Goal: Task Accomplishment & Management: Manage account settings

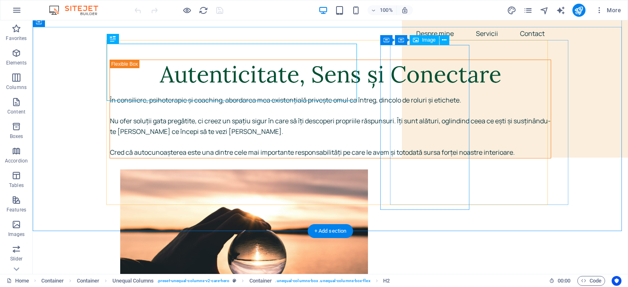
scroll to position [123, 0]
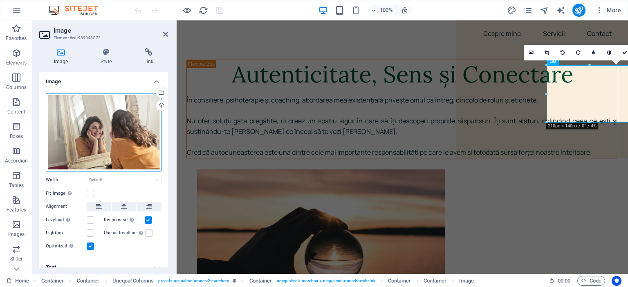
click at [94, 125] on div "Drag files here, click to choose files or select files from Files or our free s…" at bounding box center [104, 132] width 116 height 78
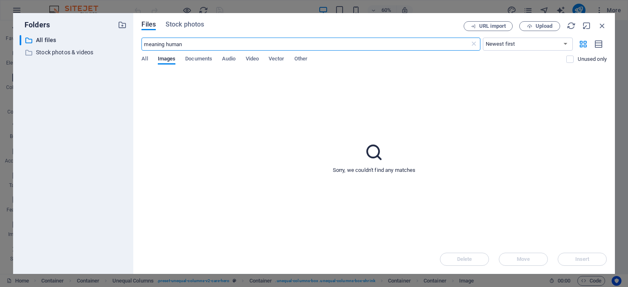
type input "meaning human"
click at [177, 21] on div "Files Stock photos URL import Upload meaning human ​ Newest first Oldest first …" at bounding box center [373, 143] width 481 height 261
click at [178, 23] on span "Stock photos" at bounding box center [185, 25] width 38 height 10
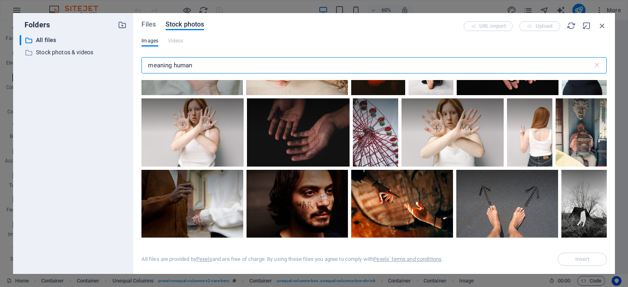
scroll to position [82, 0]
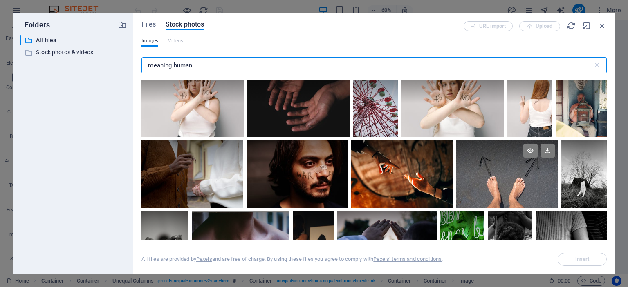
type input "meaning human"
click at [504, 176] on div at bounding box center [507, 175] width 102 height 68
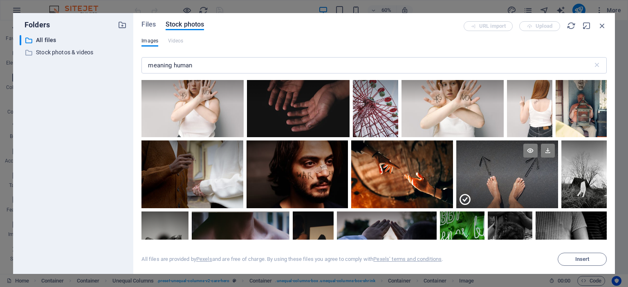
scroll to position [163, 0]
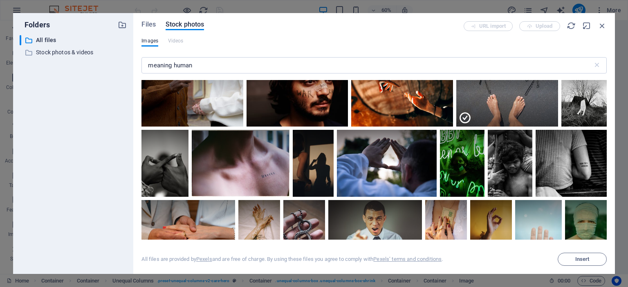
click at [508, 97] on div at bounding box center [507, 110] width 102 height 34
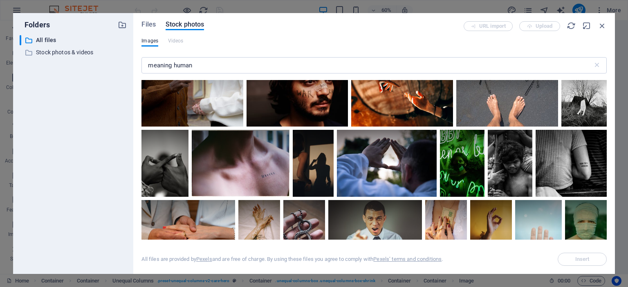
click at [508, 97] on div at bounding box center [507, 93] width 102 height 68
click at [509, 88] on div at bounding box center [507, 76] width 102 height 34
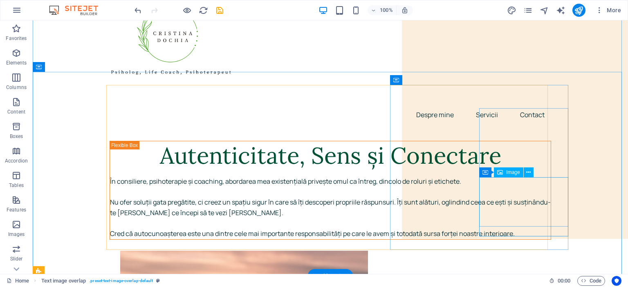
scroll to position [41, 0]
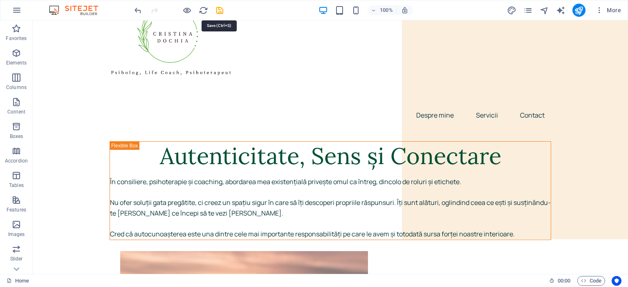
click at [219, 13] on icon "save" at bounding box center [219, 10] width 9 height 9
checkbox input "false"
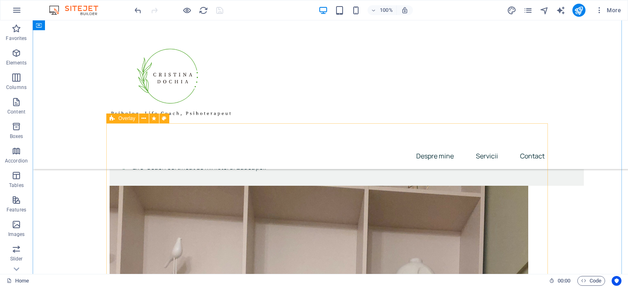
scroll to position [940, 0]
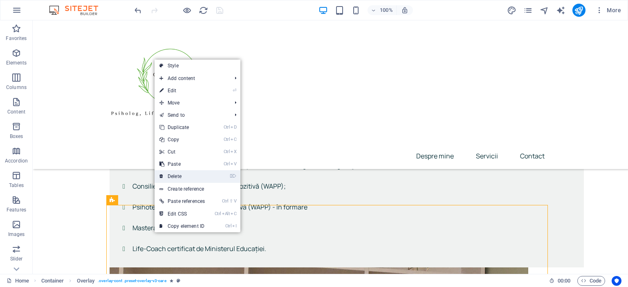
click at [188, 175] on link "⌦ Delete" at bounding box center [181, 176] width 55 height 12
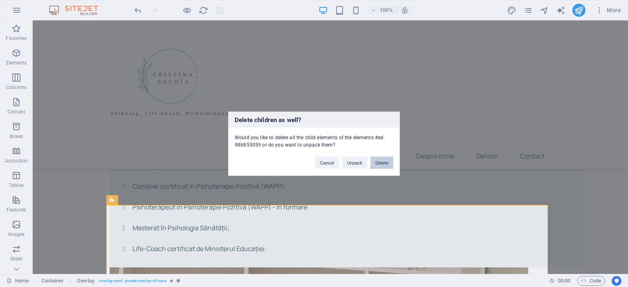
click at [374, 161] on button "Delete" at bounding box center [381, 163] width 23 height 12
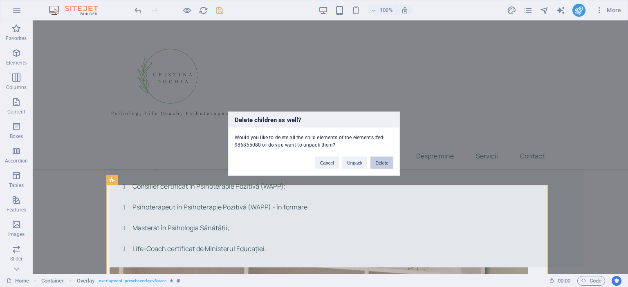
click at [379, 158] on button "Delete" at bounding box center [381, 163] width 23 height 12
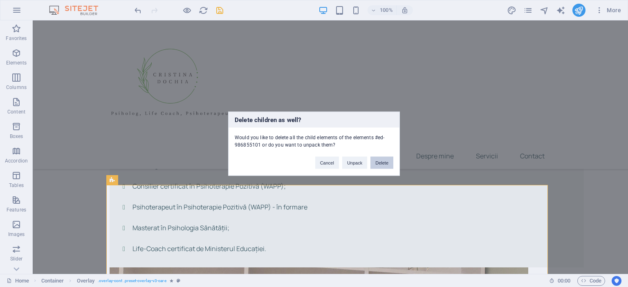
click at [380, 164] on button "Delete" at bounding box center [381, 163] width 23 height 12
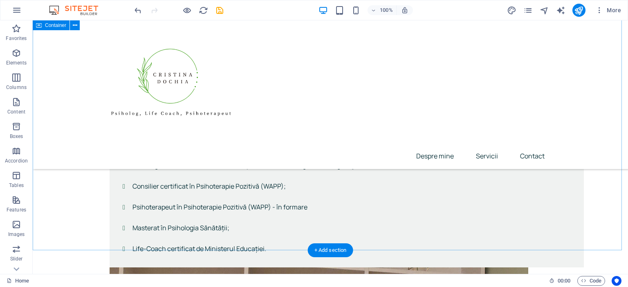
scroll to position [1063, 0]
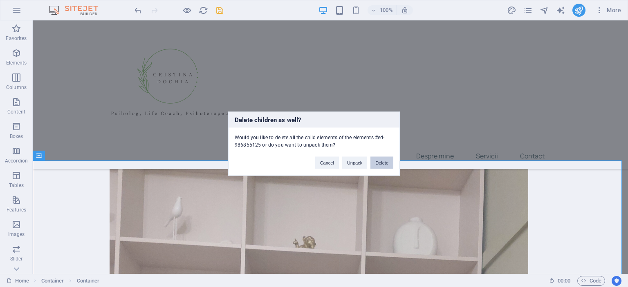
click at [386, 159] on button "Delete" at bounding box center [381, 163] width 23 height 12
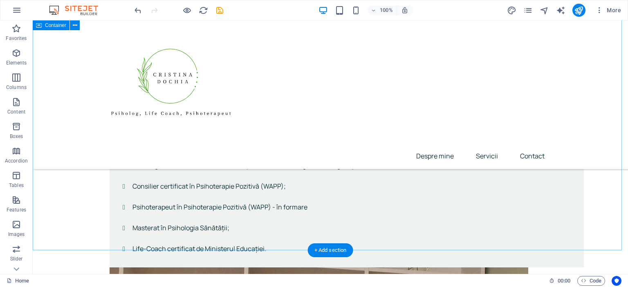
scroll to position [1022, 0]
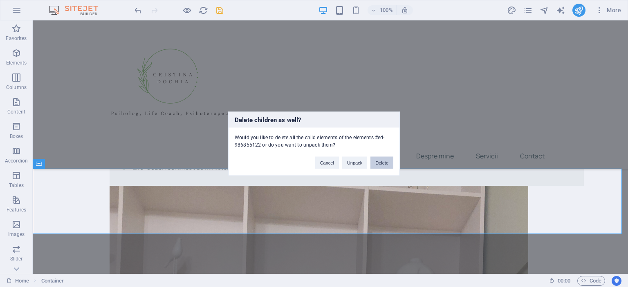
click at [383, 161] on button "Delete" at bounding box center [381, 163] width 23 height 12
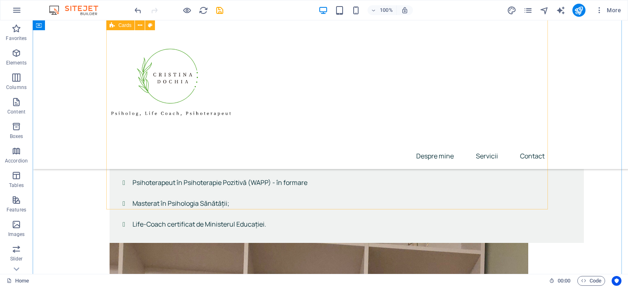
scroll to position [981, 0]
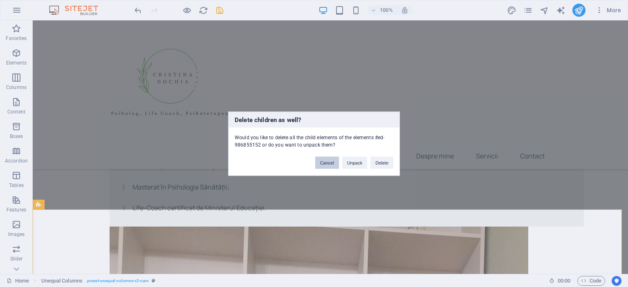
click at [331, 163] on button "Cancel" at bounding box center [327, 163] width 24 height 12
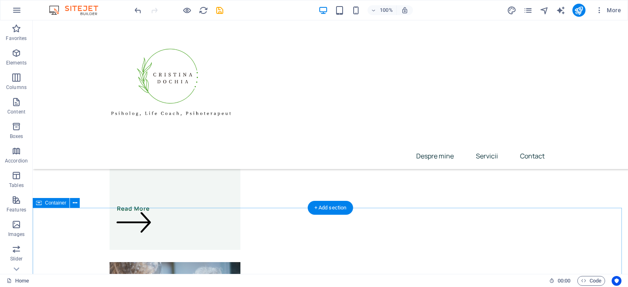
scroll to position [2166, 0]
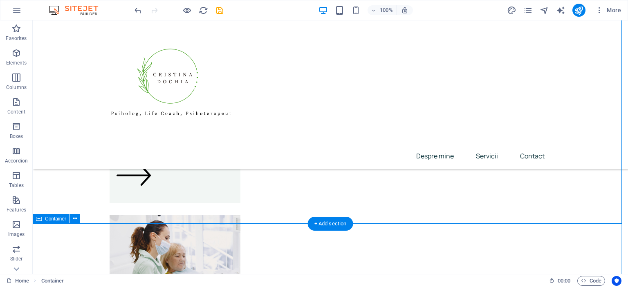
scroll to position [2003, 0]
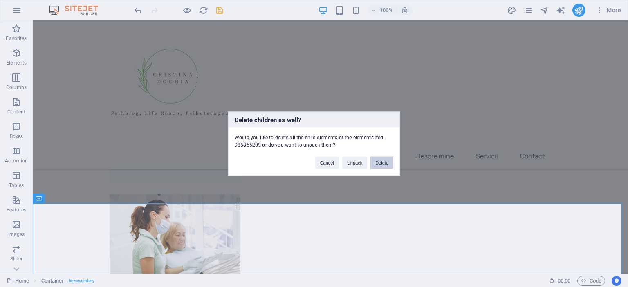
click at [379, 163] on button "Delete" at bounding box center [381, 163] width 23 height 12
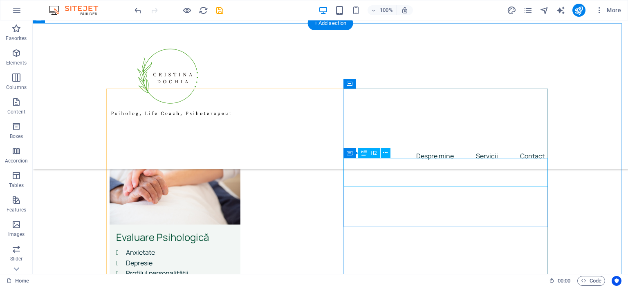
scroll to position [1798, 0]
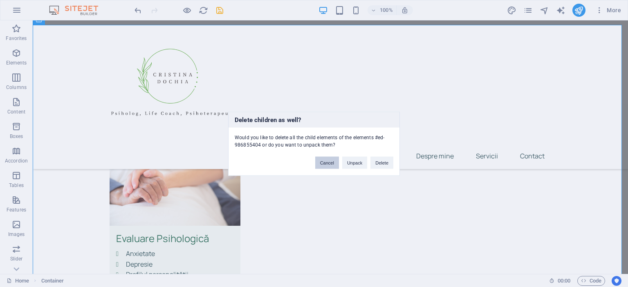
click at [318, 163] on button "Cancel" at bounding box center [327, 163] width 24 height 12
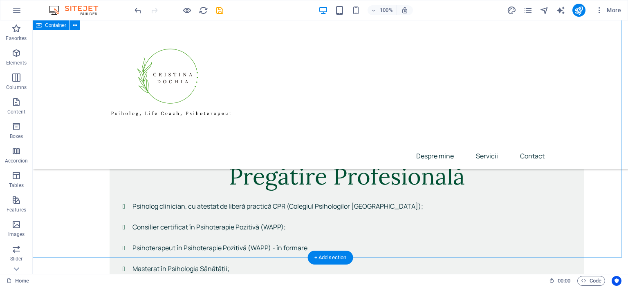
scroll to position [1063, 0]
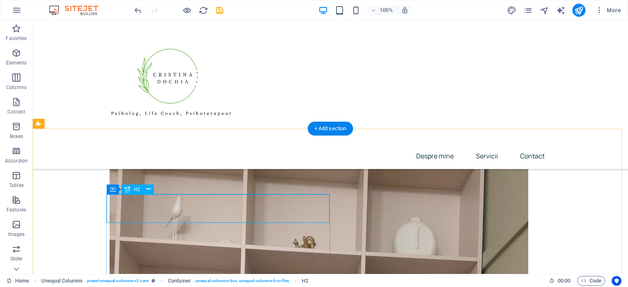
scroll to position [1022, 0]
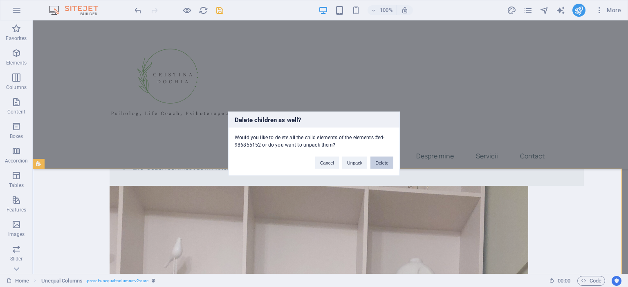
click at [385, 161] on button "Delete" at bounding box center [381, 163] width 23 height 12
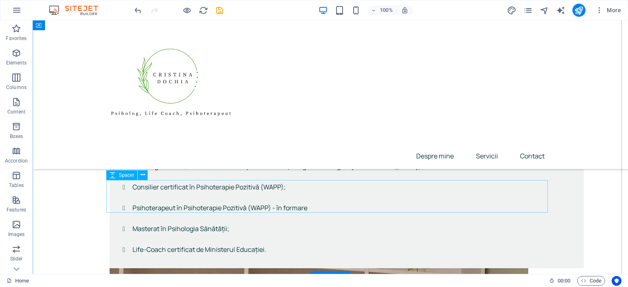
scroll to position [940, 0]
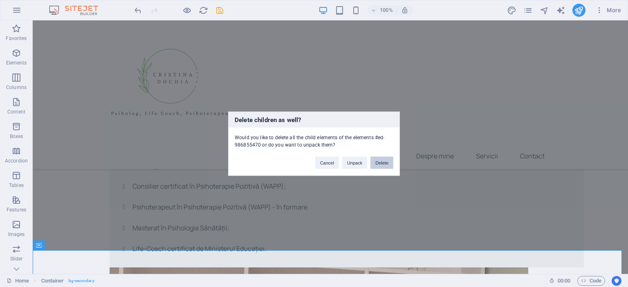
click at [387, 166] on button "Delete" at bounding box center [381, 163] width 23 height 12
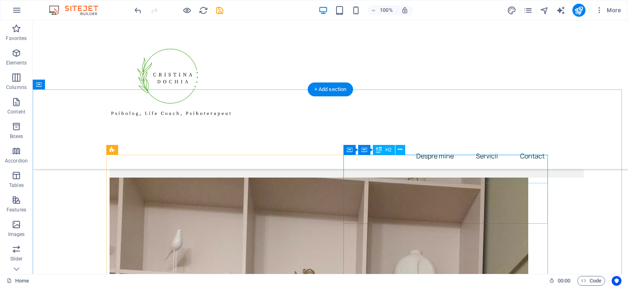
scroll to position [1022, 0]
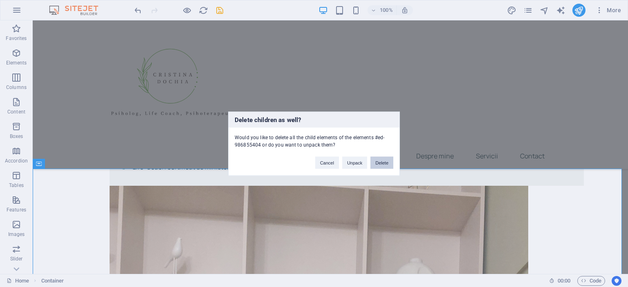
click at [382, 164] on button "Delete" at bounding box center [381, 163] width 23 height 12
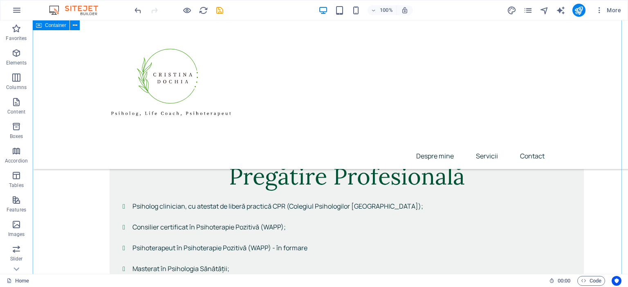
scroll to position [981, 0]
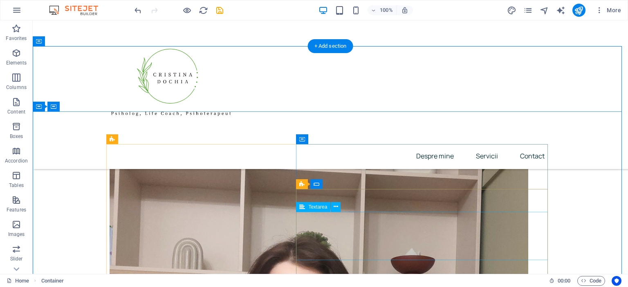
scroll to position [1022, 0]
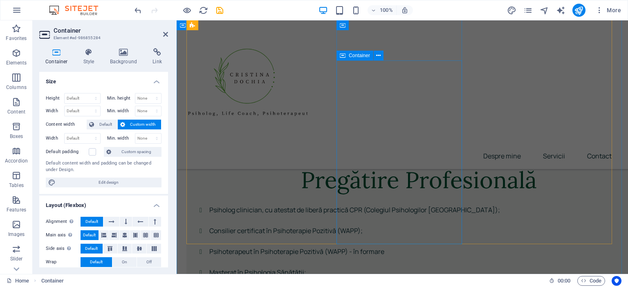
scroll to position [843, 0]
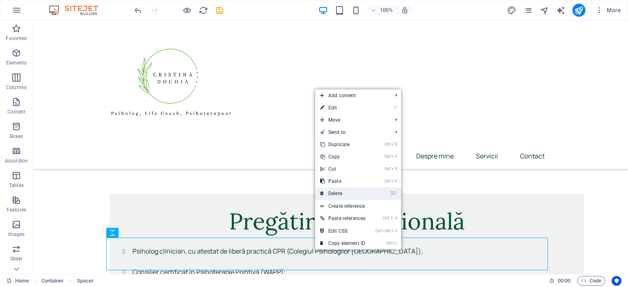
click at [353, 192] on link "⌦ Delete" at bounding box center [342, 194] width 55 height 12
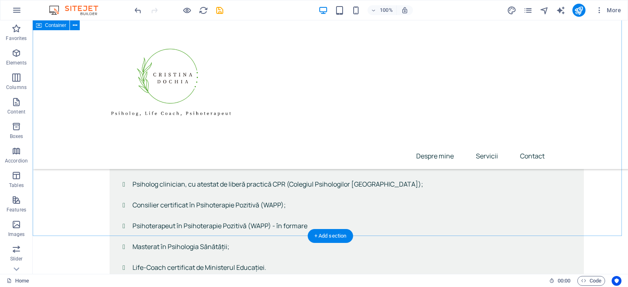
scroll to position [936, 0]
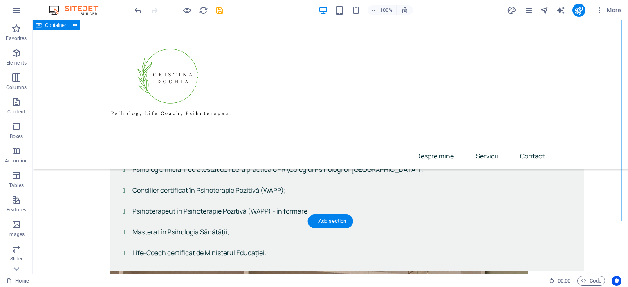
drag, startPoint x: 245, startPoint y: 195, endPoint x: 103, endPoint y: 195, distance: 142.2
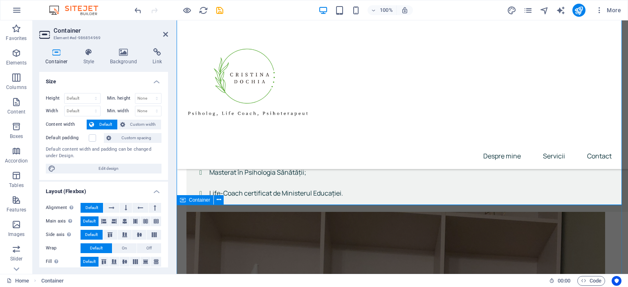
scroll to position [1002, 0]
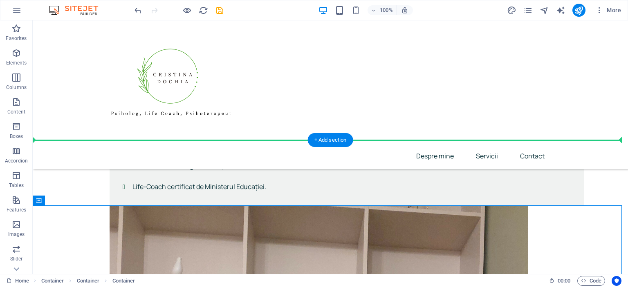
scroll to position [1017, 0]
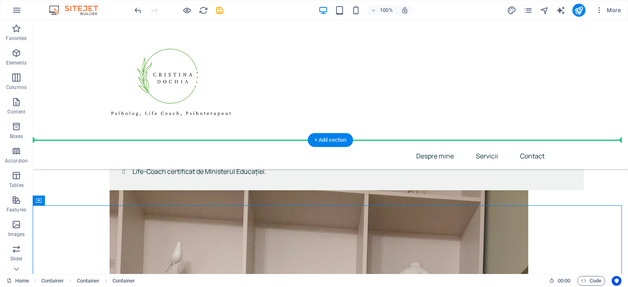
drag, startPoint x: 194, startPoint y: 222, endPoint x: 333, endPoint y: 186, distance: 144.0
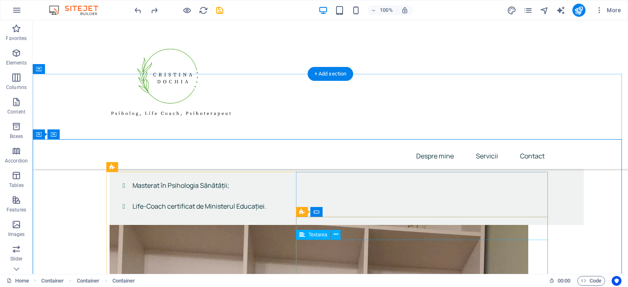
scroll to position [1105, 0]
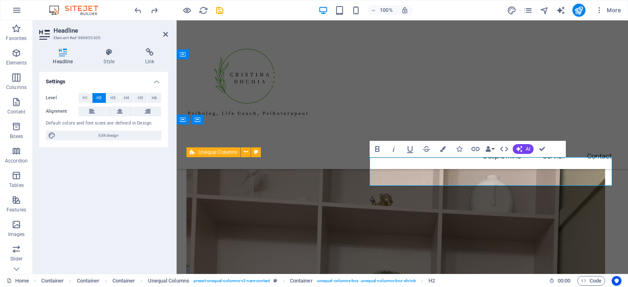
scroll to position [1093, 0]
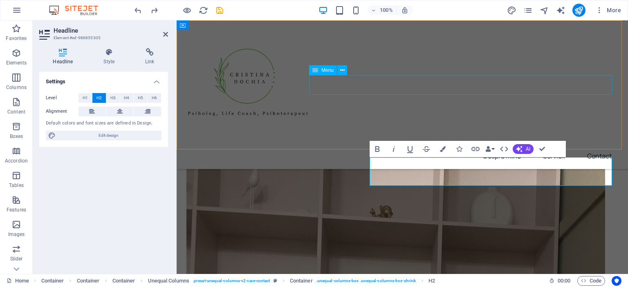
click at [412, 146] on nav "Despre mine Servicii Contact" at bounding box center [402, 156] width 432 height 20
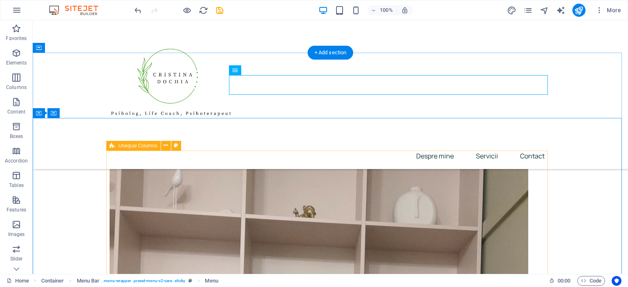
scroll to position [1105, 0]
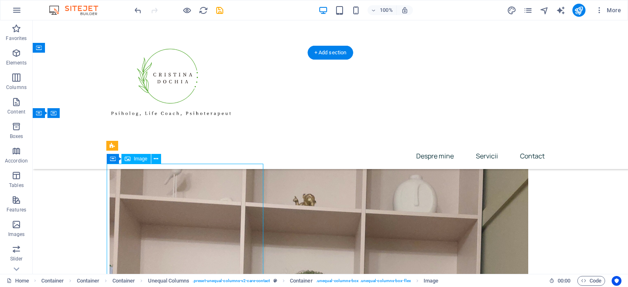
select select "px"
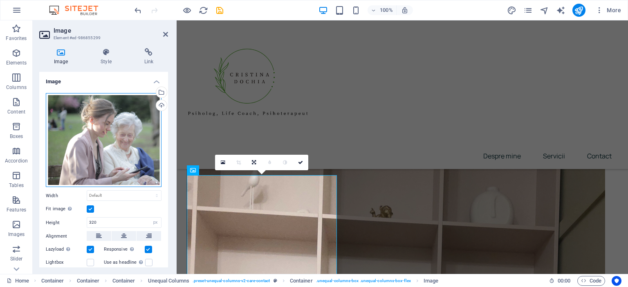
click at [110, 117] on div "Drag files here, click to choose files or select files from Files or our free s…" at bounding box center [104, 140] width 116 height 94
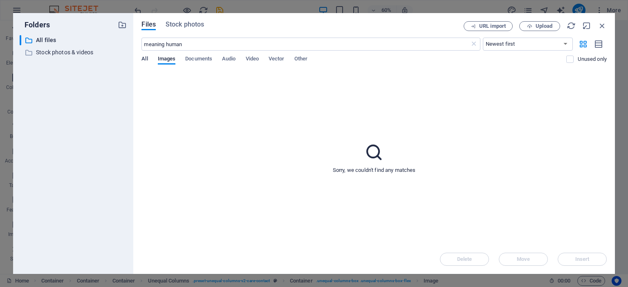
click at [147, 60] on span "All" at bounding box center [144, 59] width 6 height 11
click at [190, 42] on input "meaning human" at bounding box center [305, 44] width 328 height 13
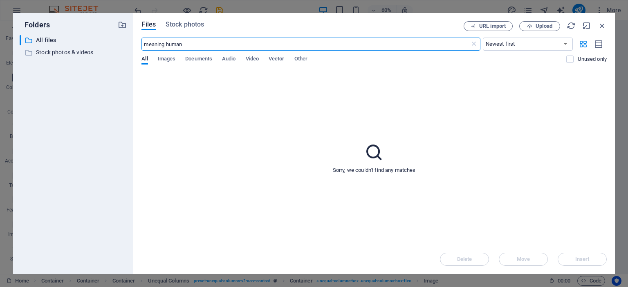
click at [190, 42] on input "meaning human" at bounding box center [305, 44] width 328 height 13
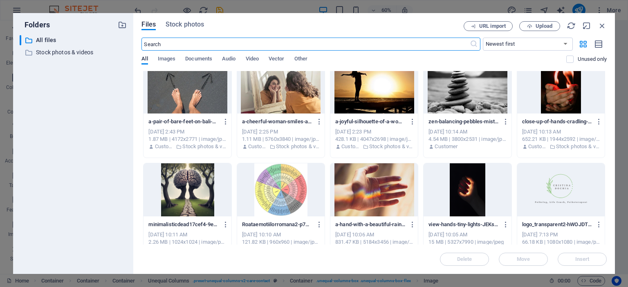
scroll to position [0, 0]
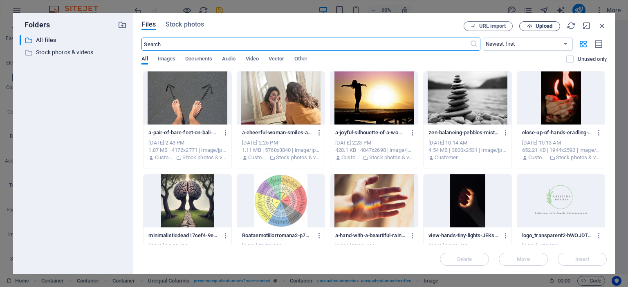
click at [539, 25] on span "Upload" at bounding box center [543, 26] width 17 height 5
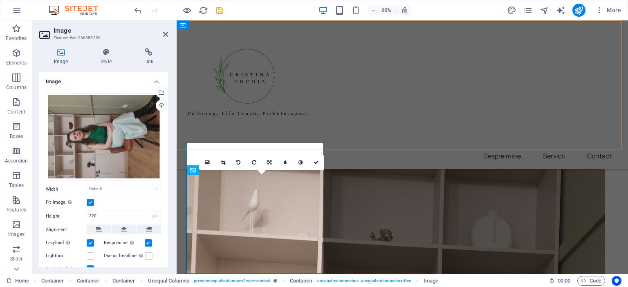
scroll to position [1093, 0]
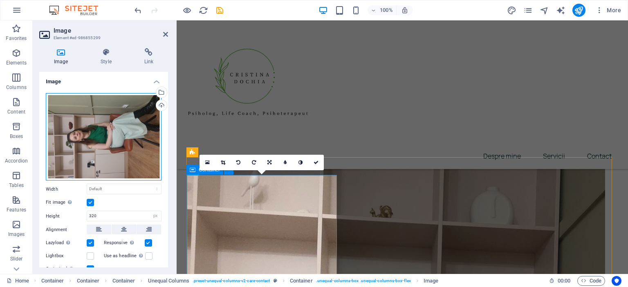
click at [136, 142] on div "Drag files here, click to choose files or select files from Files or our free s…" at bounding box center [104, 137] width 116 height 88
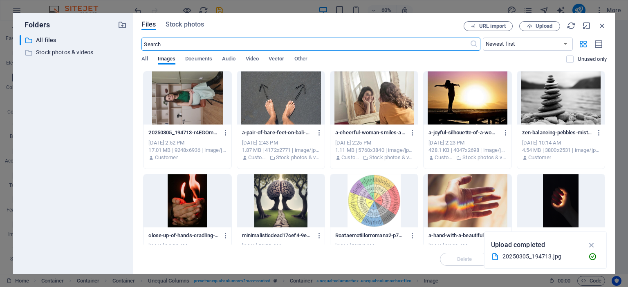
scroll to position [1070, 0]
click at [222, 132] on icon "button" at bounding box center [226, 132] width 8 height 7
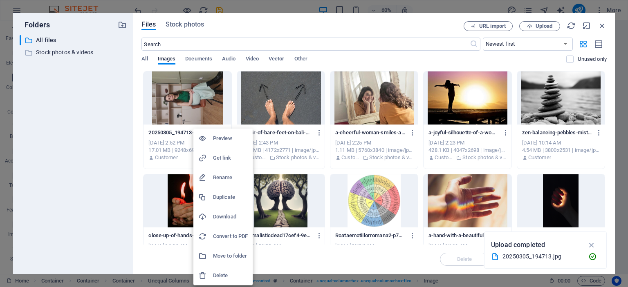
click at [190, 103] on div at bounding box center [314, 143] width 628 height 287
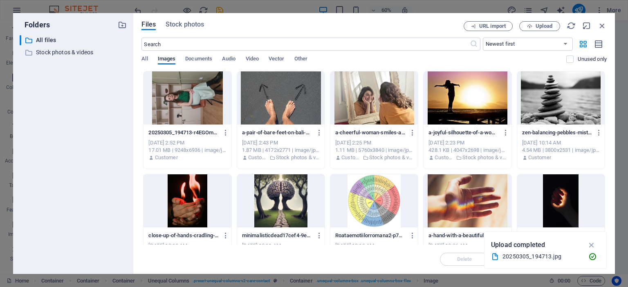
click at [192, 96] on div at bounding box center [186, 98] width 87 height 53
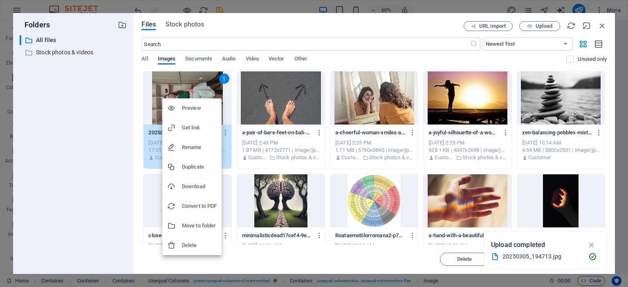
click at [194, 108] on h6 "Preview" at bounding box center [199, 108] width 35 height 10
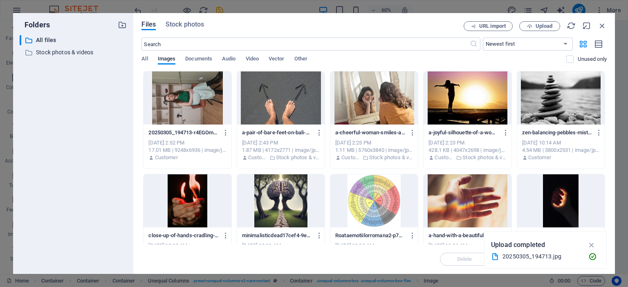
click at [196, 92] on div at bounding box center [186, 98] width 87 height 53
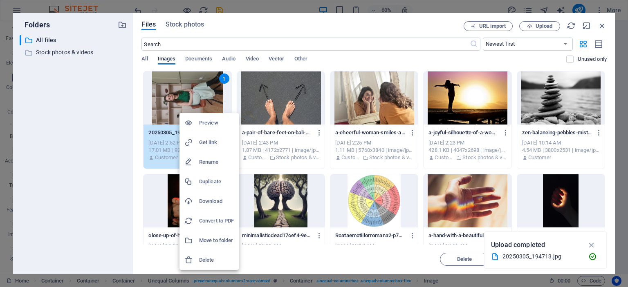
click at [604, 27] on div at bounding box center [314, 143] width 628 height 287
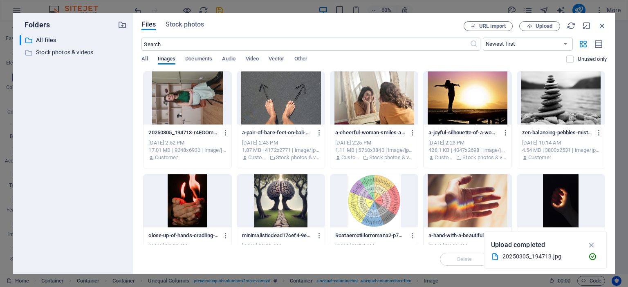
click at [602, 26] on icon "button" at bounding box center [601, 25] width 9 height 9
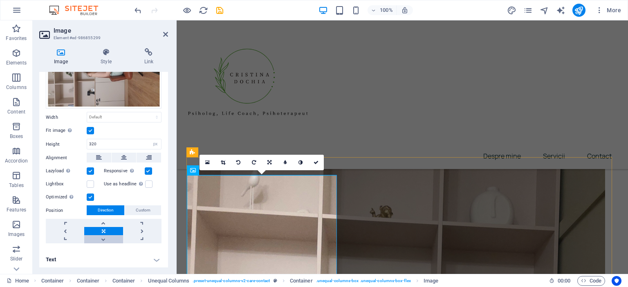
scroll to position [0, 0]
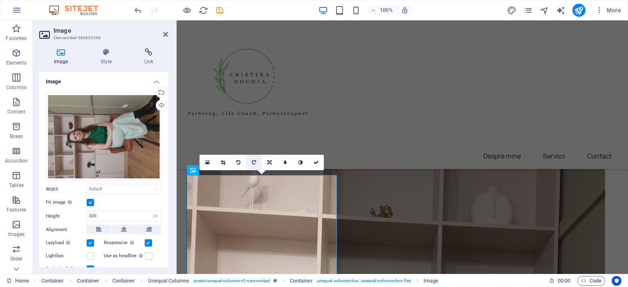
click at [248, 160] on link at bounding box center [254, 163] width 16 height 16
click at [258, 161] on link at bounding box center [254, 163] width 16 height 16
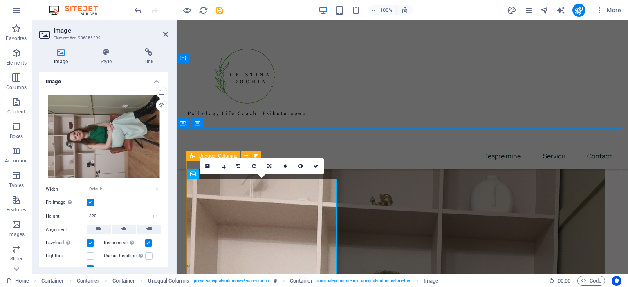
scroll to position [1134, 0]
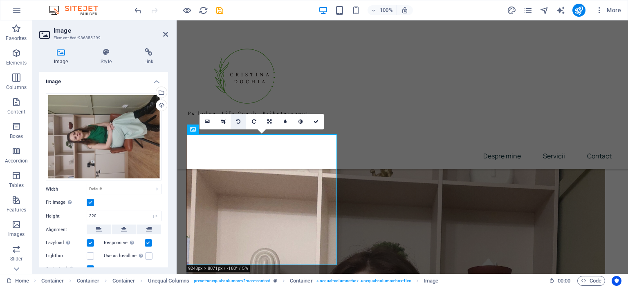
click at [238, 121] on icon at bounding box center [238, 121] width 4 height 5
click at [83, 141] on div "Drag files here, click to choose files or select files from Files or our free s…" at bounding box center [104, 137] width 116 height 88
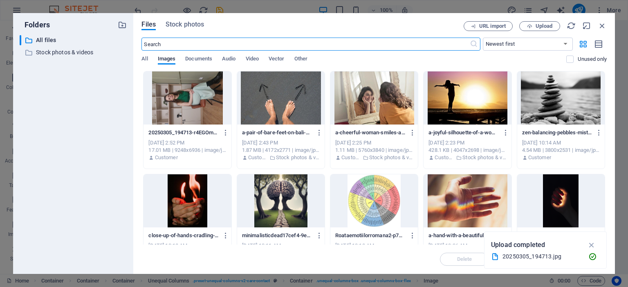
scroll to position [1102, 0]
click at [539, 25] on span "Upload" at bounding box center [543, 26] width 17 height 5
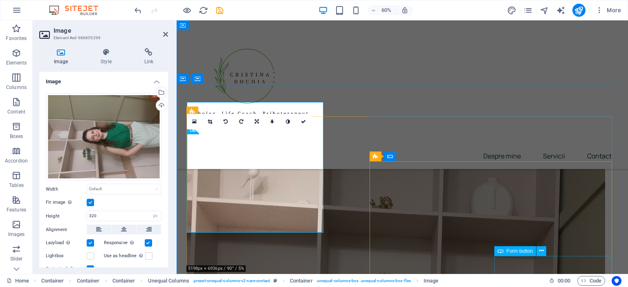
scroll to position [1134, 0]
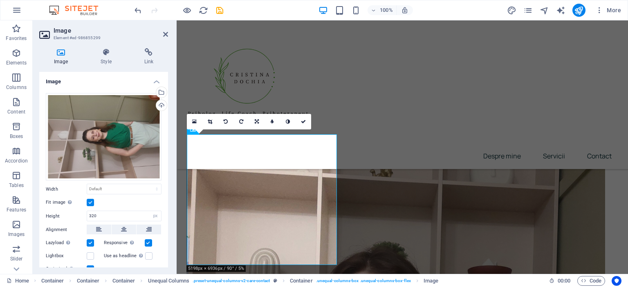
click at [88, 90] on div "Drag files here, click to choose files or select files from Files or our free s…" at bounding box center [103, 205] width 129 height 236
click at [369, 114] on div "Menu Despre mine Servicii Contact" at bounding box center [402, 94] width 451 height 149
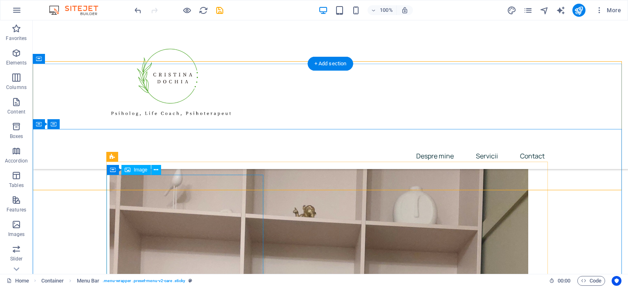
scroll to position [1135, 0]
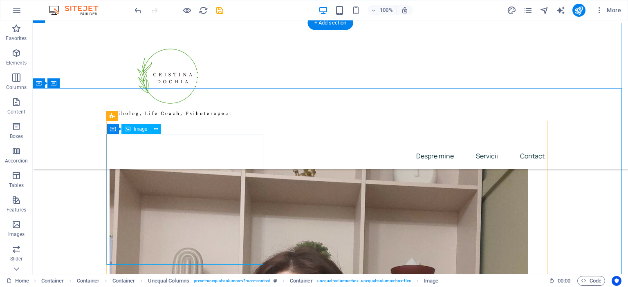
select select "px"
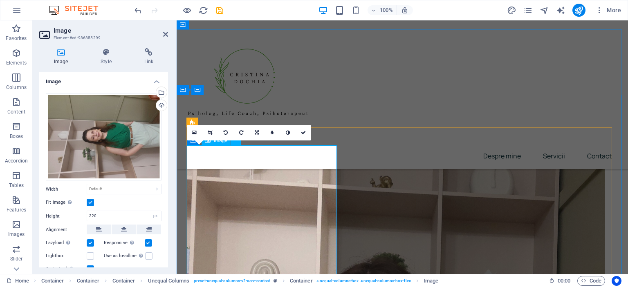
scroll to position [1164, 0]
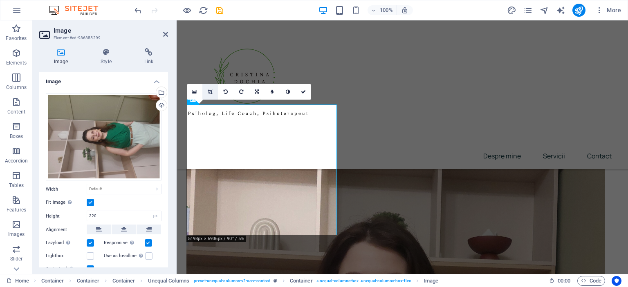
click at [210, 91] on icon at bounding box center [210, 92] width 4 height 5
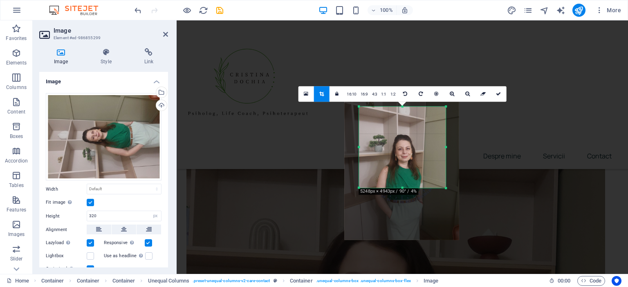
drag, startPoint x: 446, startPoint y: 205, endPoint x: 447, endPoint y: 172, distance: 32.7
click at [445, 172] on div "180 170 160 150 140 130 120 110 100 90 80 70 60 50 40 30 20 10 0 -10 -20 -30 -4…" at bounding box center [402, 148] width 87 height 82
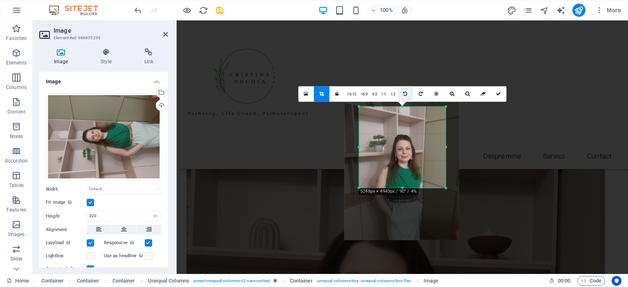
select select "DISABLED_OPTION_VALUE"
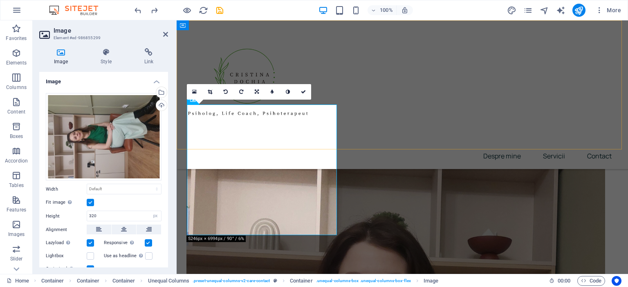
click at [400, 146] on nav "Despre mine Servicii Contact" at bounding box center [402, 156] width 432 height 20
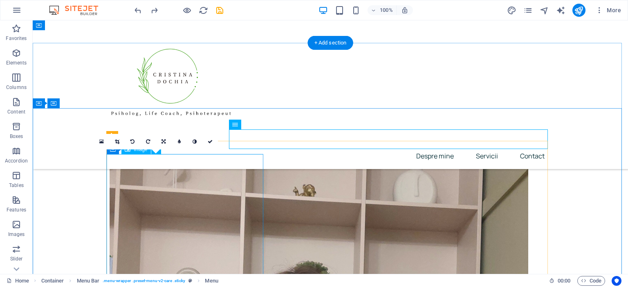
scroll to position [1087, 0]
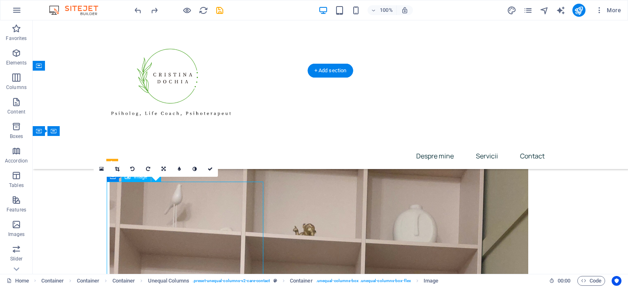
select select "px"
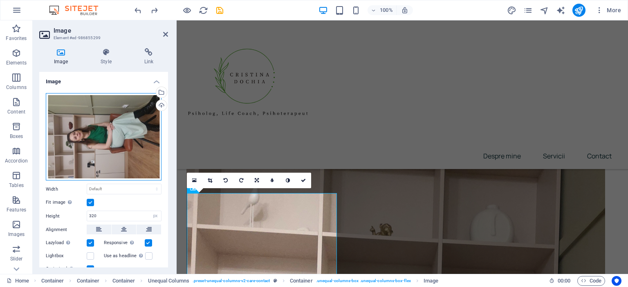
click at [102, 149] on div "Drag files here, click to choose files or select files from Files or our free s…" at bounding box center [104, 137] width 116 height 88
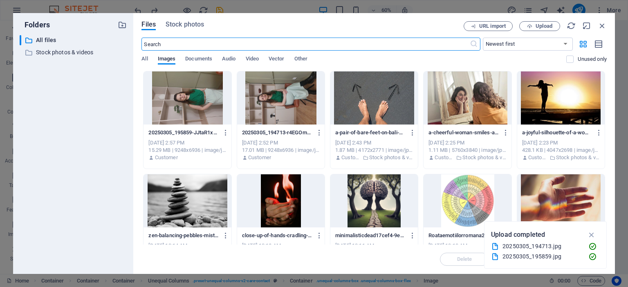
scroll to position [1052, 0]
click at [199, 105] on div at bounding box center [186, 98] width 87 height 53
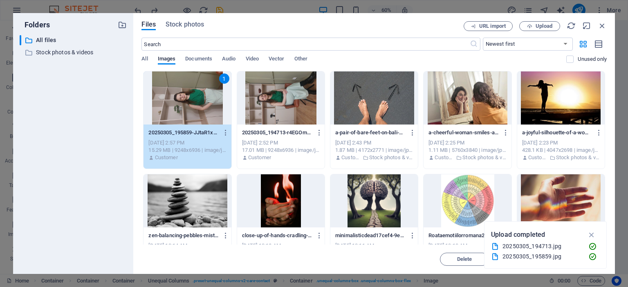
click at [199, 105] on div "1" at bounding box center [186, 98] width 87 height 53
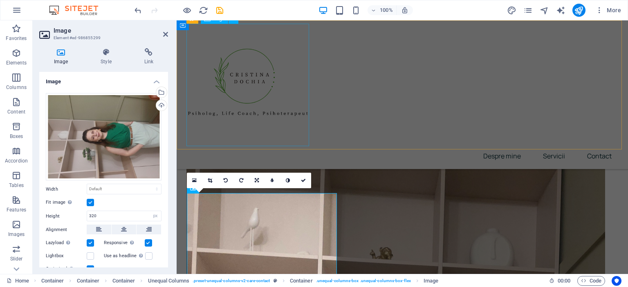
scroll to position [1075, 0]
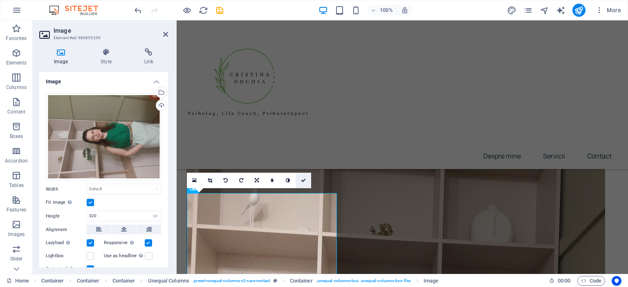
click at [301, 179] on icon at bounding box center [303, 180] width 5 height 5
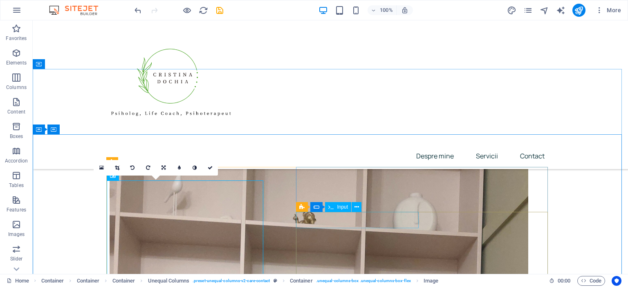
scroll to position [1128, 0]
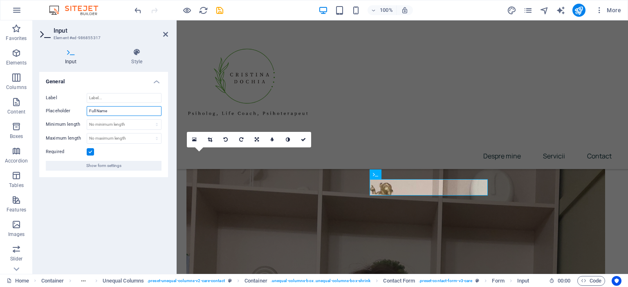
click at [125, 111] on input "Full Name" at bounding box center [124, 111] width 75 height 10
type input "Numele tău"
click at [414, 146] on nav "Despre mine Servicii Contact" at bounding box center [402, 156] width 432 height 20
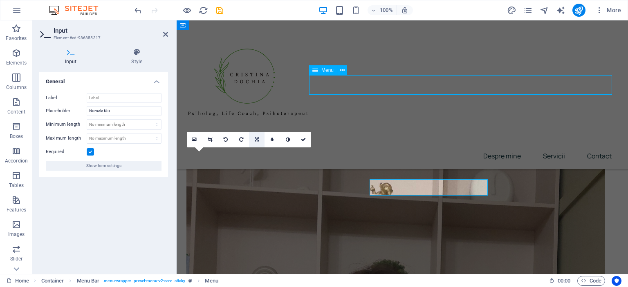
scroll to position [1128, 0]
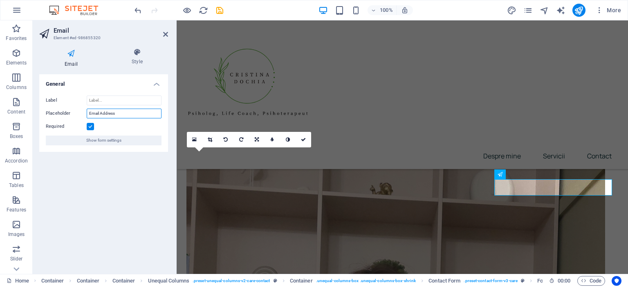
click at [105, 113] on input "Email Address" at bounding box center [124, 114] width 75 height 10
click at [90, 127] on label at bounding box center [90, 126] width 7 height 7
click at [0, 0] on input "Required" at bounding box center [0, 0] width 0 height 0
click at [99, 112] on input "Email Address" at bounding box center [124, 114] width 75 height 10
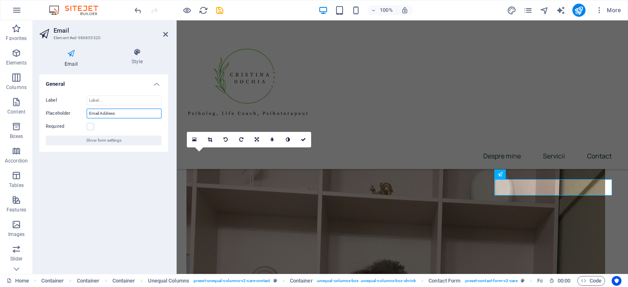
click at [99, 112] on input "Email Address" at bounding box center [124, 114] width 75 height 10
type input "a"
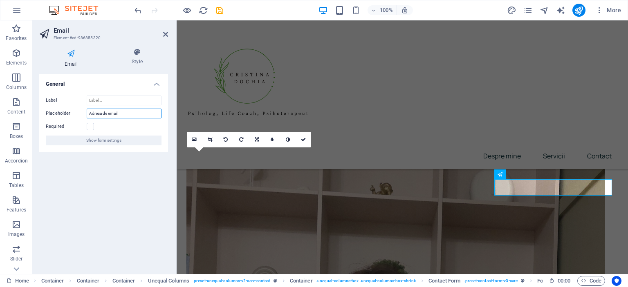
click at [111, 113] on input "Adresa de email" at bounding box center [124, 114] width 75 height 10
click at [114, 152] on div "Label Placeholder Adresa de email Required Show form settings" at bounding box center [103, 120] width 129 height 63
click at [120, 113] on input "Adresa de email" at bounding box center [124, 114] width 75 height 10
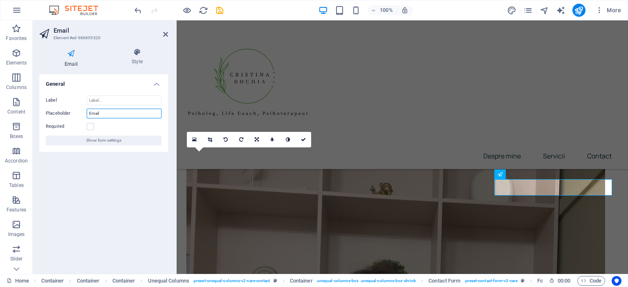
type input "Email"
click at [85, 188] on div "General Label Placeholder Email Required Show form settings" at bounding box center [103, 170] width 129 height 193
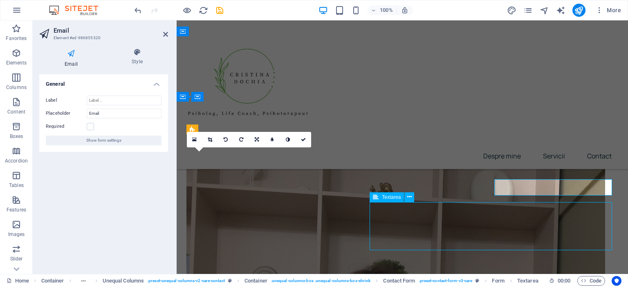
scroll to position [1128, 0]
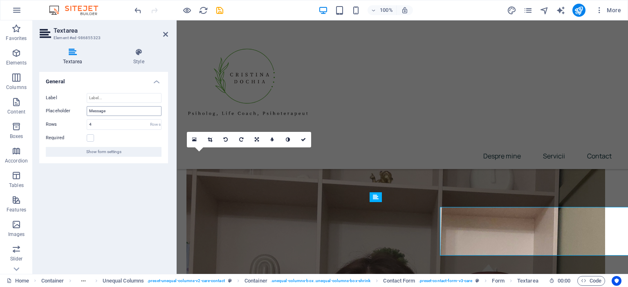
scroll to position [1116, 0]
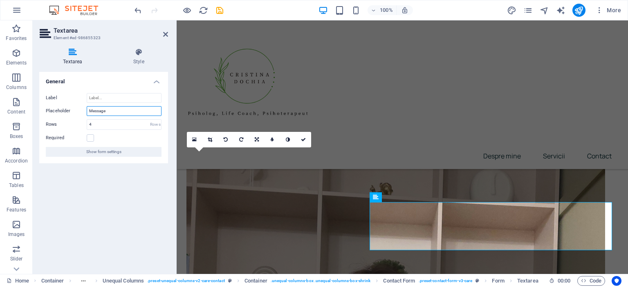
click at [118, 110] on input "Message" at bounding box center [124, 111] width 75 height 10
type input "Mesaj"
click at [103, 217] on div "General Label Placeholder Mesaj Rows 4 Rows Required Show form settings" at bounding box center [103, 170] width 129 height 196
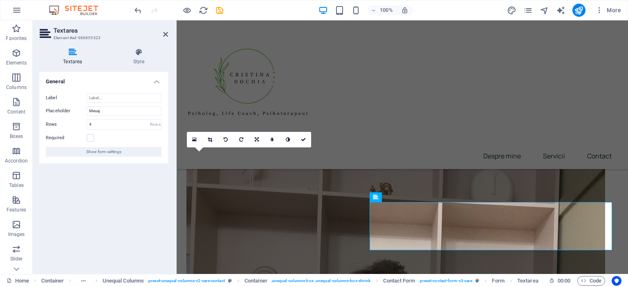
drag, startPoint x: 92, startPoint y: 138, endPoint x: 95, endPoint y: 134, distance: 5.0
click at [92, 139] on label at bounding box center [90, 137] width 7 height 7
click at [0, 0] on input "Required" at bounding box center [0, 0] width 0 height 0
click at [105, 187] on div "General Label Placeholder Mesaj Rows 4 Rows Required Show form settings" at bounding box center [103, 170] width 129 height 196
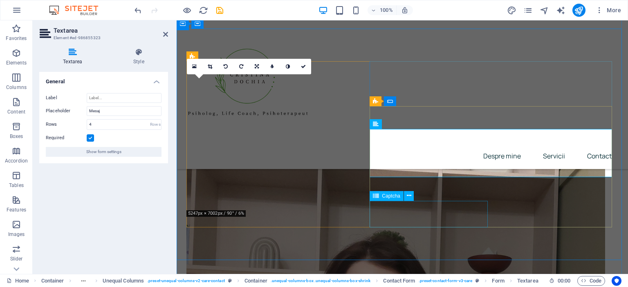
scroll to position [1198, 0]
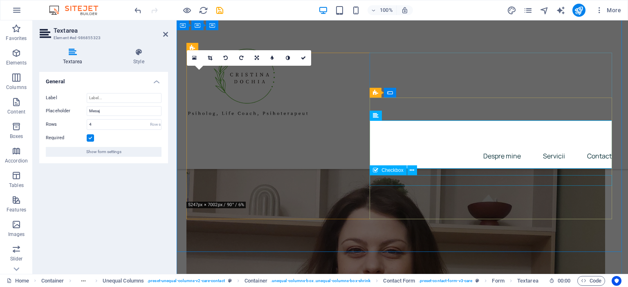
drag, startPoint x: 404, startPoint y: 181, endPoint x: 547, endPoint y: 181, distance: 143.0
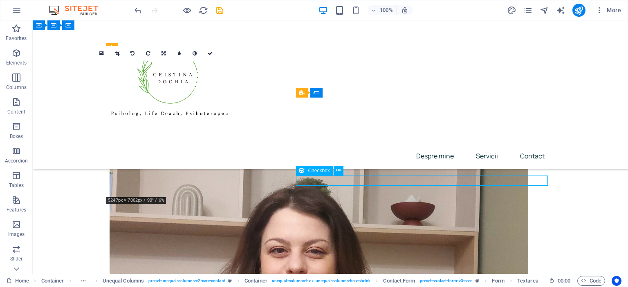
scroll to position [1203, 0]
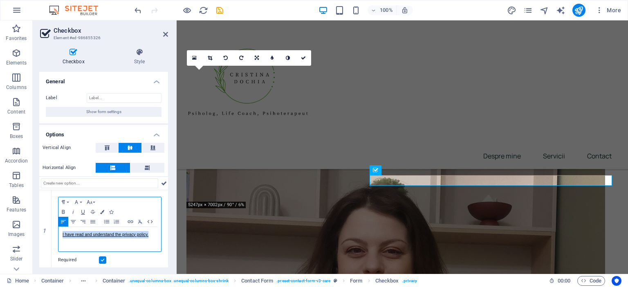
drag, startPoint x: 153, startPoint y: 234, endPoint x: 37, endPoint y: 233, distance: 116.1
click at [37, 233] on div "Checkbox Style General Label Show form settings Options Vertical Align Horizont…" at bounding box center [104, 158] width 142 height 233
copy link "I have read and understand the privacy policy."
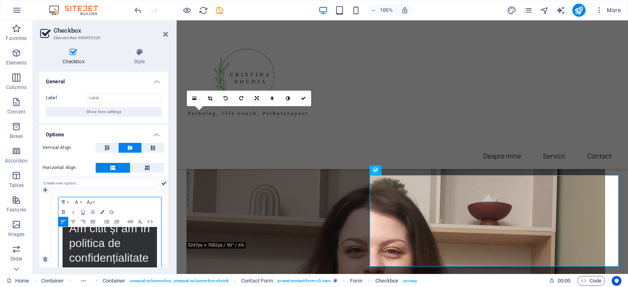
scroll to position [0, 0]
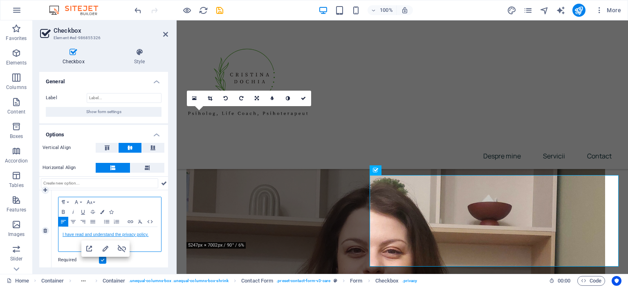
click at [147, 235] on link "I have read and understand the privacy policy." at bounding box center [106, 235] width 86 height 4
click at [103, 250] on icon "button" at bounding box center [106, 249] width 10 height 10
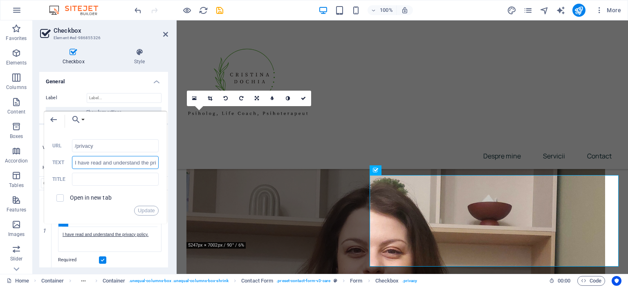
click at [95, 160] on input "I have read and understand the privacy policy." at bounding box center [115, 162] width 87 height 13
paste input "Am citit și am înțeles politica de confidențialitate"
type input "Am citit și am înțeles politica de confidențialitate"
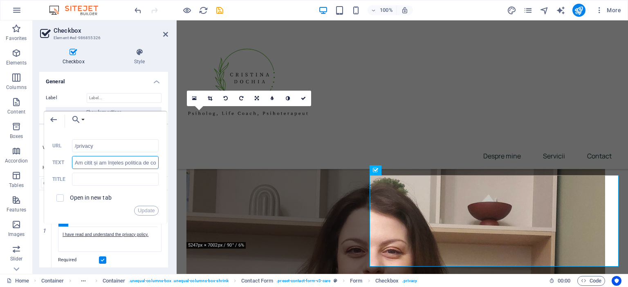
scroll to position [0, 31]
click at [144, 213] on button "Update" at bounding box center [146, 211] width 25 height 10
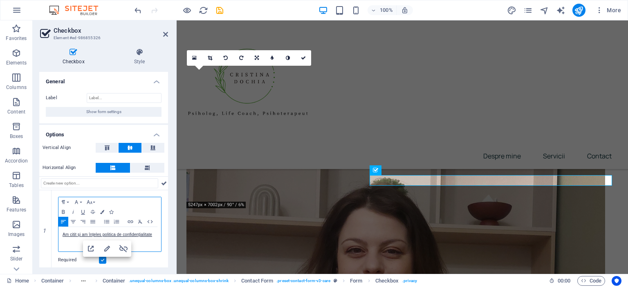
scroll to position [0, 0]
click at [347, 107] on div "Menu Despre mine Servicii Contact" at bounding box center [402, 94] width 451 height 149
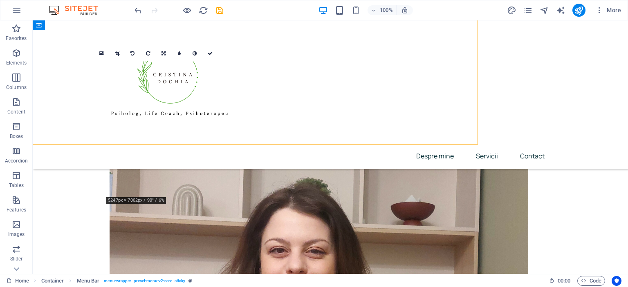
scroll to position [1203, 0]
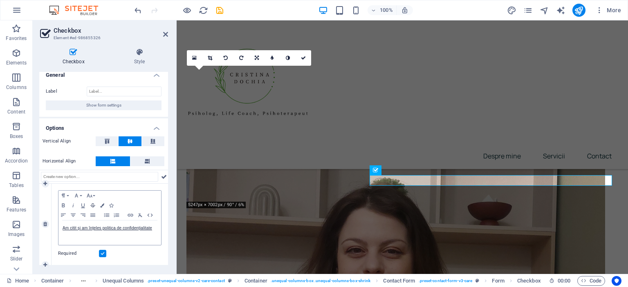
scroll to position [7, 0]
click at [93, 226] on link "Am citit și am înțeles politica de confidențialitate" at bounding box center [108, 228] width 90 height 4
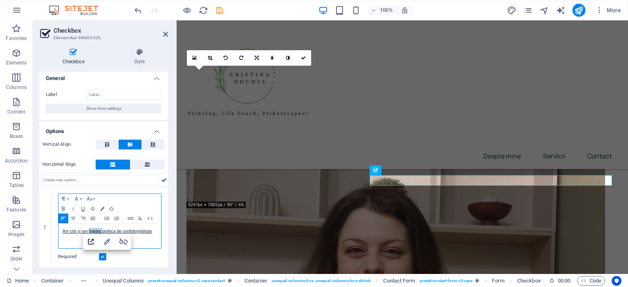
scroll to position [3, 0]
click at [92, 242] on icon "button" at bounding box center [91, 242] width 10 height 10
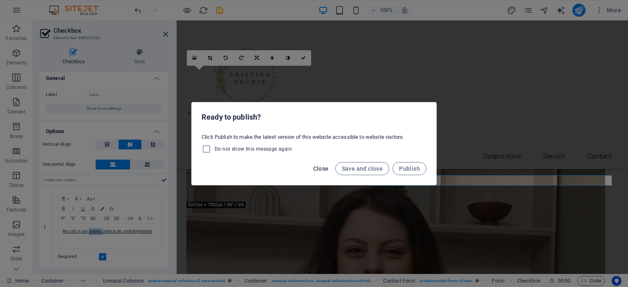
click at [322, 167] on span "Close" at bounding box center [321, 169] width 16 height 7
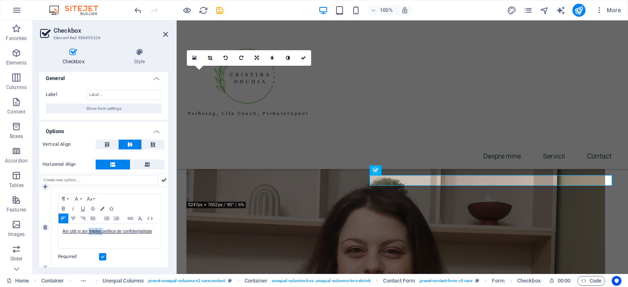
click at [122, 264] on div "Paragraph Format Normal Heading 1 Heading 2 Heading 3 Heading 4 Heading 5 Headi…" at bounding box center [109, 227] width 116 height 81
click at [220, 9] on icon "save" at bounding box center [219, 10] width 9 height 9
checkbox input "false"
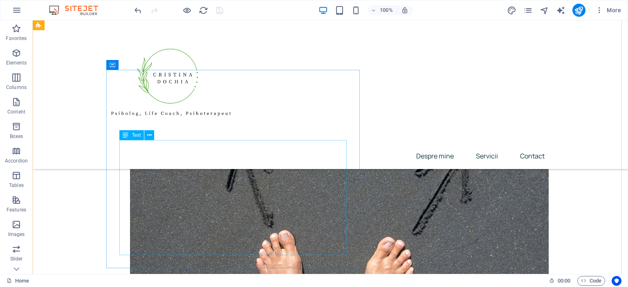
scroll to position [345, 0]
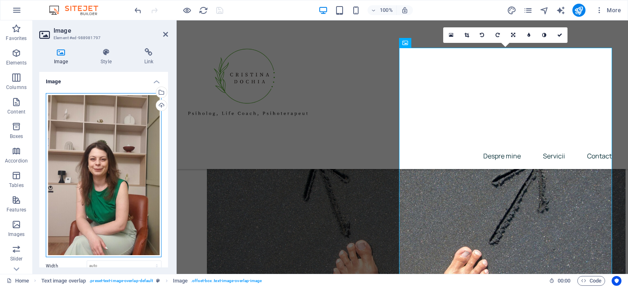
click at [136, 159] on div "Drag files here, click to choose files or select files from Files or our free s…" at bounding box center [104, 175] width 116 height 164
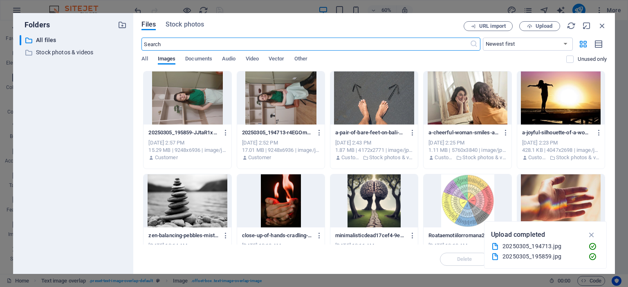
click at [180, 110] on div at bounding box center [186, 98] width 87 height 53
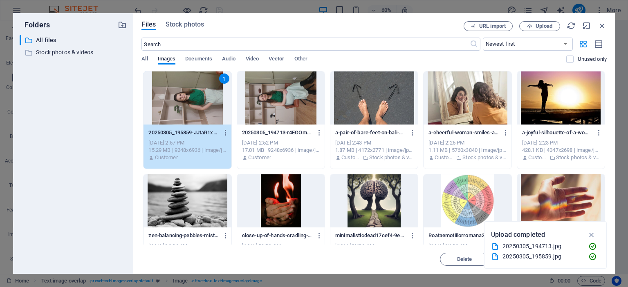
click at [180, 110] on div "1" at bounding box center [186, 98] width 87 height 53
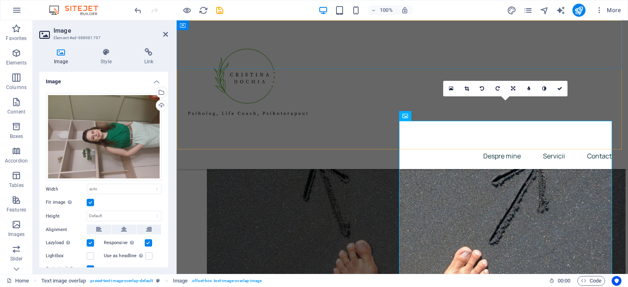
scroll to position [285, 0]
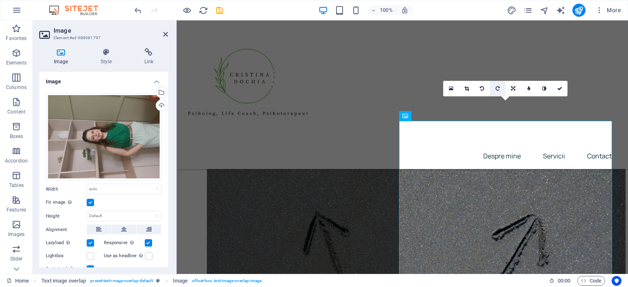
click at [499, 87] on icon at bounding box center [497, 88] width 4 height 5
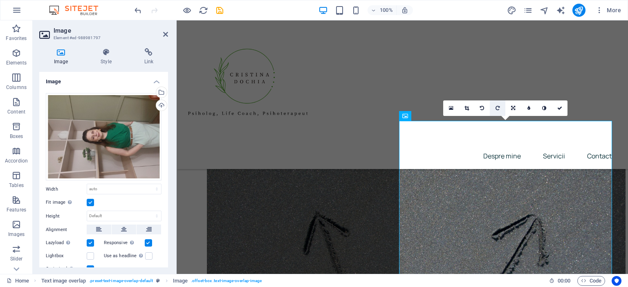
scroll to position [327, 0]
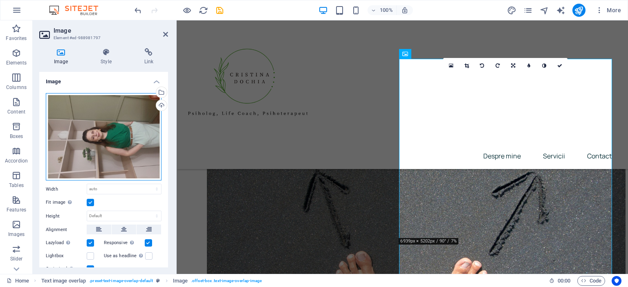
click at [132, 142] on div "Drag files here, click to choose files or select files from Files or our free s…" at bounding box center [104, 137] width 116 height 88
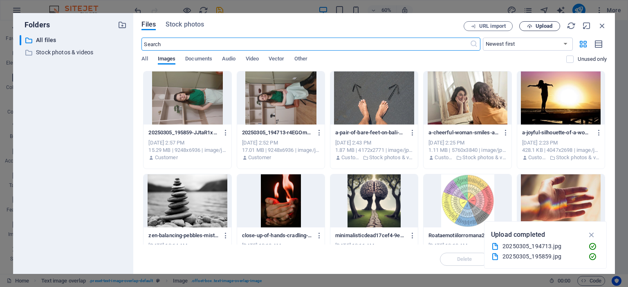
click at [528, 24] on icon "button" at bounding box center [529, 26] width 5 height 5
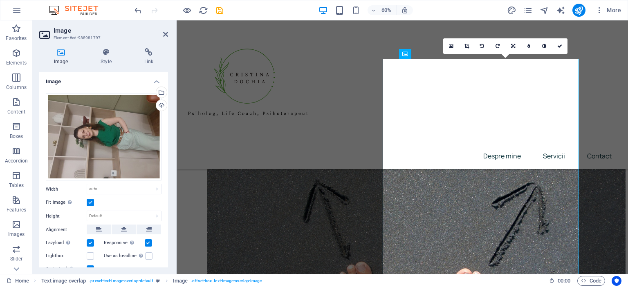
scroll to position [327, 0]
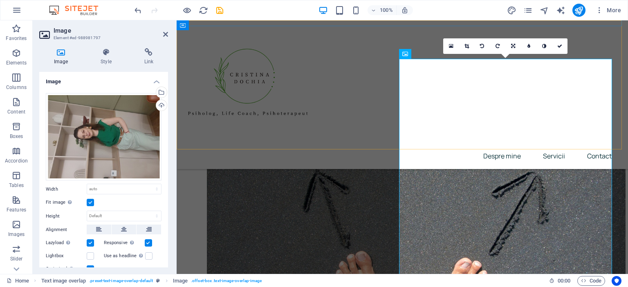
click at [359, 55] on div "Menu Despre mine Servicii Contact" at bounding box center [402, 94] width 451 height 149
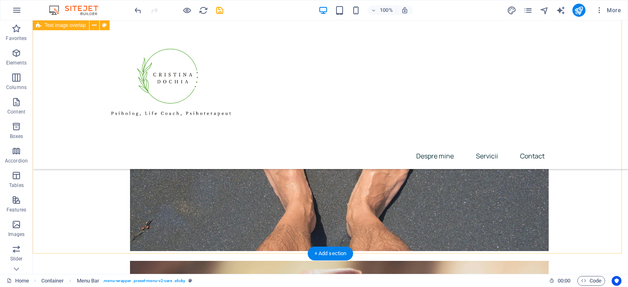
scroll to position [296, 0]
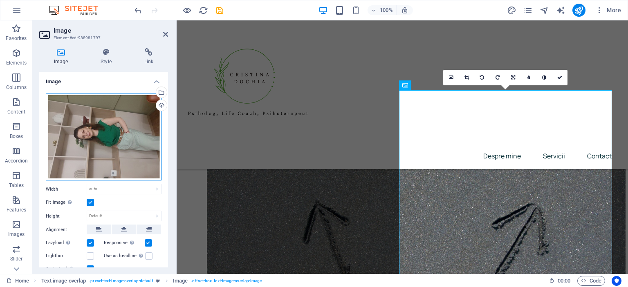
click at [123, 125] on div "Drag files here, click to choose files or select files from Files or our free s…" at bounding box center [104, 137] width 116 height 88
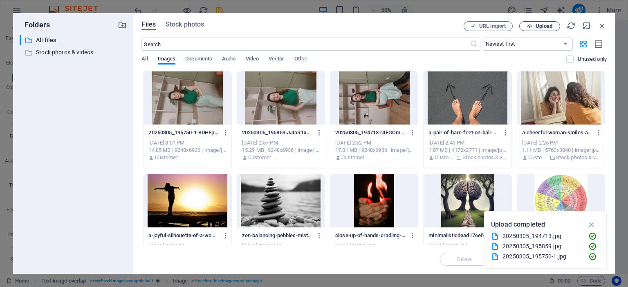
click at [536, 28] on span "Upload" at bounding box center [543, 26] width 17 height 5
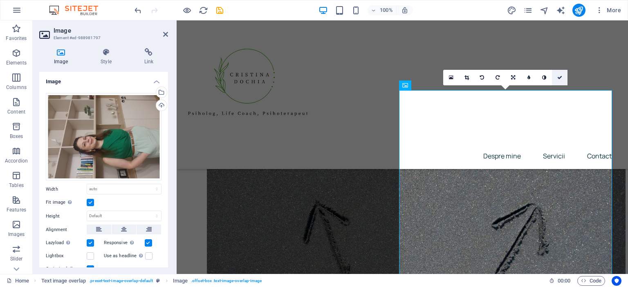
click at [558, 78] on icon at bounding box center [559, 77] width 5 height 5
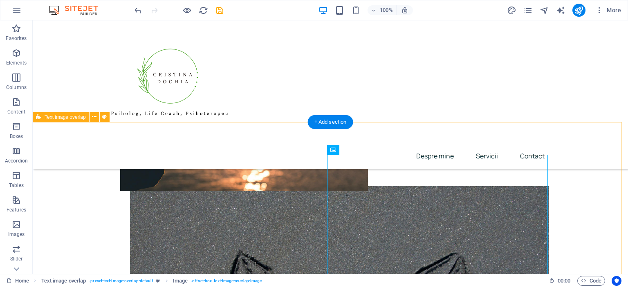
scroll to position [255, 0]
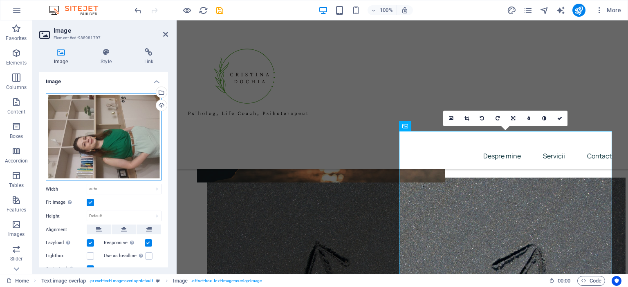
click at [145, 143] on div "Drag files here, click to choose files or select files from Files or our free s…" at bounding box center [104, 137] width 116 height 88
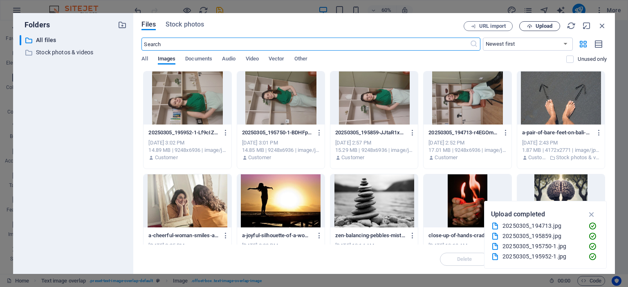
click at [533, 26] on span "Upload" at bounding box center [540, 26] width 34 height 5
click at [536, 24] on span "Upload" at bounding box center [543, 26] width 17 height 5
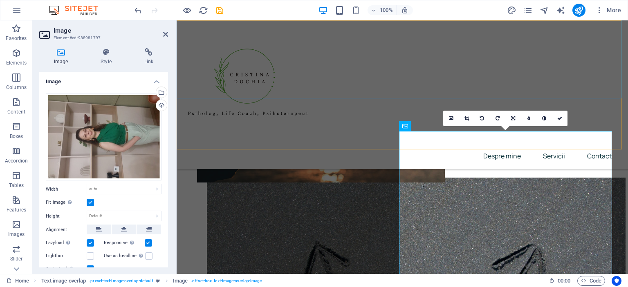
click at [310, 61] on div "Menu Despre mine Servicii Contact" at bounding box center [402, 94] width 451 height 149
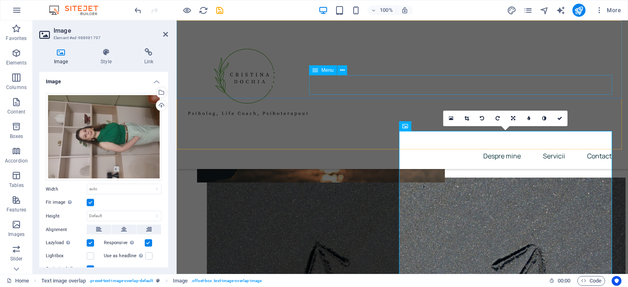
click at [417, 146] on nav "Despre mine Servicii Contact" at bounding box center [402, 156] width 432 height 20
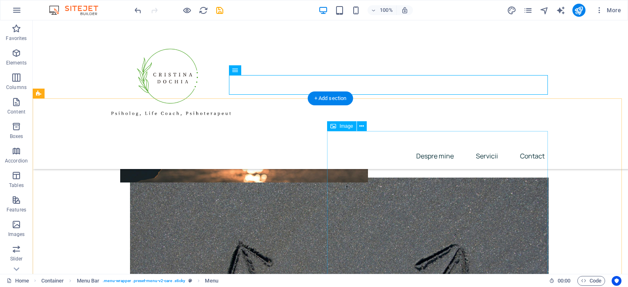
scroll to position [296, 0]
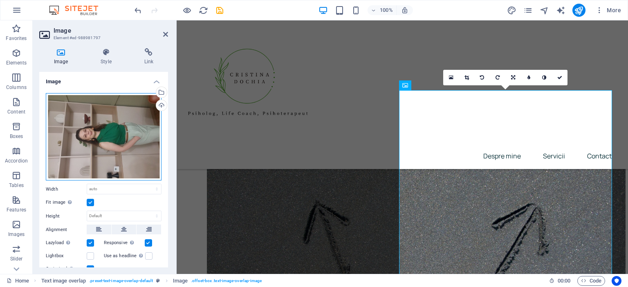
click at [117, 121] on div "Drag files here, click to choose files or select files from Files or our free s…" at bounding box center [104, 137] width 116 height 88
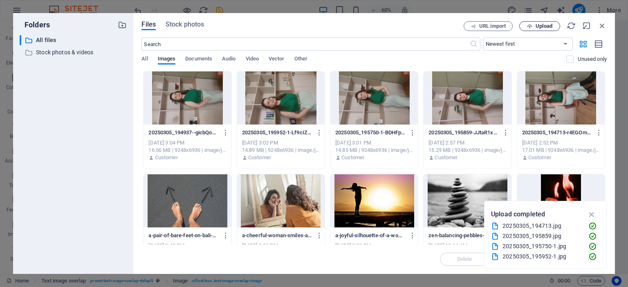
click at [528, 24] on icon "button" at bounding box center [529, 26] width 5 height 5
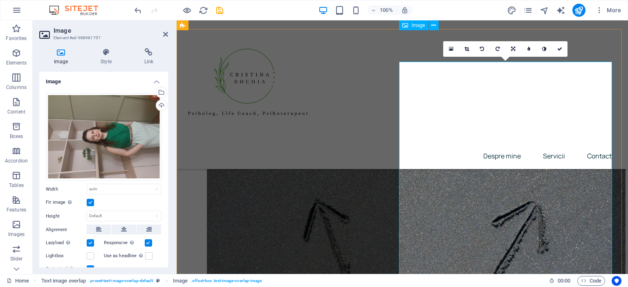
scroll to position [255, 0]
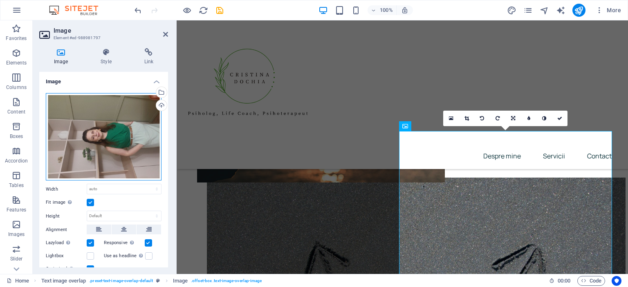
click at [139, 139] on div "Drag files here, click to choose files or select files from Files or our free s…" at bounding box center [104, 137] width 116 height 88
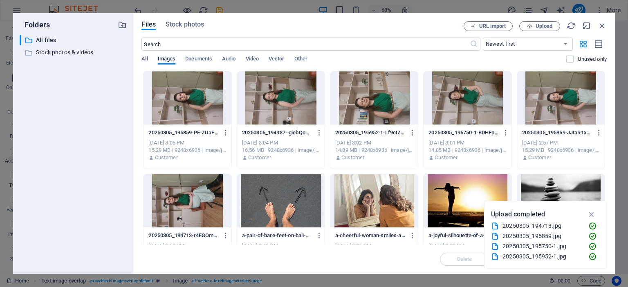
click at [561, 114] on div at bounding box center [560, 98] width 87 height 53
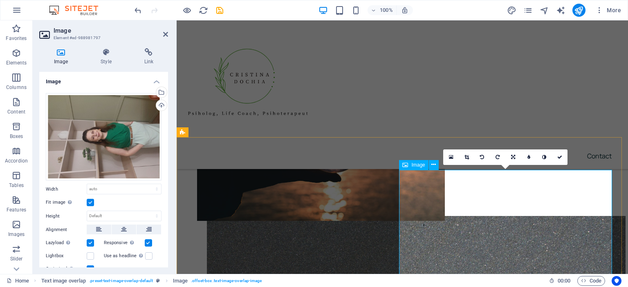
scroll to position [214, 0]
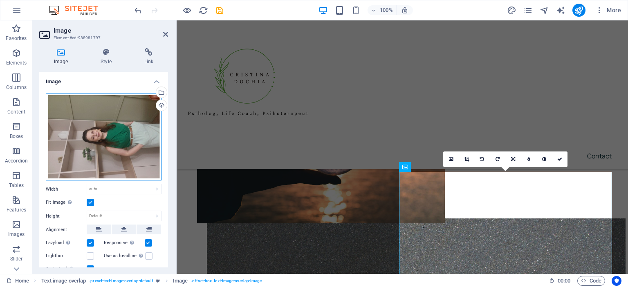
click at [125, 134] on div "Drag files here, click to choose files or select files from Files or our free s…" at bounding box center [104, 137] width 116 height 88
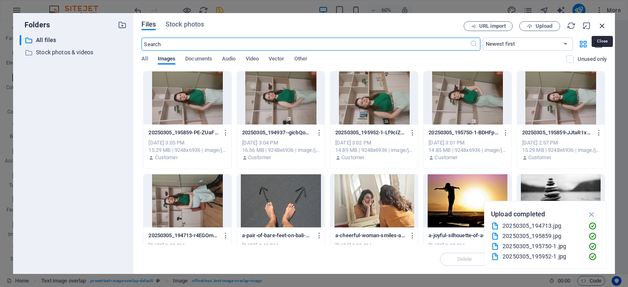
click at [604, 25] on icon "button" at bounding box center [601, 25] width 9 height 9
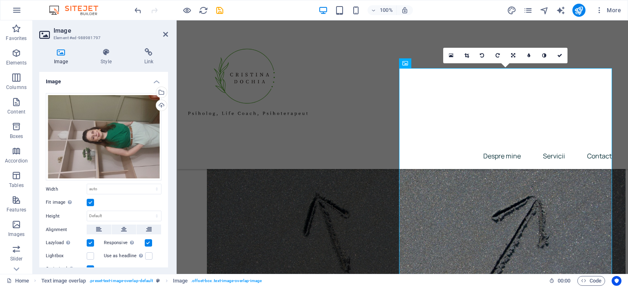
scroll to position [296, 0]
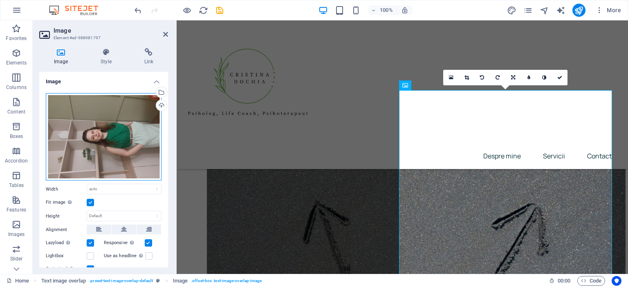
click at [121, 130] on div "Drag files here, click to choose files or select files from Files or our free s…" at bounding box center [104, 137] width 116 height 88
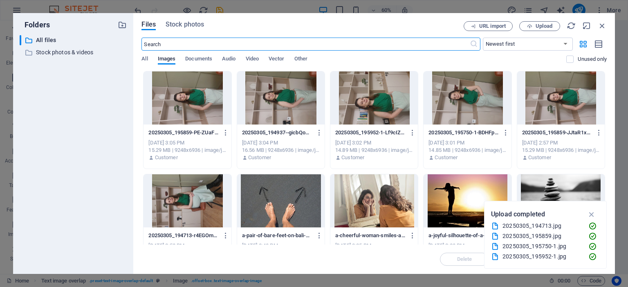
click at [379, 111] on div at bounding box center [373, 98] width 87 height 53
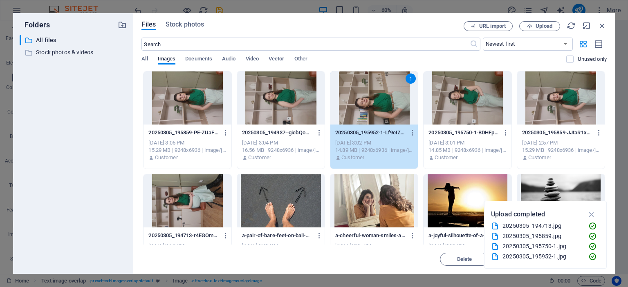
click at [379, 111] on div "1" at bounding box center [373, 98] width 87 height 53
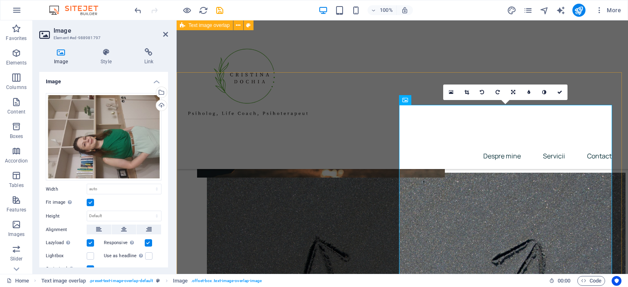
scroll to position [255, 0]
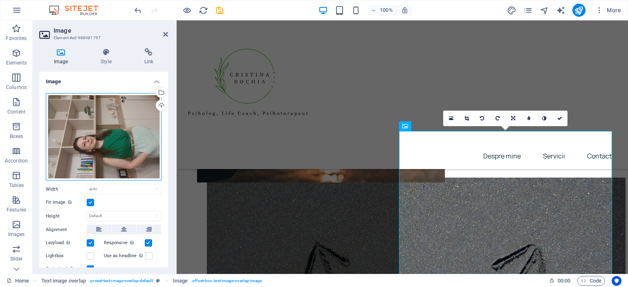
click at [132, 143] on div "Drag files here, click to choose files or select files from Files or our free s…" at bounding box center [104, 137] width 116 height 88
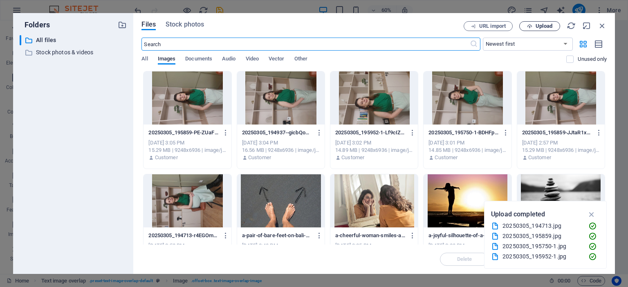
click at [533, 26] on span "Upload" at bounding box center [540, 26] width 34 height 5
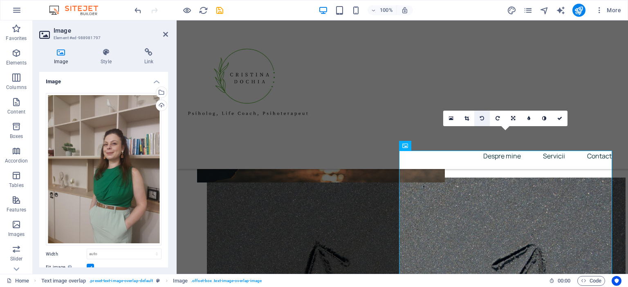
click at [483, 119] on icon at bounding box center [482, 118] width 4 height 5
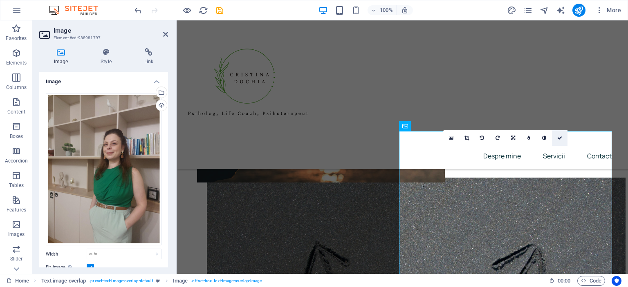
click at [557, 136] on icon at bounding box center [559, 138] width 5 height 5
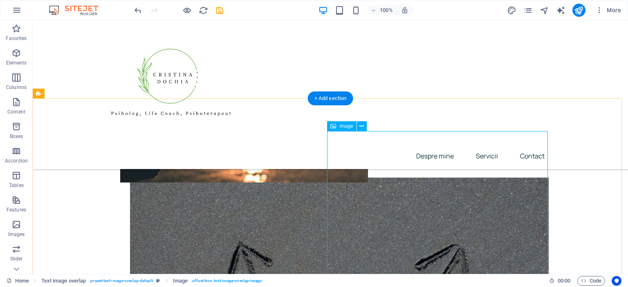
scroll to position [337, 0]
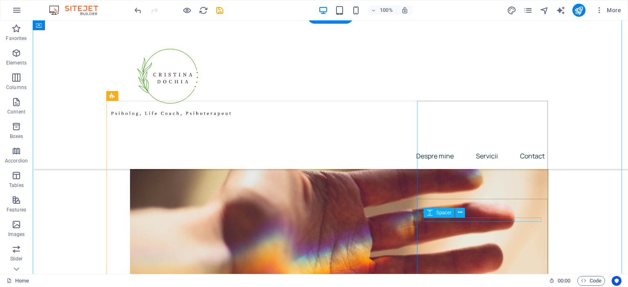
scroll to position [541, 0]
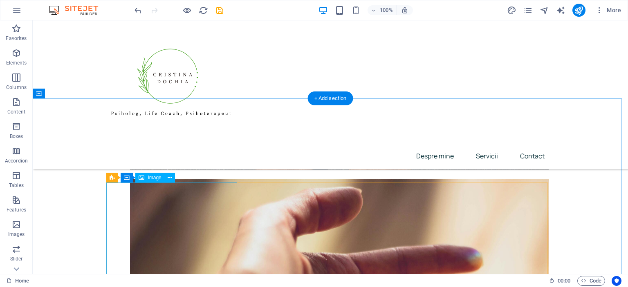
select select "%"
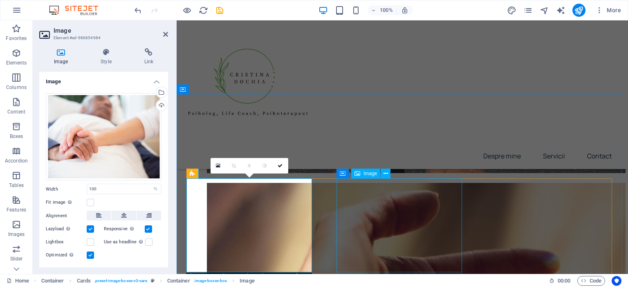
scroll to position [619, 0]
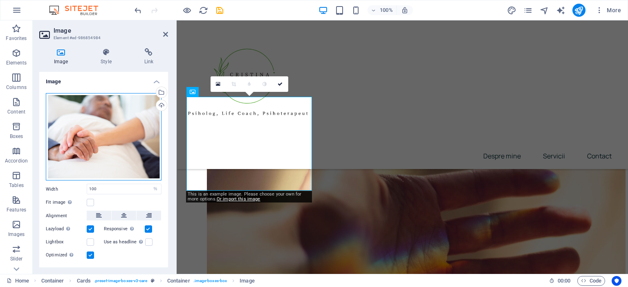
click at [117, 127] on div "Drag files here, click to choose files or select files from Files or our free s…" at bounding box center [104, 137] width 116 height 88
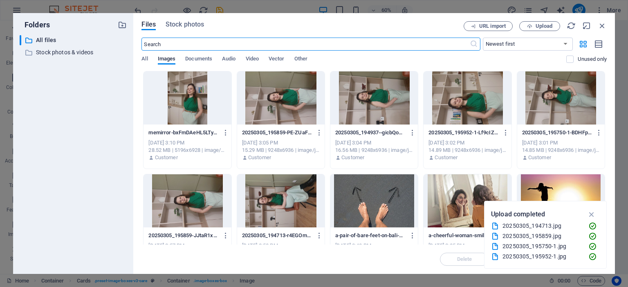
scroll to position [605, 0]
click at [180, 21] on span "Stock photos" at bounding box center [185, 25] width 38 height 10
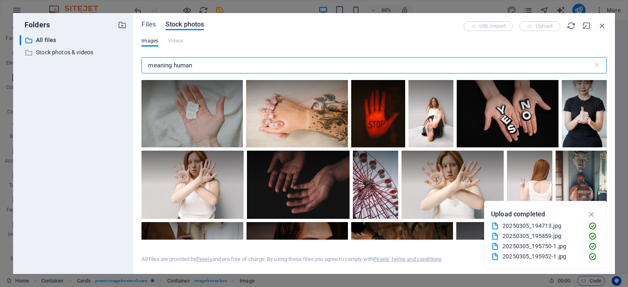
click at [165, 59] on input "meaning human" at bounding box center [366, 65] width 451 height 16
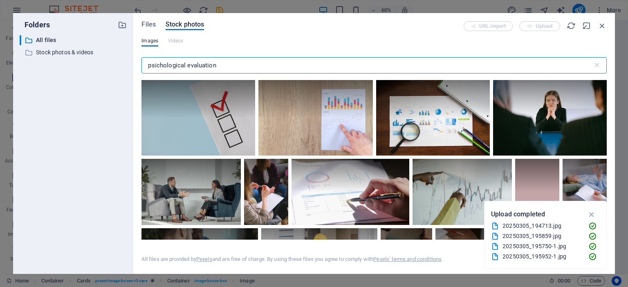
click at [161, 62] on input "psichological evaluation" at bounding box center [366, 65] width 451 height 16
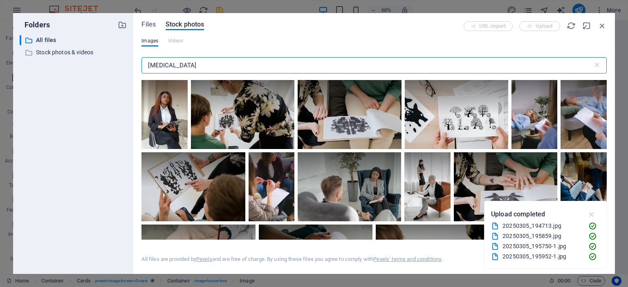
click at [592, 213] on icon "button" at bounding box center [591, 214] width 9 height 9
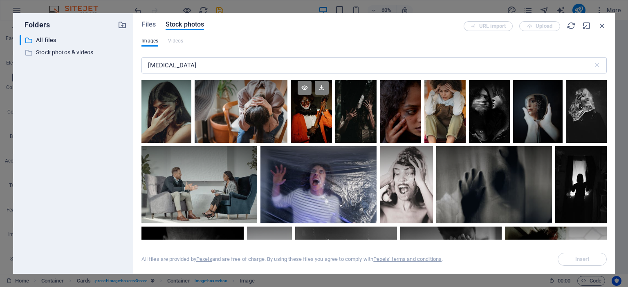
scroll to position [1308, 0]
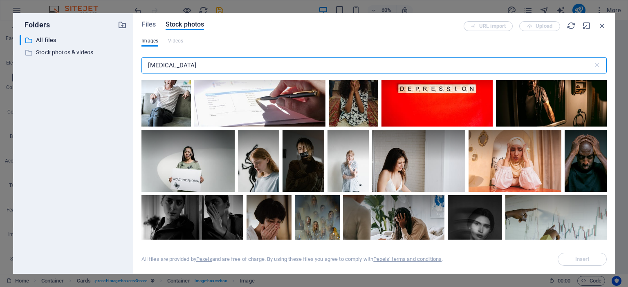
click at [195, 63] on input "[MEDICAL_DATA]" at bounding box center [366, 65] width 451 height 16
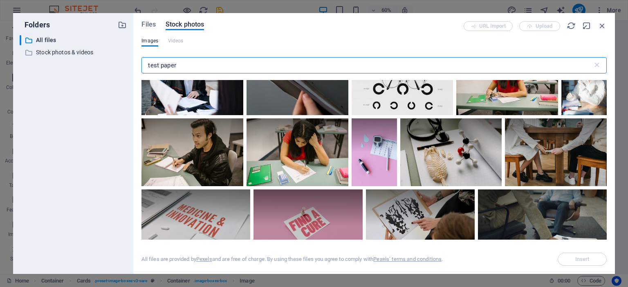
scroll to position [2534, 0]
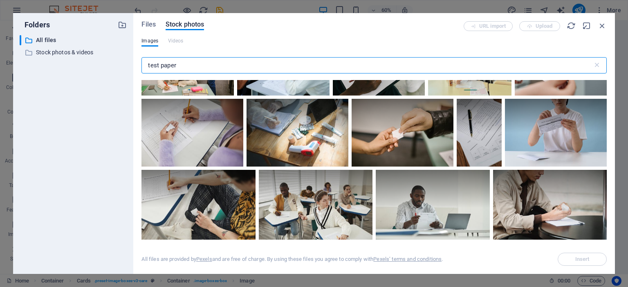
type input "test paper"
click at [515, 65] on div at bounding box center [561, 49] width 92 height 31
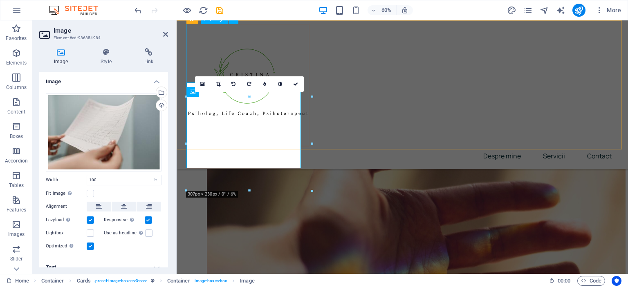
scroll to position [619, 0]
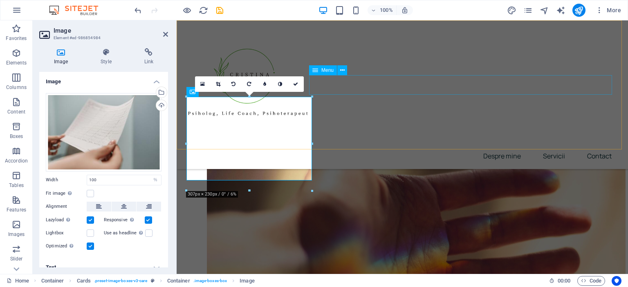
click at [409, 146] on nav "Despre mine Servicii Contact" at bounding box center [402, 156] width 432 height 20
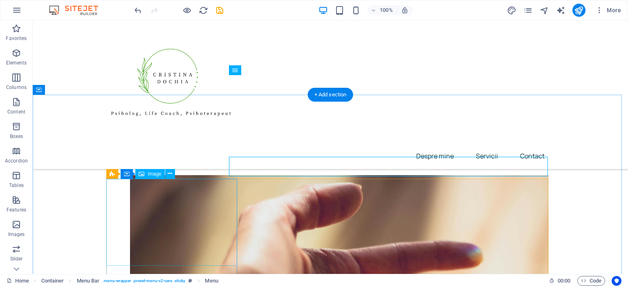
scroll to position [586, 0]
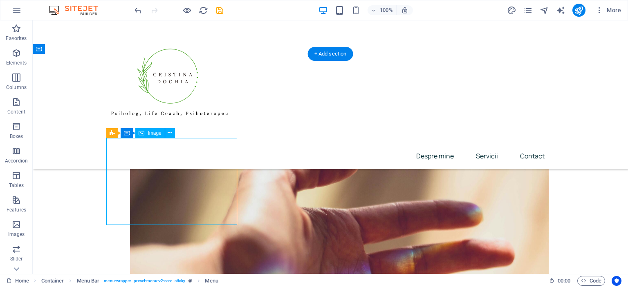
select select "%"
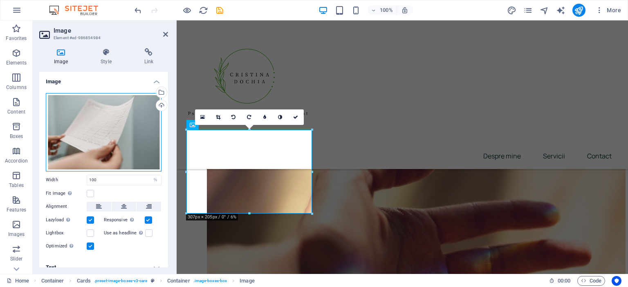
click at [104, 139] on div "Drag files here, click to choose files or select files from Files or our free s…" at bounding box center [104, 132] width 116 height 78
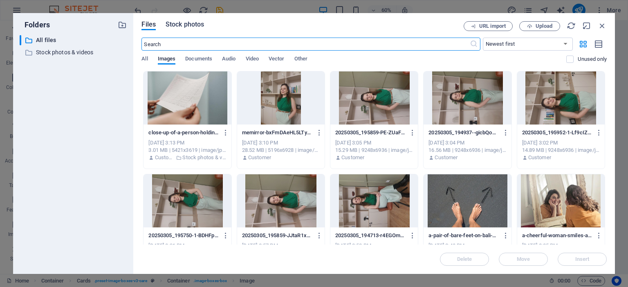
click at [188, 22] on span "Stock photos" at bounding box center [185, 25] width 38 height 10
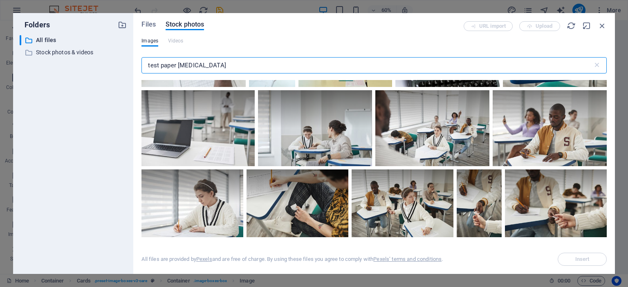
scroll to position [1839, 0]
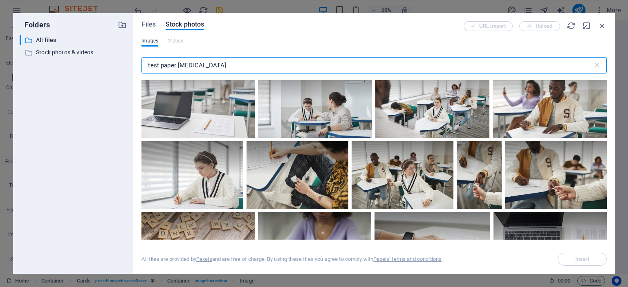
click at [162, 63] on input "test paper [MEDICAL_DATA]" at bounding box center [366, 65] width 451 height 16
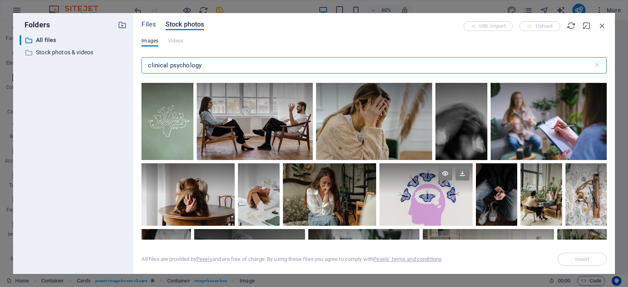
scroll to position [1716, 0]
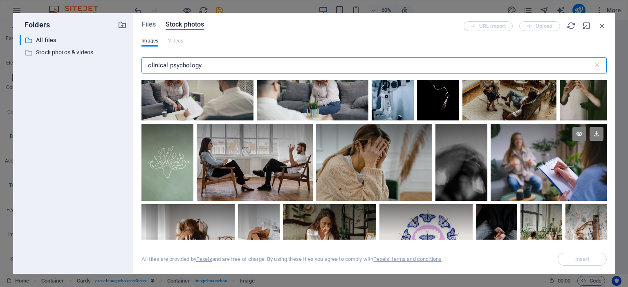
type input "clinical psychology"
click at [588, 168] on div at bounding box center [548, 163] width 116 height 78
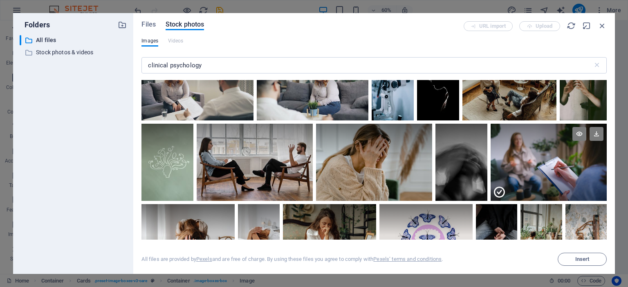
click at [588, 168] on div at bounding box center [548, 181] width 116 height 39
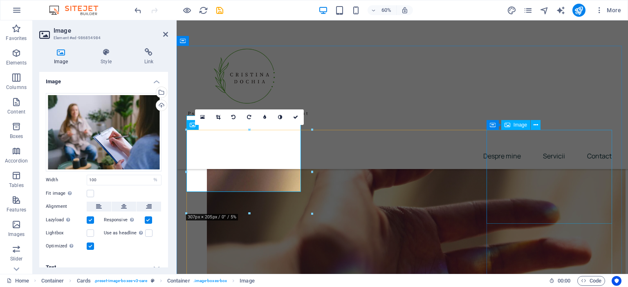
scroll to position [586, 0]
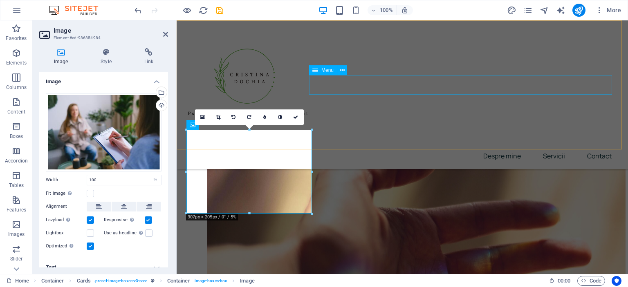
click at [487, 146] on nav "Despre mine Servicii Contact" at bounding box center [402, 156] width 432 height 20
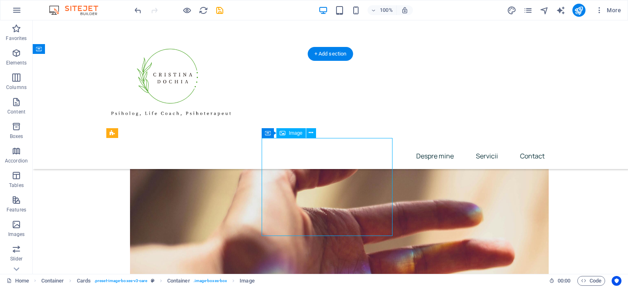
select select "%"
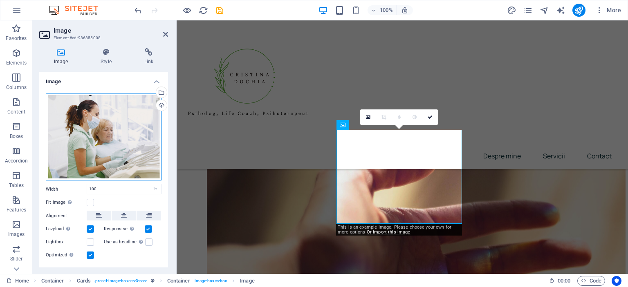
click at [97, 130] on div "Drag files here, click to choose files or select files from Files or our free s…" at bounding box center [104, 137] width 116 height 88
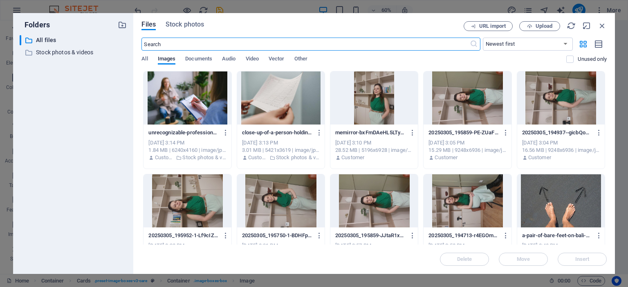
click at [233, 40] on input "text" at bounding box center [305, 44] width 328 height 13
click at [190, 22] on span "Stock photos" at bounding box center [185, 25] width 38 height 10
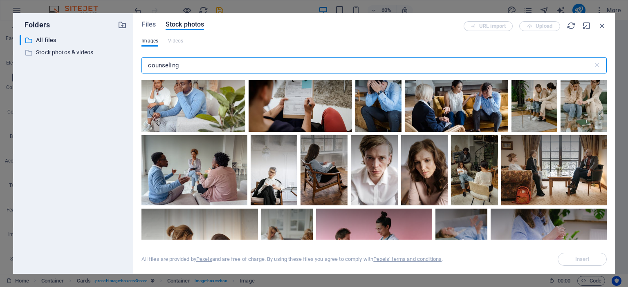
scroll to position [2125, 0]
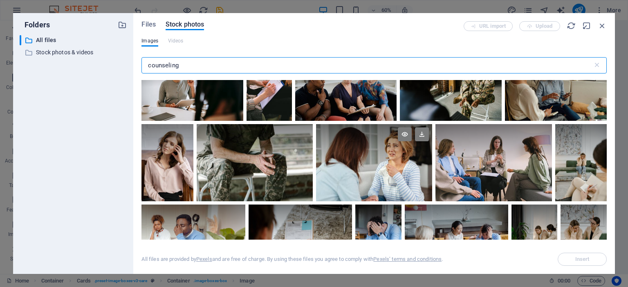
type input "counseling"
click at [361, 163] on div at bounding box center [374, 163] width 116 height 78
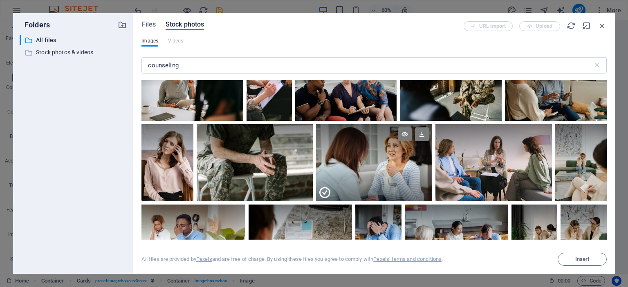
click at [361, 163] on div at bounding box center [374, 182] width 116 height 39
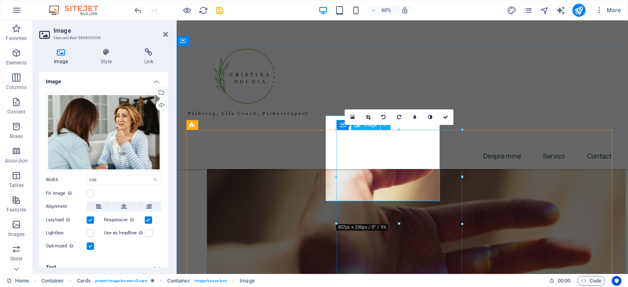
scroll to position [586, 0]
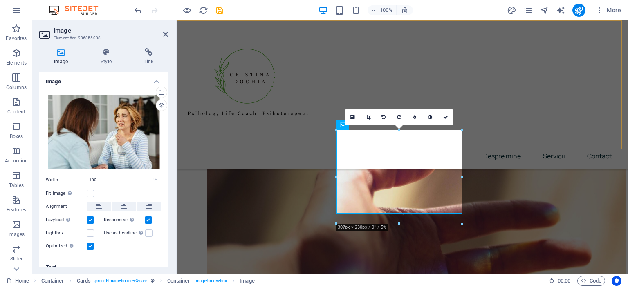
click at [473, 104] on div "Menu Despre mine Servicii Contact" at bounding box center [402, 94] width 451 height 149
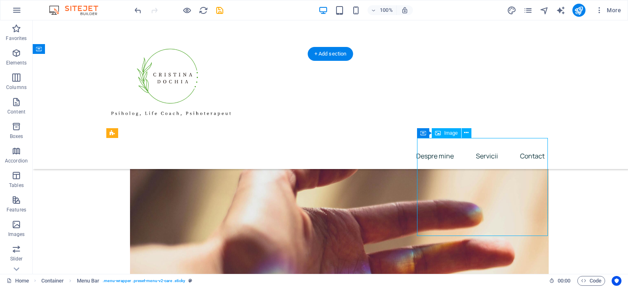
select select "%"
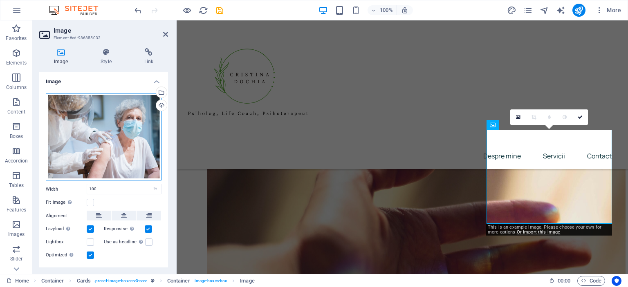
click at [105, 93] on div "Drag files here, click to choose files or select files from Files or our free s…" at bounding box center [104, 137] width 116 height 88
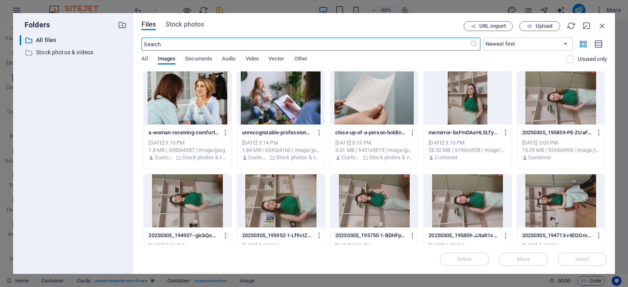
click at [199, 40] on input "text" at bounding box center [305, 44] width 328 height 13
click at [188, 16] on div "Files Stock photos URL import Upload ​ Newest first Oldest first Name (A-Z) Nam…" at bounding box center [373, 143] width 481 height 261
click at [183, 22] on span "Stock photos" at bounding box center [185, 25] width 38 height 10
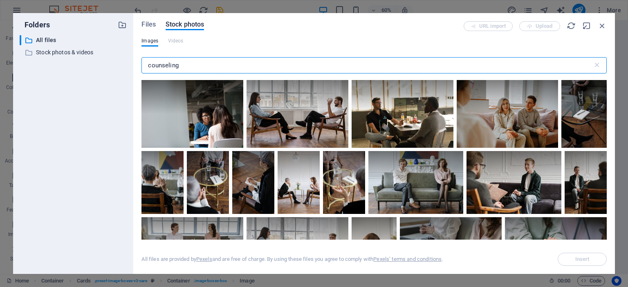
click at [179, 60] on input "counseling" at bounding box center [366, 65] width 451 height 16
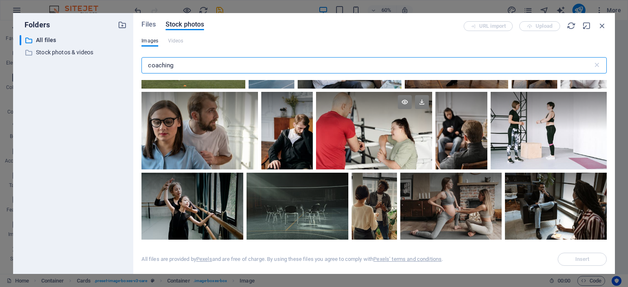
scroll to position [3106, 0]
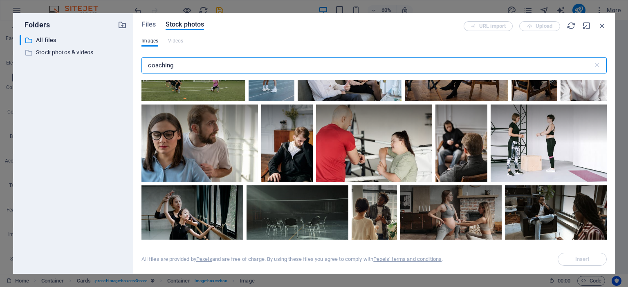
click at [172, 67] on input "coaching" at bounding box center [366, 65] width 451 height 16
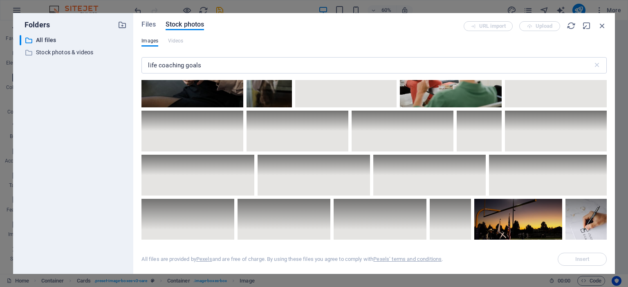
scroll to position [0, 0]
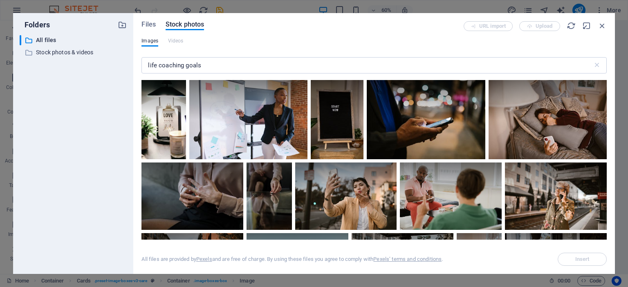
click at [237, 74] on div "life coaching goals ​" at bounding box center [373, 67] width 465 height 26
click at [237, 68] on input "life coaching goals" at bounding box center [366, 65] width 451 height 16
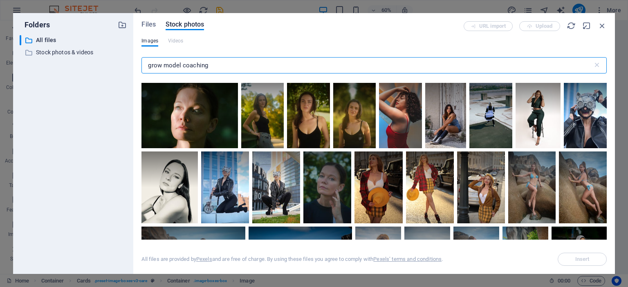
scroll to position [2248, 0]
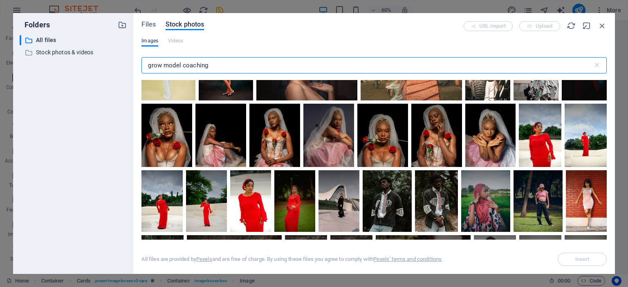
click at [264, 69] on input "grow model coaching" at bounding box center [366, 65] width 451 height 16
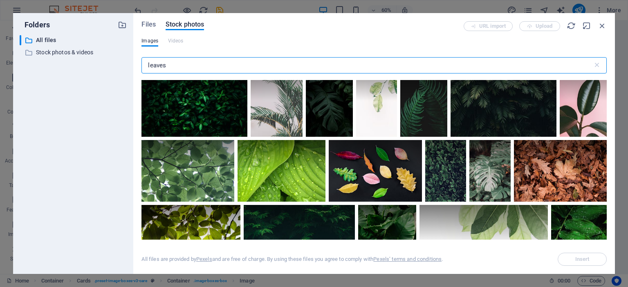
scroll to position [286, 0]
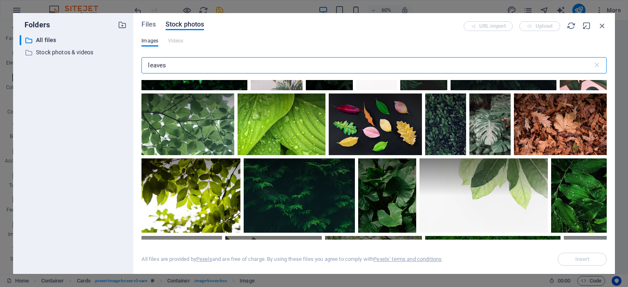
click at [169, 55] on div "leaves ​" at bounding box center [373, 67] width 465 height 26
click at [172, 60] on input "leaves" at bounding box center [366, 65] width 451 height 16
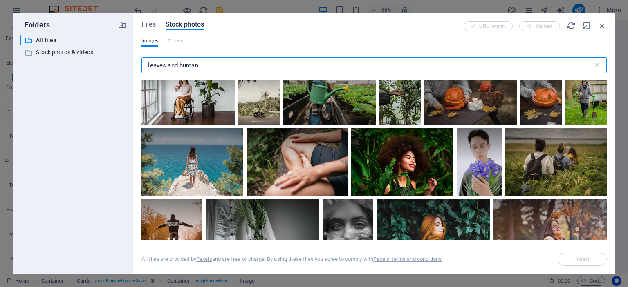
scroll to position [1185, 0]
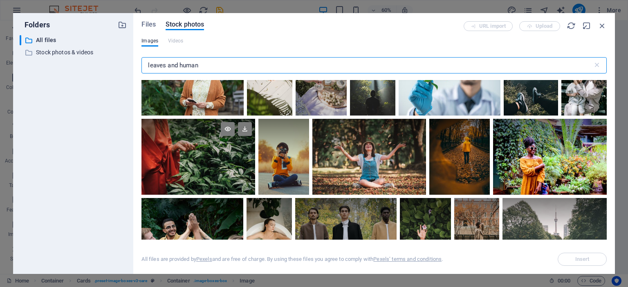
type input "leaves and human"
click at [212, 163] on div at bounding box center [198, 157] width 114 height 76
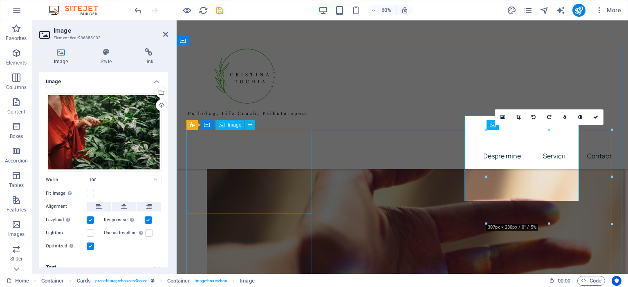
scroll to position [586, 0]
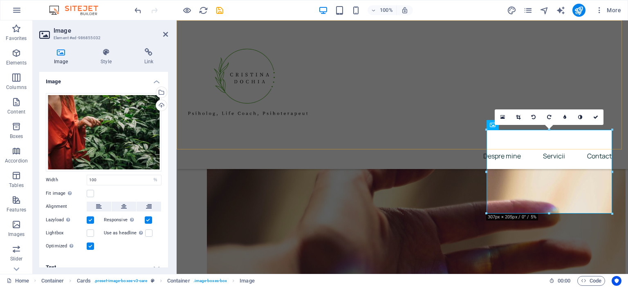
click at [404, 40] on div "Menu Despre mine Servicii Contact" at bounding box center [402, 94] width 451 height 149
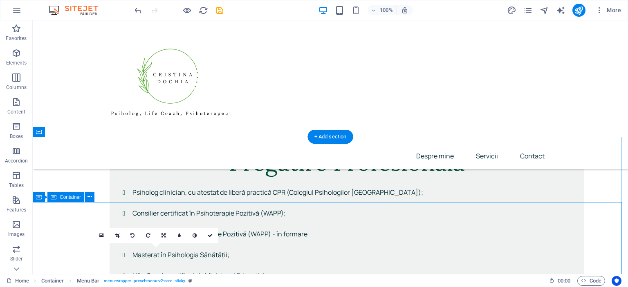
scroll to position [831, 0]
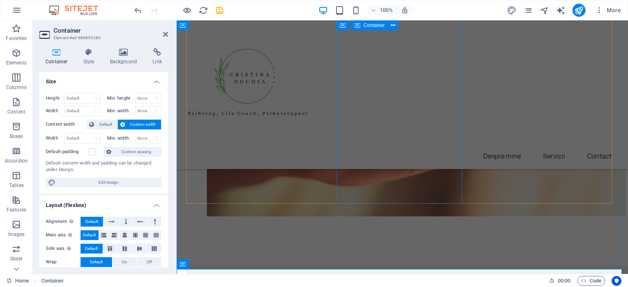
scroll to position [779, 0]
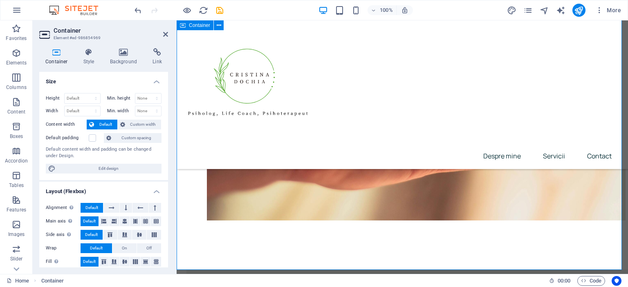
scroll to position [819, 0]
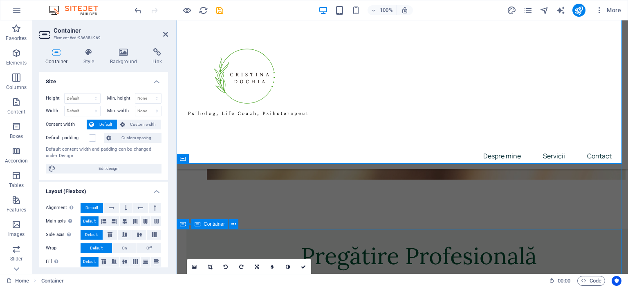
scroll to position [901, 0]
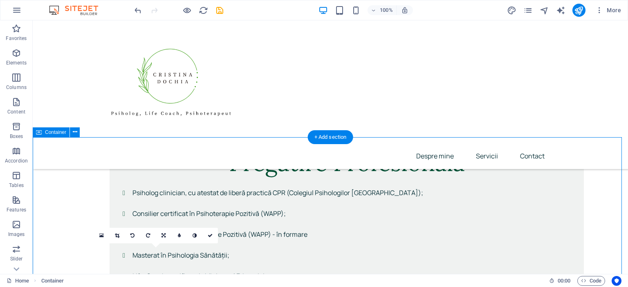
scroll to position [831, 0]
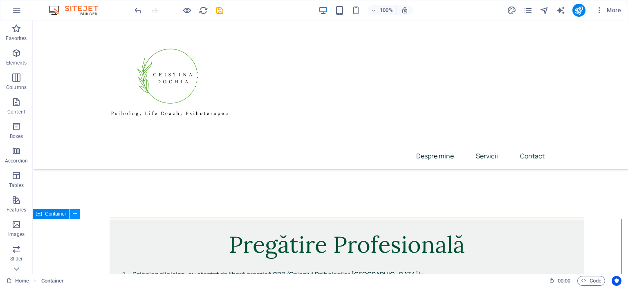
click at [71, 214] on button at bounding box center [75, 214] width 10 height 10
click at [76, 217] on icon at bounding box center [75, 214] width 4 height 9
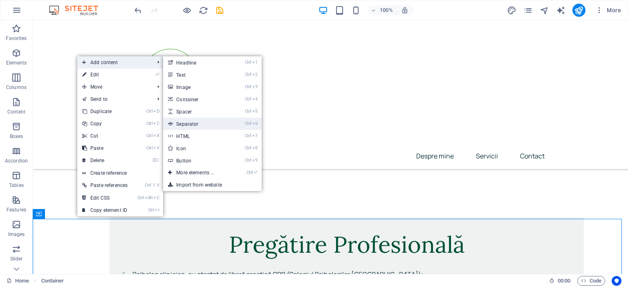
click at [214, 128] on link "Ctrl 6 Separator" at bounding box center [196, 124] width 67 height 12
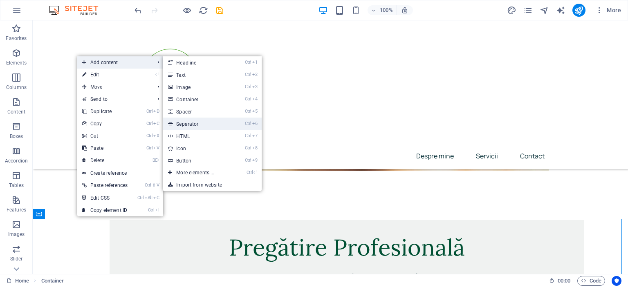
select select "%"
select select "px"
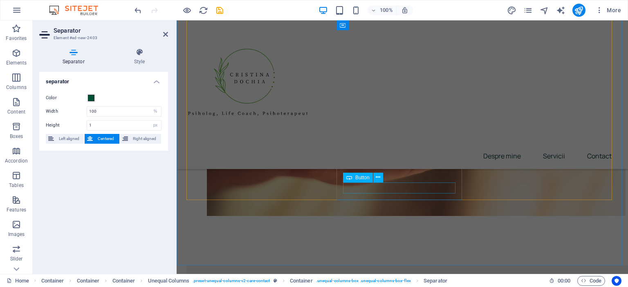
scroll to position [854, 0]
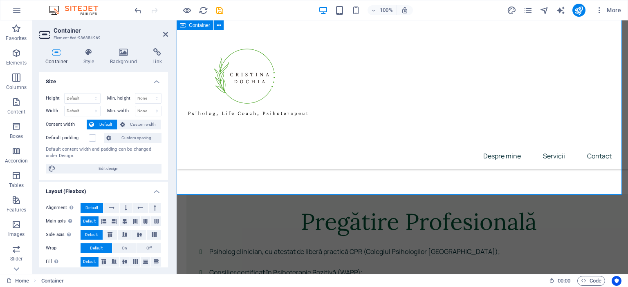
click at [165, 34] on icon at bounding box center [165, 34] width 5 height 7
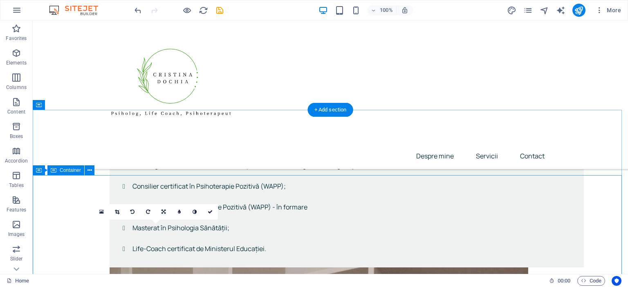
scroll to position [981, 0]
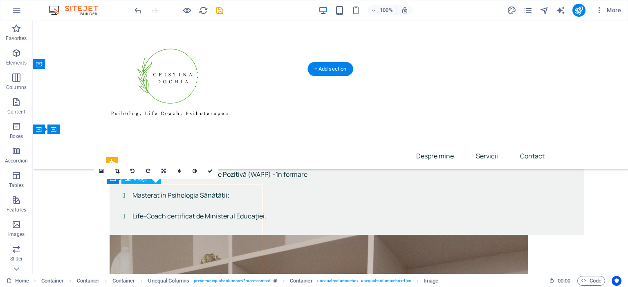
select select "px"
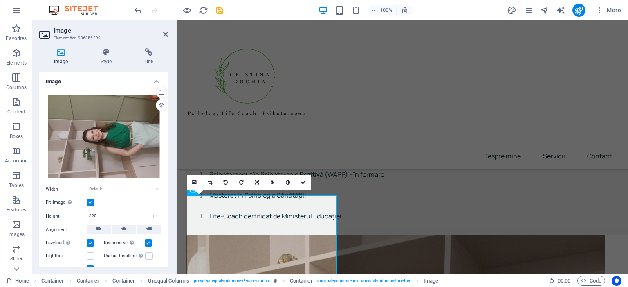
click at [107, 152] on div "Drag files here, click to choose files or select files from Files or our free s…" at bounding box center [104, 137] width 116 height 88
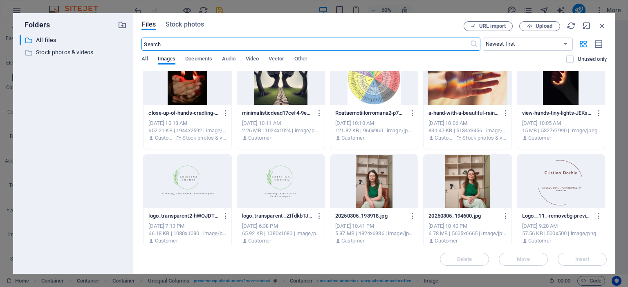
scroll to position [368, 0]
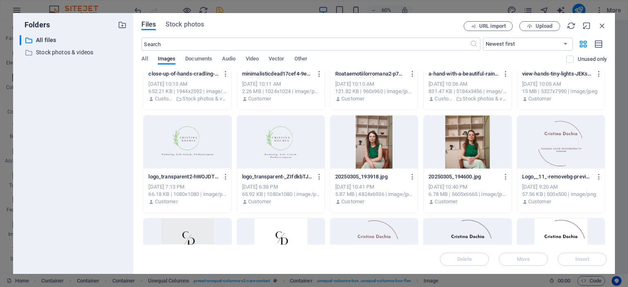
click at [378, 160] on div at bounding box center [373, 142] width 87 height 53
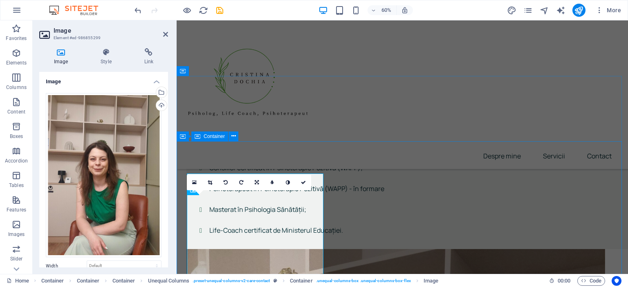
scroll to position [973, 0]
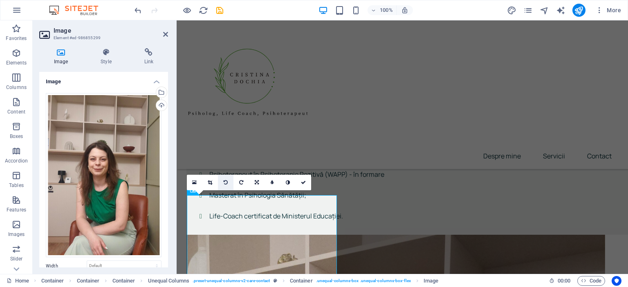
click at [228, 179] on link at bounding box center [226, 183] width 16 height 16
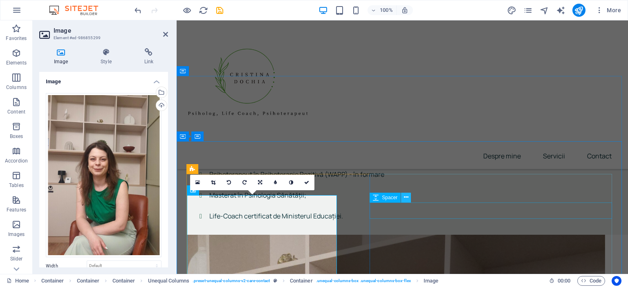
click at [409, 201] on button at bounding box center [406, 198] width 10 height 10
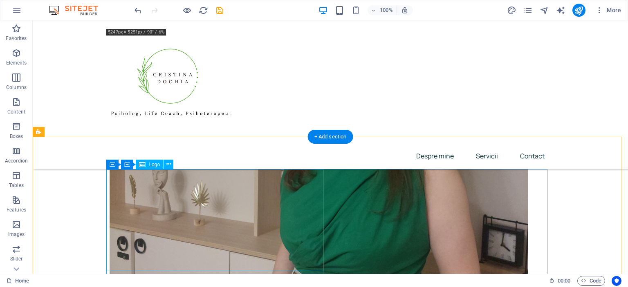
scroll to position [1308, 0]
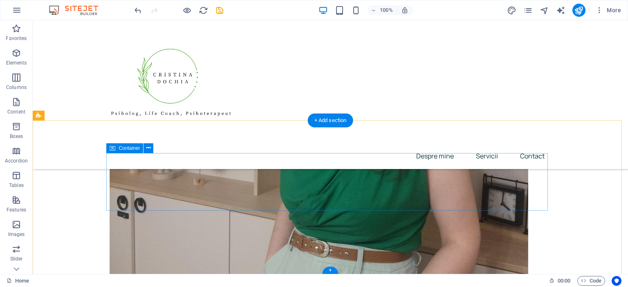
scroll to position [1283, 0]
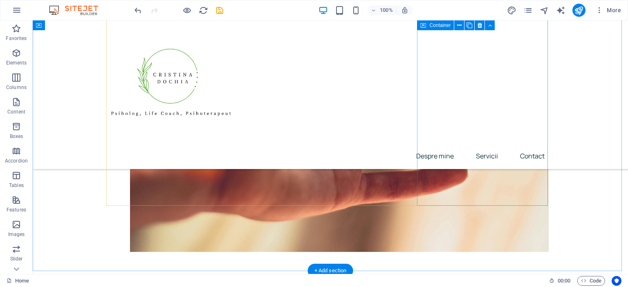
scroll to position [629, 0]
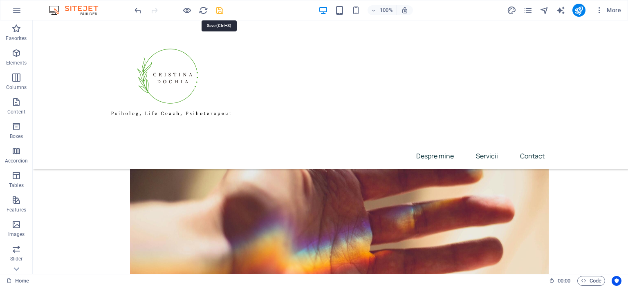
click at [220, 8] on icon "save" at bounding box center [219, 10] width 9 height 9
checkbox input "false"
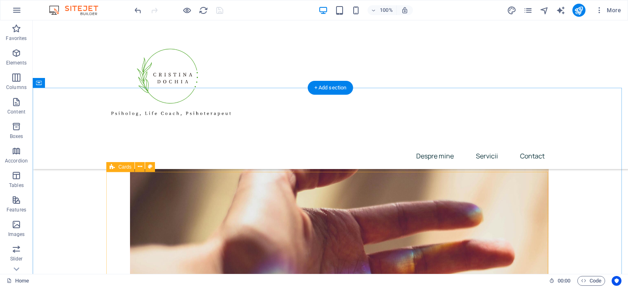
scroll to position [589, 0]
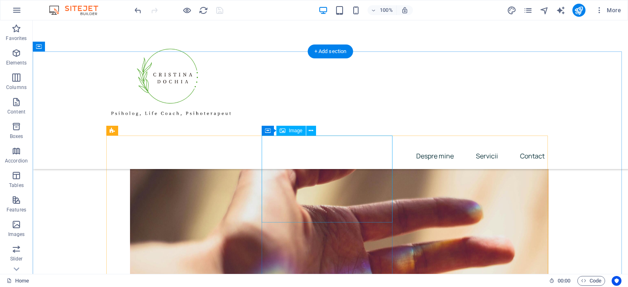
select select "%"
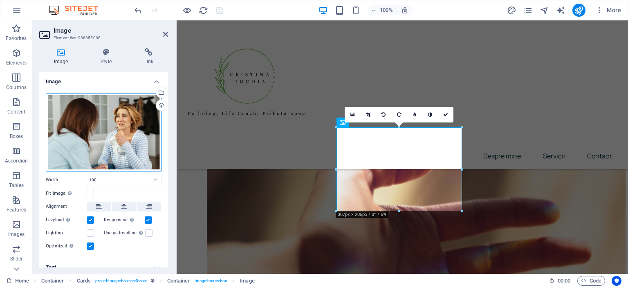
click at [90, 122] on div "Drag files here, click to choose files or select files from Files or our free s…" at bounding box center [104, 132] width 116 height 78
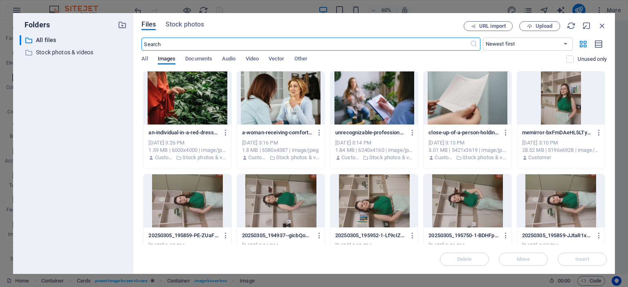
click at [168, 19] on div "Files Stock photos URL import Upload ​ Newest first Oldest first Name (A-Z) Nam…" at bounding box center [373, 143] width 481 height 261
click at [168, 21] on div "Files Stock photos URL import Upload ​ Newest first Oldest first Name (A-Z) Nam…" at bounding box center [373, 143] width 481 height 261
click at [168, 22] on span "Stock photos" at bounding box center [185, 25] width 38 height 10
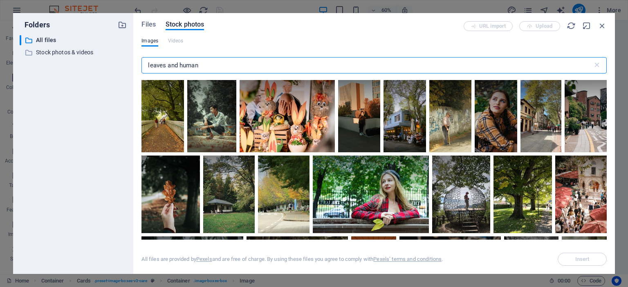
click at [198, 67] on input "leaves and human" at bounding box center [366, 65] width 451 height 16
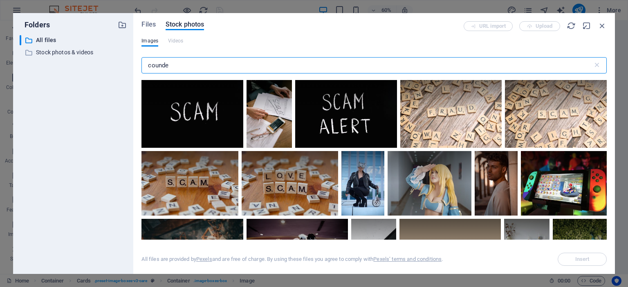
type input "cound"
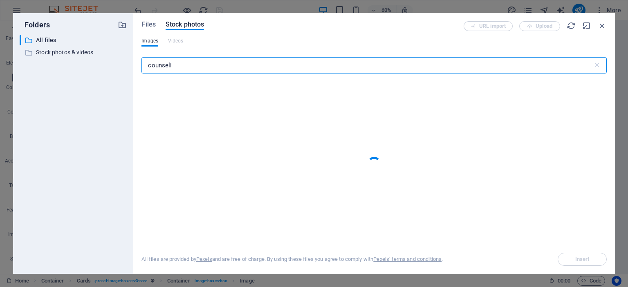
select select "%"
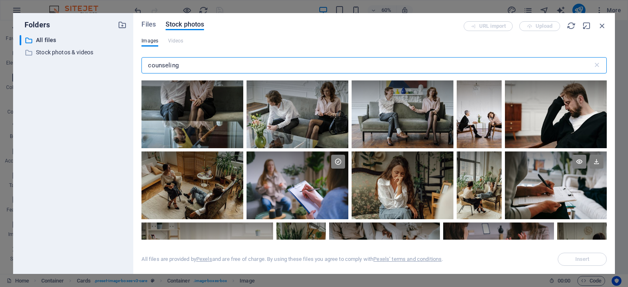
scroll to position [531, 0]
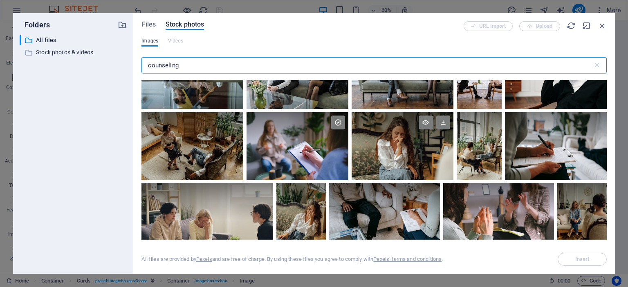
type input "counseling"
click at [421, 147] on div at bounding box center [402, 146] width 102 height 68
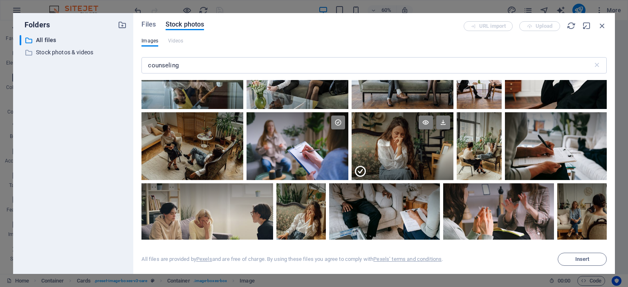
click at [421, 147] on div at bounding box center [402, 163] width 102 height 34
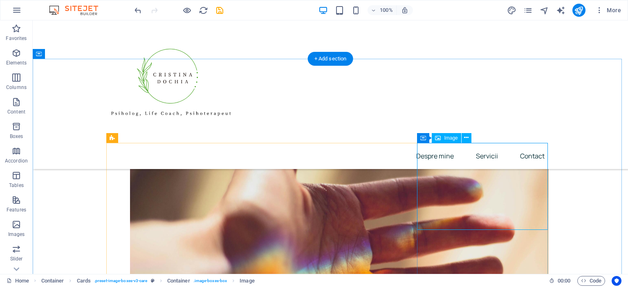
scroll to position [629, 0]
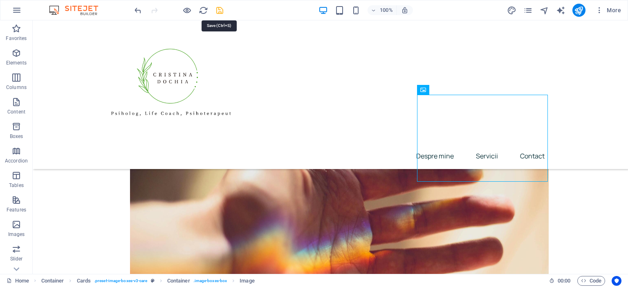
click at [222, 9] on icon "save" at bounding box center [219, 10] width 9 height 9
checkbox input "false"
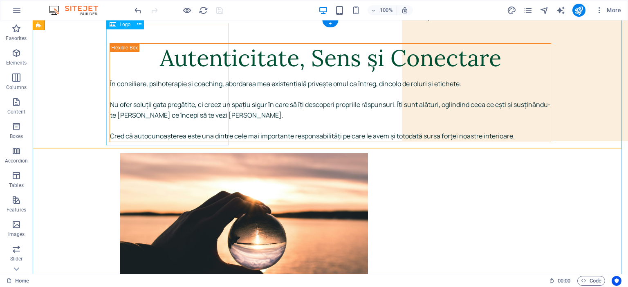
scroll to position [0, 0]
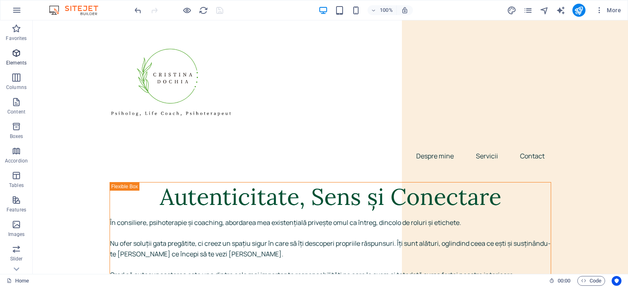
click at [9, 49] on span "Elements" at bounding box center [16, 58] width 33 height 20
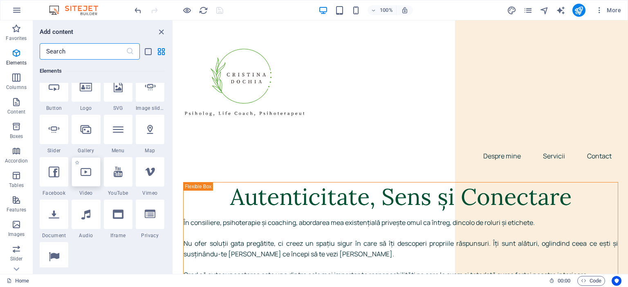
scroll to position [209, 0]
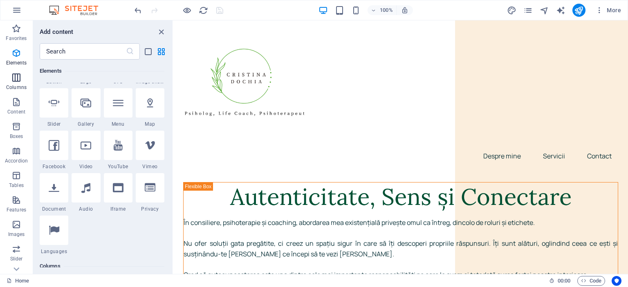
click at [14, 86] on p "Columns" at bounding box center [16, 87] width 20 height 7
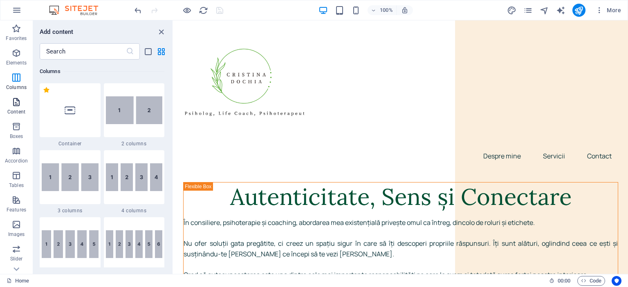
click at [14, 109] on p "Content" at bounding box center [16, 112] width 18 height 7
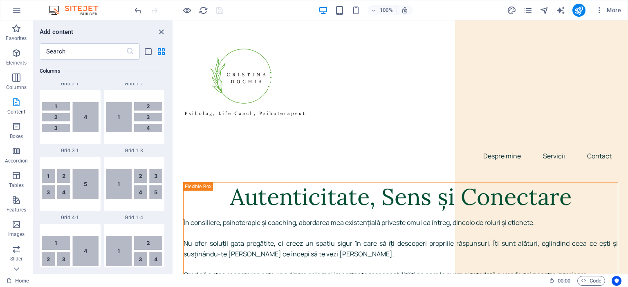
scroll to position [1430, 0]
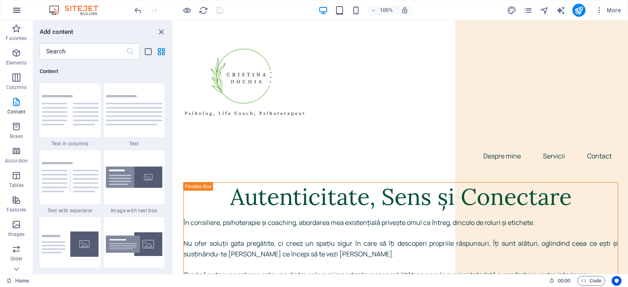
click at [14, 10] on icon "button" at bounding box center [17, 10] width 10 height 10
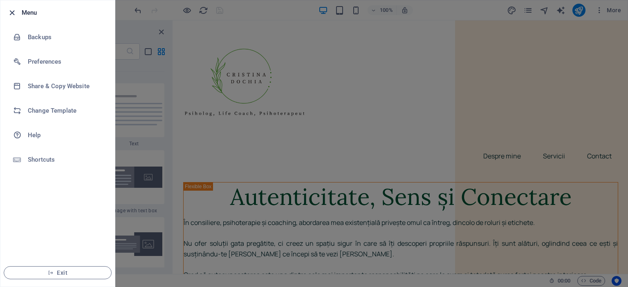
click at [14, 12] on icon "button" at bounding box center [11, 12] width 9 height 9
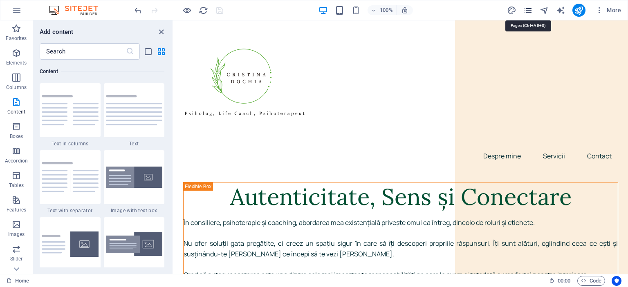
click at [526, 10] on icon "pages" at bounding box center [527, 10] width 9 height 9
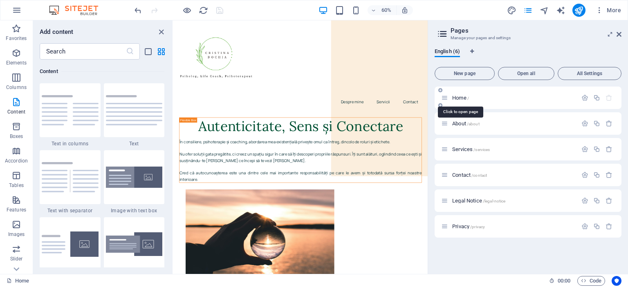
click at [458, 98] on span "Home /" at bounding box center [460, 98] width 17 height 6
click at [507, 123] on p "About /about" at bounding box center [513, 123] width 123 height 5
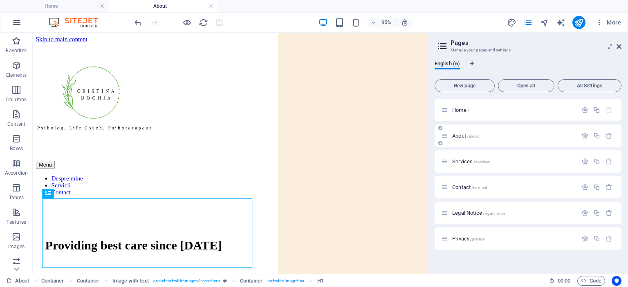
scroll to position [0, 0]
click at [481, 162] on span "/services" at bounding box center [481, 162] width 16 height 4
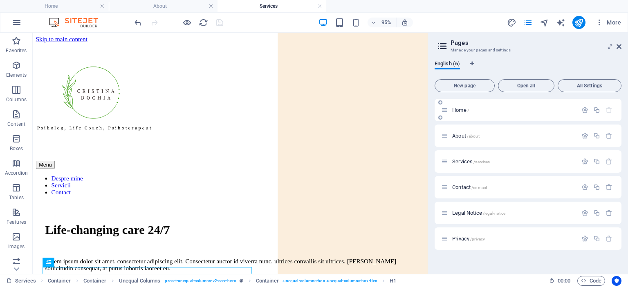
click at [499, 110] on p "Home /" at bounding box center [513, 109] width 123 height 5
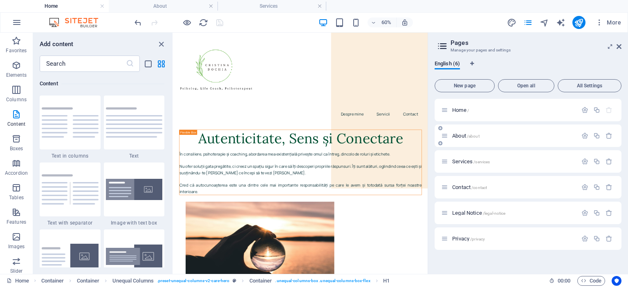
click at [539, 134] on p "About /about" at bounding box center [513, 135] width 123 height 5
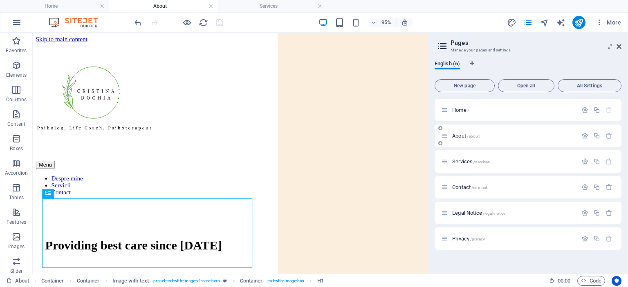
click at [539, 135] on p "About /about" at bounding box center [513, 135] width 123 height 5
click at [608, 139] on icon "button" at bounding box center [608, 135] width 7 height 7
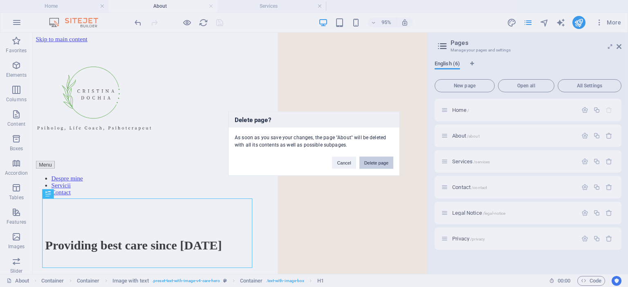
drag, startPoint x: 382, startPoint y: 160, endPoint x: 350, endPoint y: 213, distance: 61.3
click at [382, 160] on button "Delete page" at bounding box center [376, 163] width 34 height 12
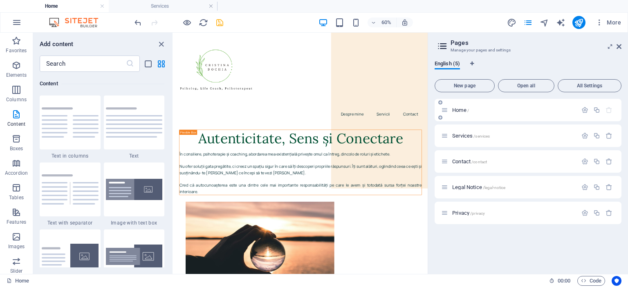
click at [489, 112] on p "Home /" at bounding box center [513, 109] width 123 height 5
click at [487, 137] on span "/services" at bounding box center [481, 136] width 16 height 4
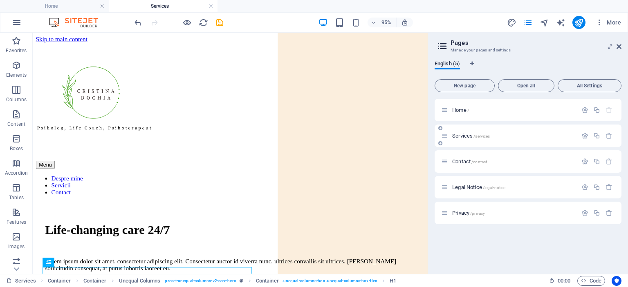
click at [484, 138] on span "/services" at bounding box center [481, 136] width 16 height 4
click at [587, 137] on icon "button" at bounding box center [584, 135] width 7 height 7
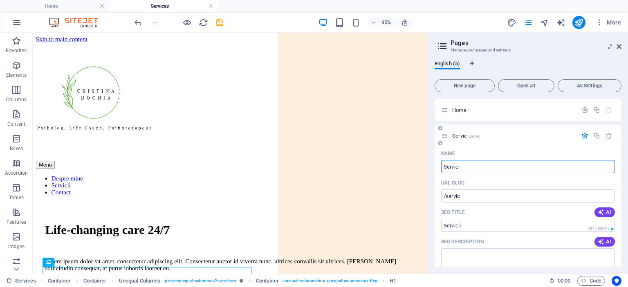
type input "Servicii"
type input "/servic"
type input "Servicii"
type input "/servicii"
type input "Servicii"
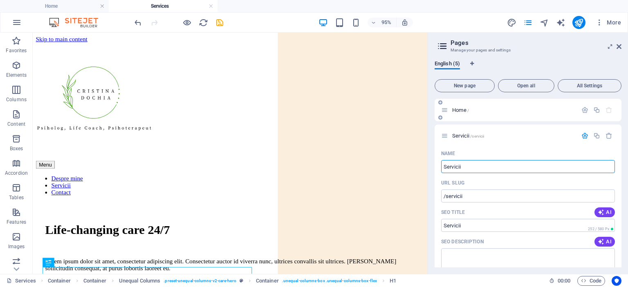
click at [472, 115] on div "Home /" at bounding box center [527, 110] width 187 height 22
click at [464, 110] on span "Home /" at bounding box center [460, 110] width 17 height 6
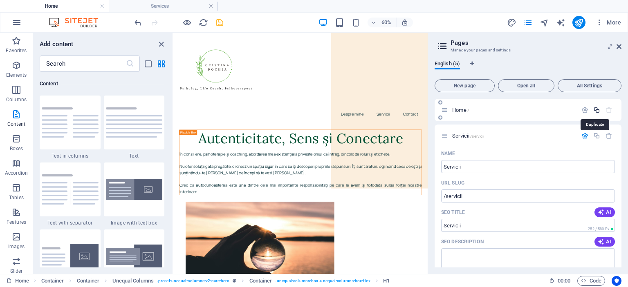
click at [593, 108] on icon "button" at bounding box center [596, 110] width 7 height 7
click at [606, 134] on icon "button" at bounding box center [608, 135] width 7 height 7
click at [585, 109] on icon "button" at bounding box center [584, 110] width 7 height 7
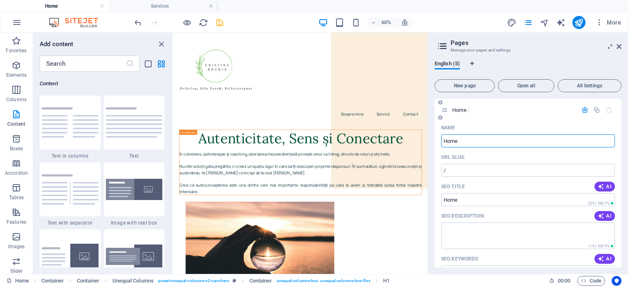
click at [525, 138] on input "Home" at bounding box center [528, 140] width 174 height 13
click at [531, 69] on div "English (5)" at bounding box center [527, 68] width 187 height 16
click at [466, 141] on input "Despre mine" at bounding box center [528, 140] width 174 height 13
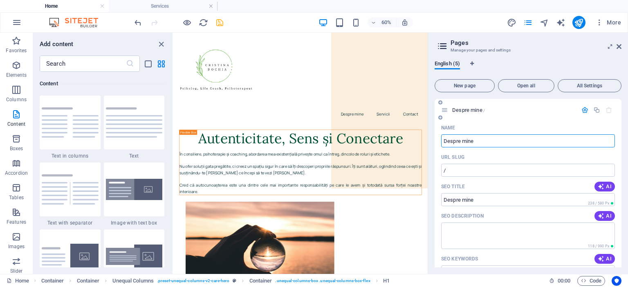
click at [466, 141] on input "Despre mine" at bounding box center [528, 140] width 174 height 13
type input "Acasă"
click at [582, 62] on div "English (5)" at bounding box center [527, 68] width 187 height 16
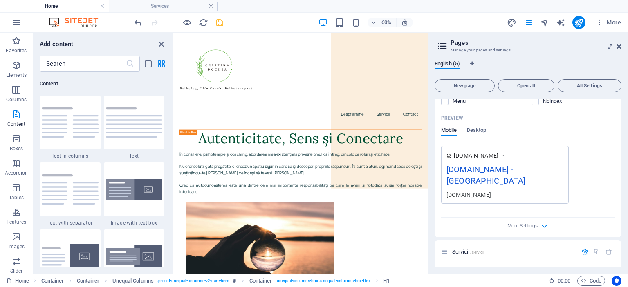
scroll to position [163, 0]
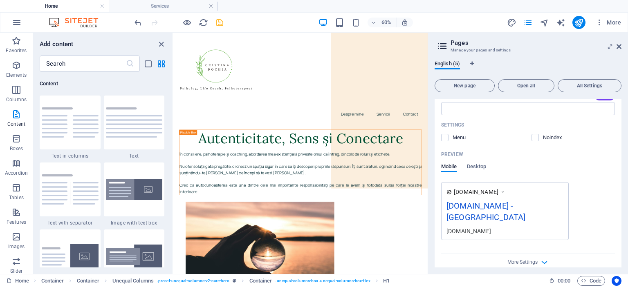
click at [539, 191] on div "www.example.com" at bounding box center [504, 192] width 117 height 9
click at [512, 227] on div "[DOMAIN_NAME]" at bounding box center [504, 231] width 117 height 9
click at [517, 200] on div "[DOMAIN_NAME] - [GEOGRAPHIC_DATA]" at bounding box center [504, 213] width 117 height 27
click at [505, 211] on div "[DOMAIN_NAME] - [GEOGRAPHIC_DATA]" at bounding box center [504, 213] width 117 height 27
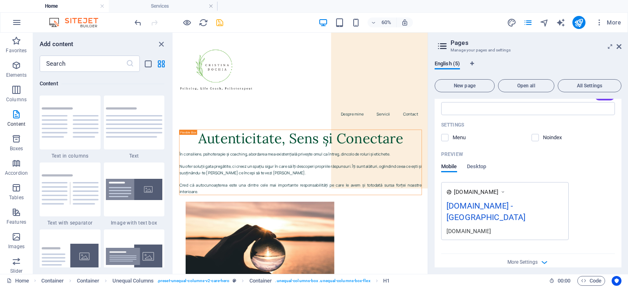
click at [505, 211] on div "[DOMAIN_NAME] - [GEOGRAPHIC_DATA]" at bounding box center [504, 213] width 117 height 27
click at [507, 204] on div "[DOMAIN_NAME] - [GEOGRAPHIC_DATA]" at bounding box center [504, 213] width 117 height 27
click at [506, 207] on div "[DOMAIN_NAME] - [GEOGRAPHIC_DATA]" at bounding box center [504, 213] width 117 height 27
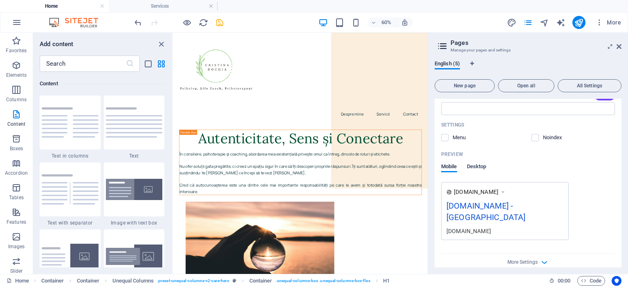
click at [476, 164] on span "Desktop" at bounding box center [477, 167] width 20 height 11
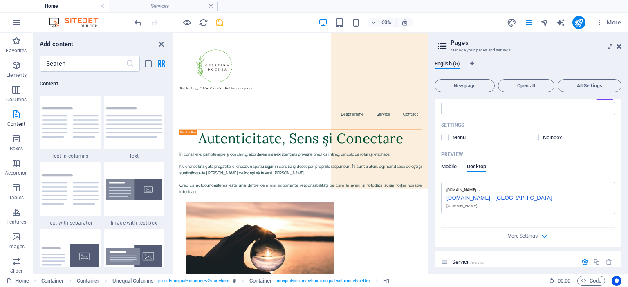
click at [452, 168] on span "Mobile" at bounding box center [449, 167] width 16 height 11
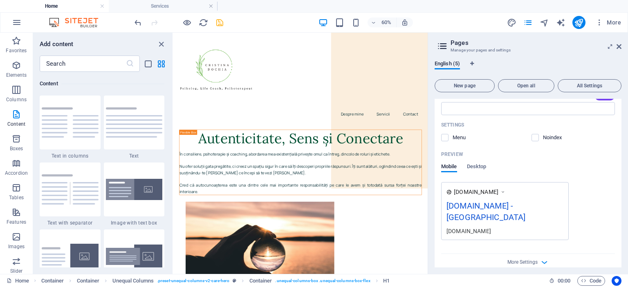
click at [483, 202] on div "[DOMAIN_NAME] - [GEOGRAPHIC_DATA]" at bounding box center [504, 213] width 117 height 27
click at [481, 206] on div "[DOMAIN_NAME] - [GEOGRAPHIC_DATA]" at bounding box center [504, 213] width 117 height 27
click at [479, 183] on div "www.example.com cristinadochia.com - Berlin cristinadochia.com" at bounding box center [505, 211] width 128 height 58
click at [449, 139] on span at bounding box center [450, 138] width 4 height 4
click at [445, 139] on label at bounding box center [444, 137] width 7 height 7
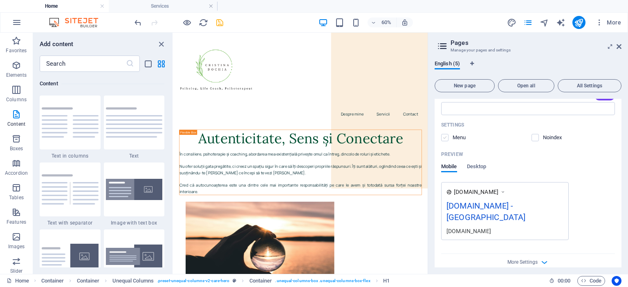
click at [0, 0] on input "checkbox" at bounding box center [0, 0] width 0 height 0
click at [446, 137] on label at bounding box center [444, 137] width 7 height 7
click at [0, 0] on input "checkbox" at bounding box center [0, 0] width 0 height 0
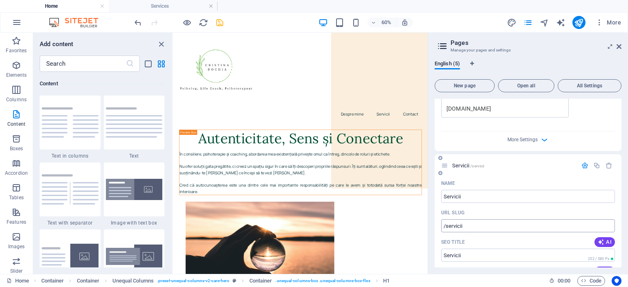
click at [530, 219] on input "/servicii" at bounding box center [528, 225] width 174 height 13
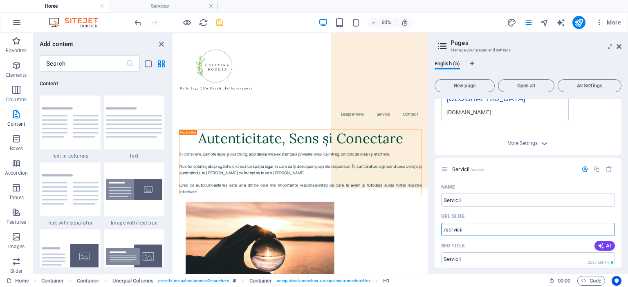
scroll to position [160, 0]
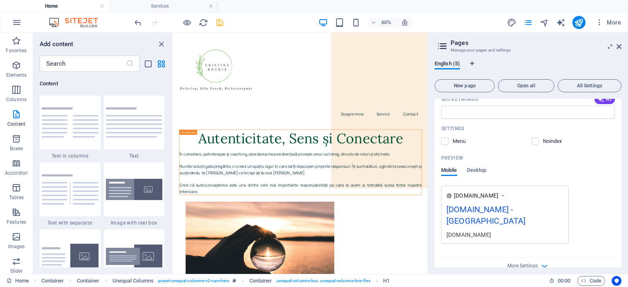
click at [536, 263] on span "More Settings" at bounding box center [522, 266] width 30 height 6
click at [542, 203] on div "www.example.com cristinadochia.com - Berlin cristinadochia.com" at bounding box center [505, 215] width 128 height 58
click at [506, 196] on icon at bounding box center [503, 196] width 6 height 8
drag, startPoint x: 530, startPoint y: 215, endPoint x: 540, endPoint y: 214, distance: 10.3
click at [540, 214] on div "[DOMAIN_NAME] - [GEOGRAPHIC_DATA]" at bounding box center [504, 217] width 117 height 27
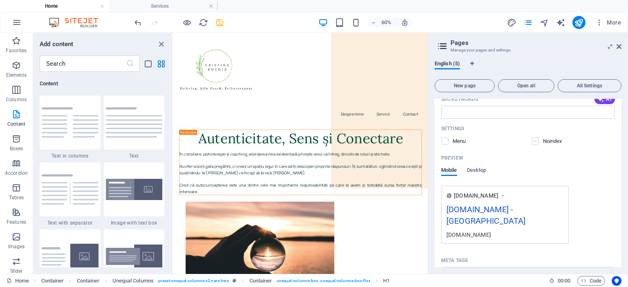
click at [534, 141] on label at bounding box center [534, 141] width 7 height 7
click at [0, 0] on input "checkbox" at bounding box center [0, 0] width 0 height 0
click at [536, 142] on label at bounding box center [534, 141] width 7 height 7
click at [0, 0] on input "checkbox" at bounding box center [0, 0] width 0 height 0
click at [454, 138] on p "Menu" at bounding box center [465, 141] width 27 height 7
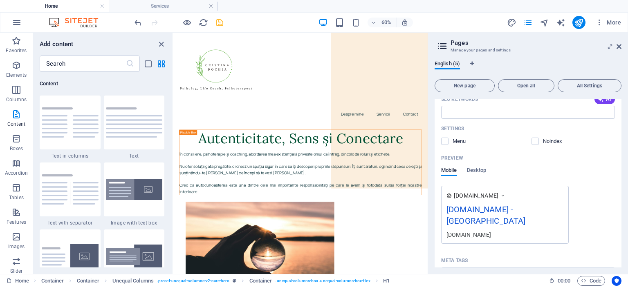
click at [0, 0] on input "checkbox" at bounding box center [0, 0] width 0 height 0
click at [443, 140] on label at bounding box center [444, 141] width 7 height 7
click at [0, 0] on input "checkbox" at bounding box center [0, 0] width 0 height 0
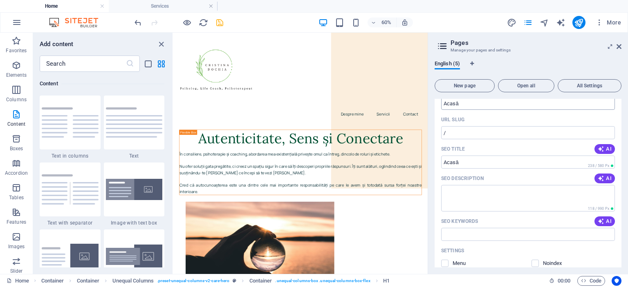
scroll to position [0, 0]
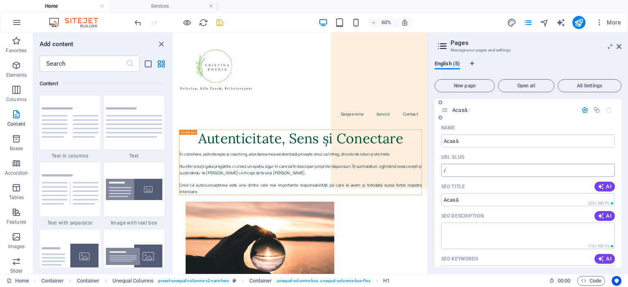
click at [489, 170] on input "/" at bounding box center [528, 170] width 174 height 13
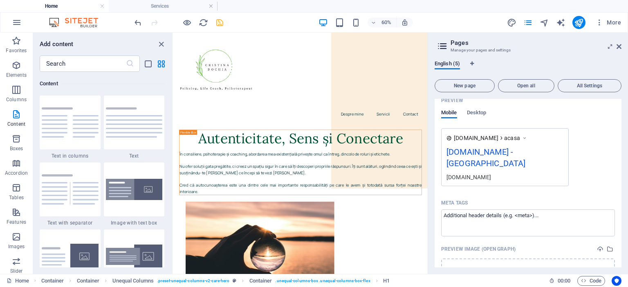
scroll to position [245, 0]
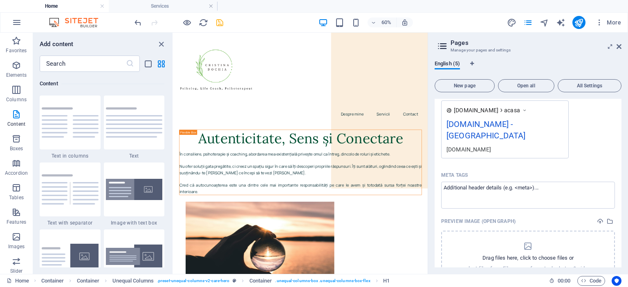
click at [587, 150] on div "Name Acasă ​ URL SLUG /acasa ​ SEO Title AI ​ 238 / 580 Px SEO Description AI ​…" at bounding box center [527, 93] width 187 height 434
click at [487, 125] on div "[DOMAIN_NAME] - [GEOGRAPHIC_DATA]" at bounding box center [504, 131] width 117 height 27
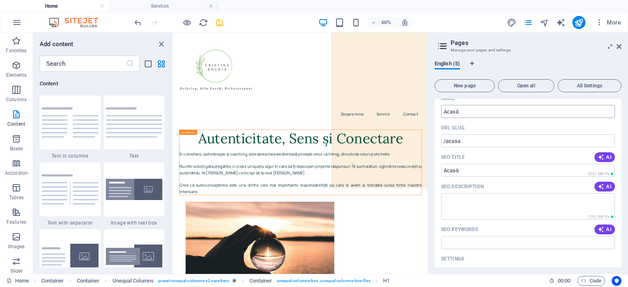
scroll to position [0, 0]
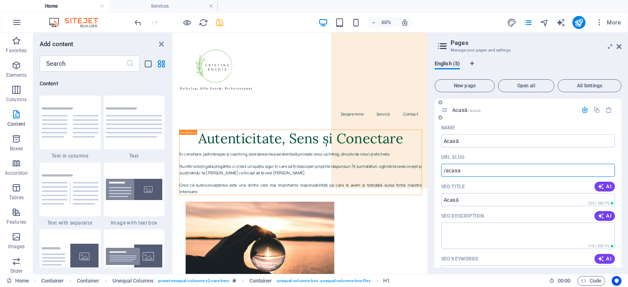
click at [471, 168] on input "/acasa" at bounding box center [528, 170] width 174 height 13
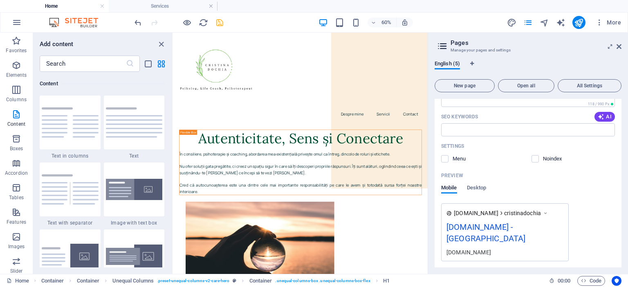
scroll to position [204, 0]
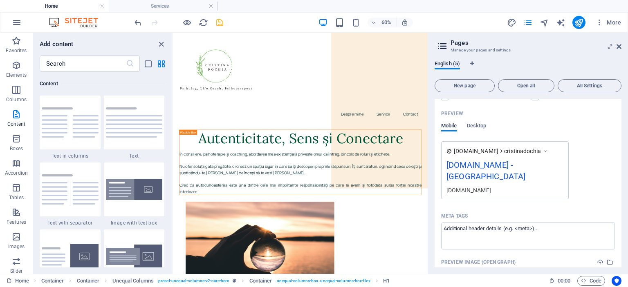
type input "cristinadochia"
click at [512, 147] on span "cristinadochia" at bounding box center [522, 151] width 37 height 8
click at [516, 154] on span "cristinadochia" at bounding box center [522, 151] width 37 height 8
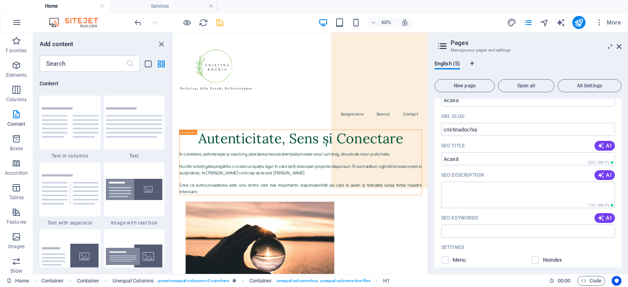
scroll to position [82, 0]
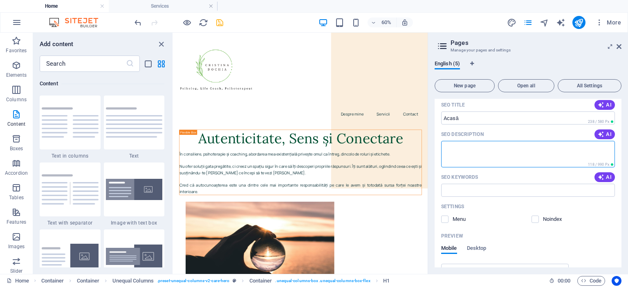
click at [490, 152] on textarea "SEO Description" at bounding box center [528, 154] width 174 height 27
click at [485, 188] on input "SEO Keywords" at bounding box center [528, 190] width 174 height 13
click at [500, 158] on textarea "SEO Description" at bounding box center [528, 154] width 174 height 27
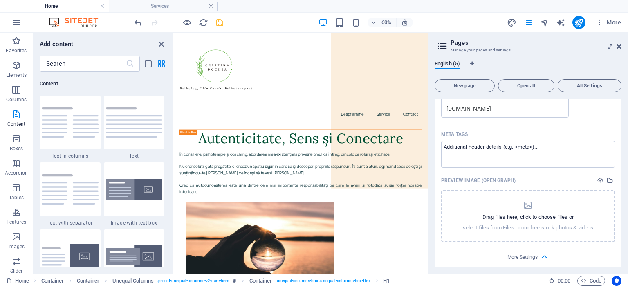
scroll to position [204, 0]
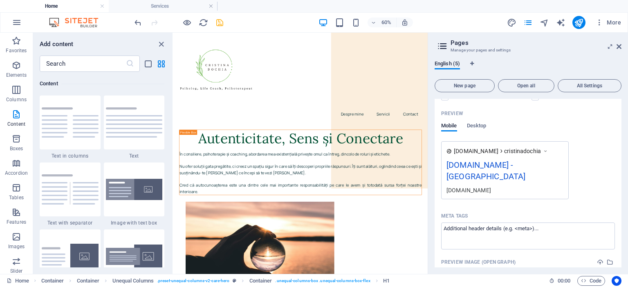
click at [530, 166] on div "[DOMAIN_NAME] - [GEOGRAPHIC_DATA]" at bounding box center [504, 172] width 117 height 27
click at [530, 168] on div "[DOMAIN_NAME] - [GEOGRAPHIC_DATA]" at bounding box center [504, 172] width 117 height 27
click at [43, 4] on h4 "Home" at bounding box center [54, 6] width 109 height 9
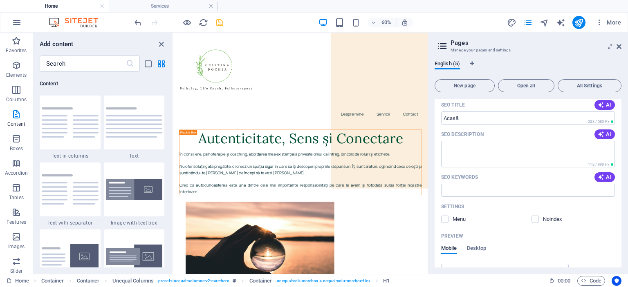
scroll to position [0, 0]
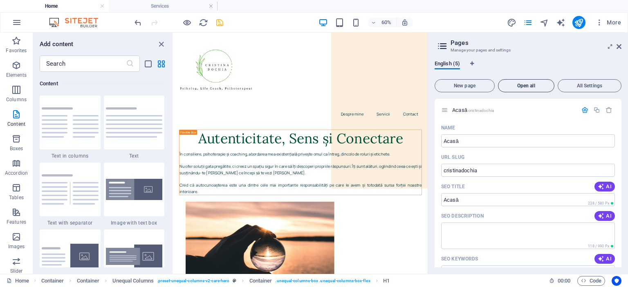
click at [524, 85] on span "Open all" at bounding box center [525, 85] width 49 height 5
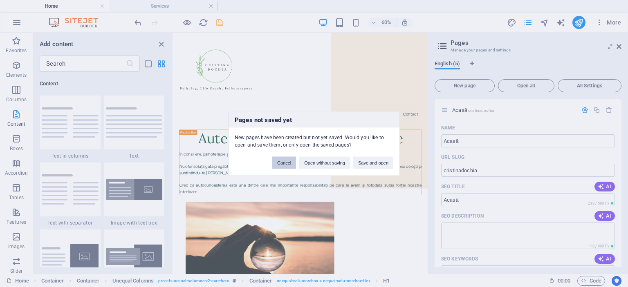
click at [278, 167] on button "Cancel" at bounding box center [284, 163] width 24 height 12
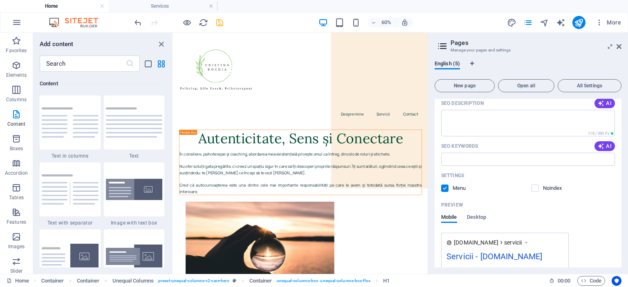
scroll to position [686, 0]
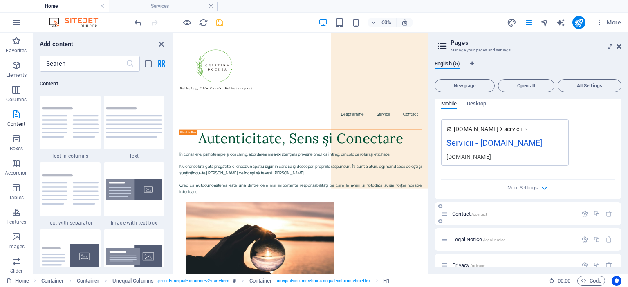
click at [493, 211] on p "Contact /contact" at bounding box center [513, 213] width 123 height 5
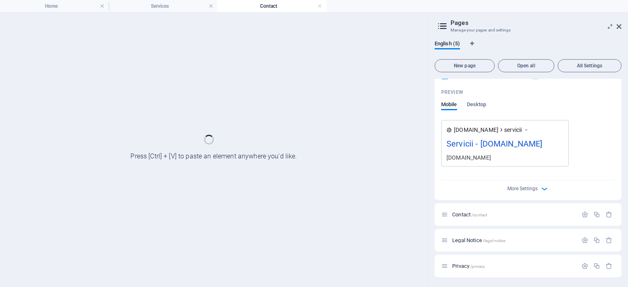
scroll to position [653, 0]
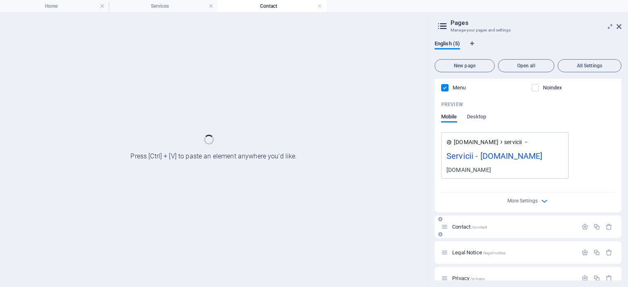
click at [527, 238] on div "Contact /contact" at bounding box center [527, 227] width 187 height 22
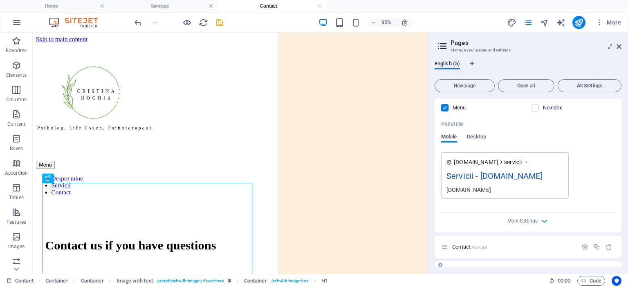
scroll to position [0, 0]
click at [486, 271] on span "/legal-notice" at bounding box center [494, 273] width 23 height 4
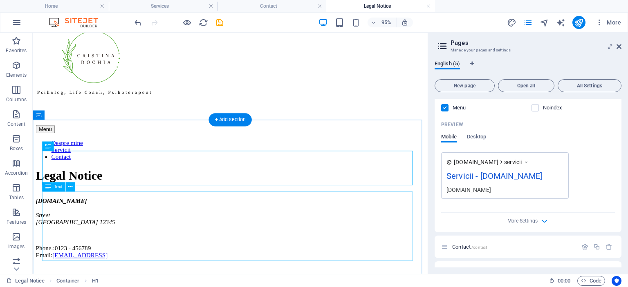
scroll to position [82, 0]
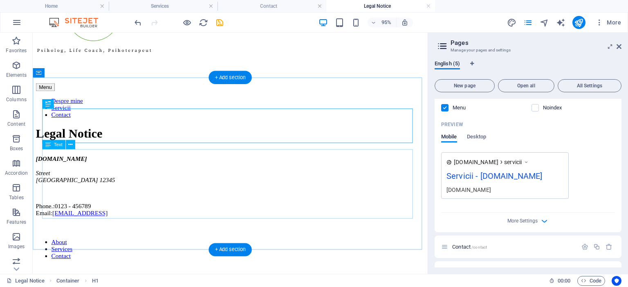
click at [90, 210] on div "cristinadochia.com Street Berlin 12345 Phone.: 0123 - 456789 Email: 00d2164b1a2…" at bounding box center [240, 194] width 409 height 65
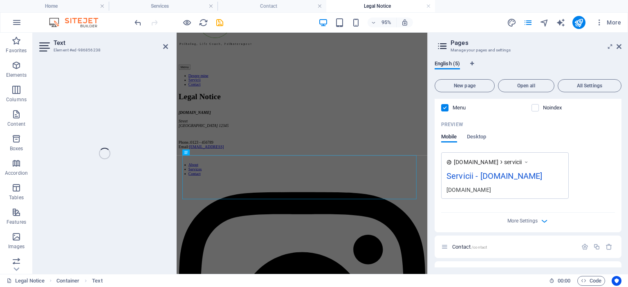
click at [87, 201] on div "Text Element #ed-986856238 H1 Container Text Spacer" at bounding box center [230, 154] width 395 height 242
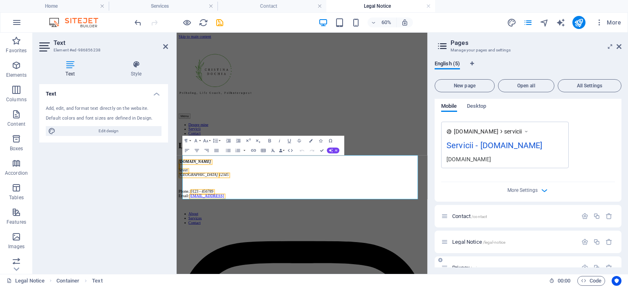
scroll to position [686, 0]
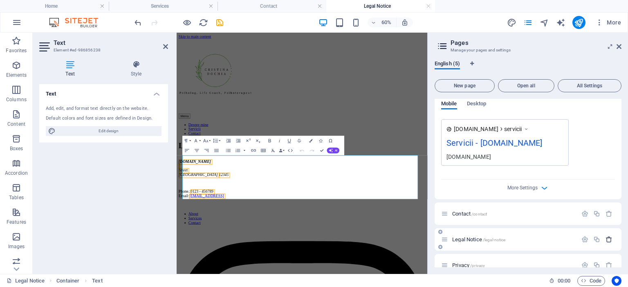
click at [608, 236] on icon "button" at bounding box center [608, 239] width 7 height 7
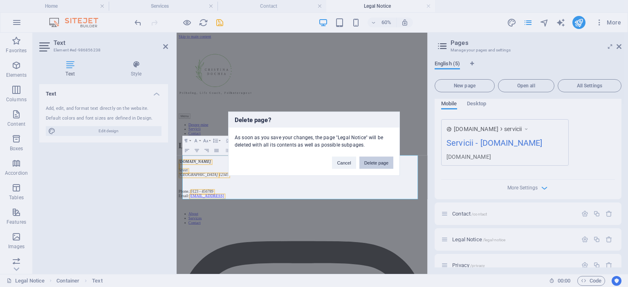
click at [370, 163] on button "Delete page" at bounding box center [376, 163] width 34 height 12
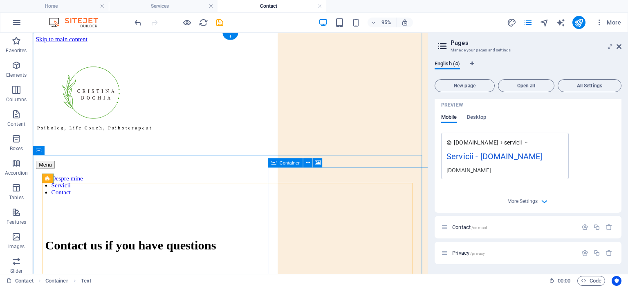
scroll to position [660, 0]
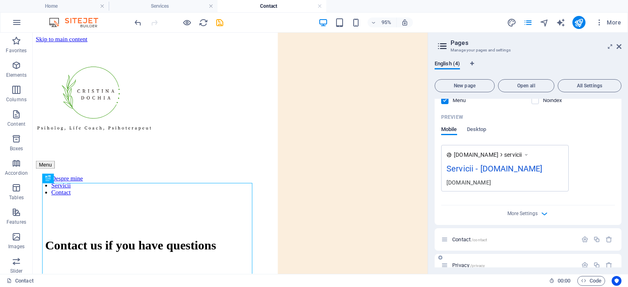
click at [550, 263] on p "Privacy /privacy" at bounding box center [513, 265] width 123 height 5
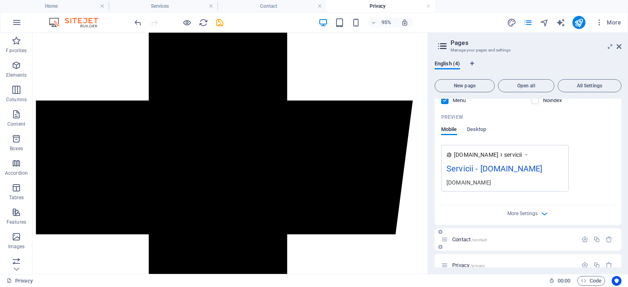
click at [511, 235] on div "Contact /contact" at bounding box center [509, 239] width 136 height 9
click at [472, 238] on span "/contact" at bounding box center [479, 240] width 16 height 4
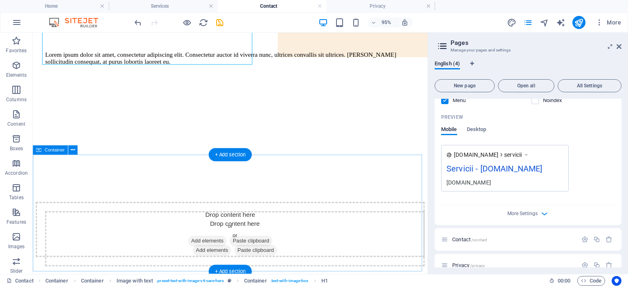
scroll to position [245, 0]
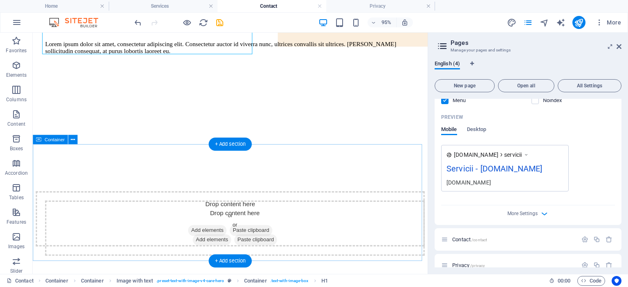
click at [195, 200] on div "Drop content here or Add elements Paste clipboard" at bounding box center [240, 229] width 409 height 58
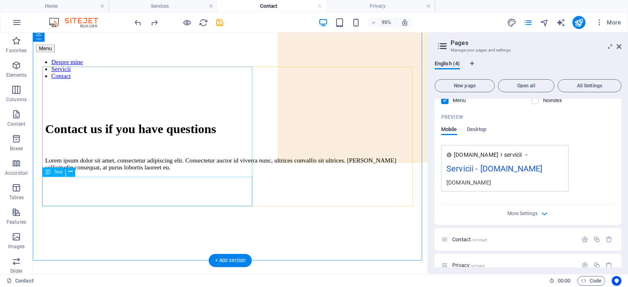
scroll to position [0, 0]
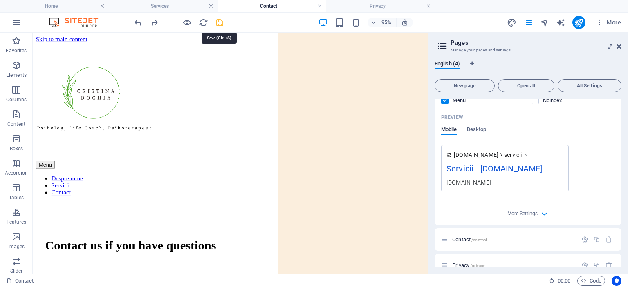
click at [218, 21] on icon "save" at bounding box center [219, 22] width 9 height 9
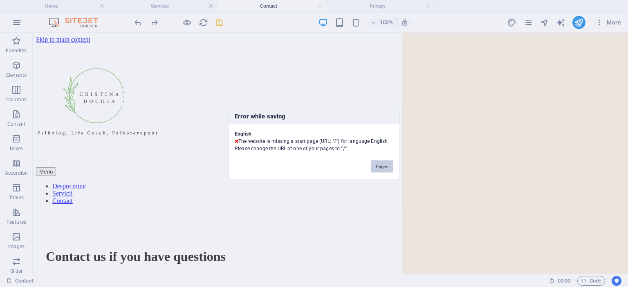
click at [379, 168] on button "Pages" at bounding box center [382, 166] width 22 height 12
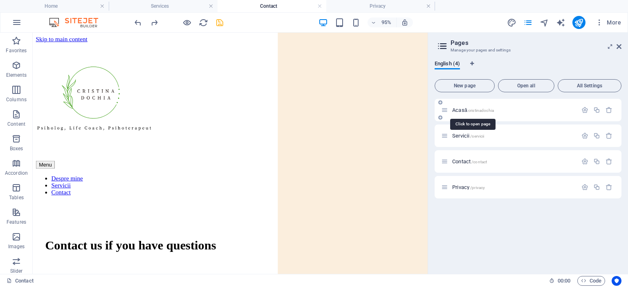
click at [489, 108] on span "cristinadochia" at bounding box center [481, 110] width 26 height 4
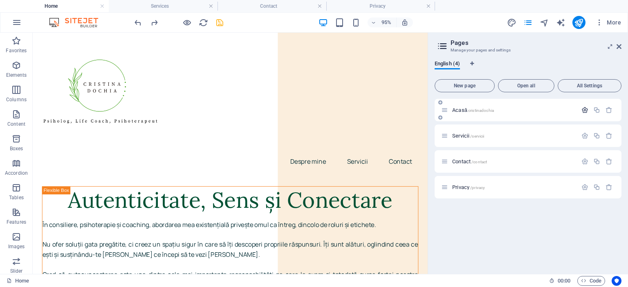
click at [583, 111] on icon "button" at bounding box center [584, 110] width 7 height 7
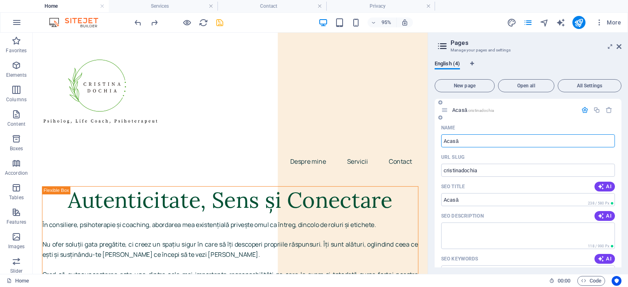
click at [441, 141] on input "Acasă" at bounding box center [528, 140] width 174 height 13
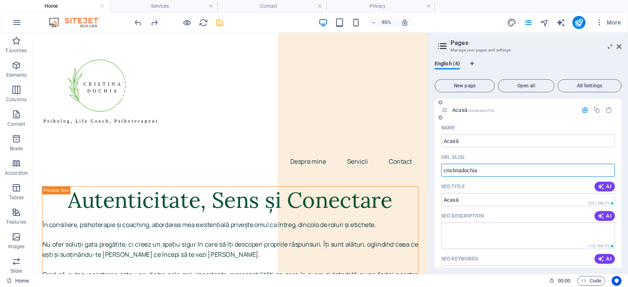
click at [443, 172] on input "cristinadochia" at bounding box center [528, 170] width 174 height 13
click at [492, 172] on input "/cristinadochia" at bounding box center [528, 170] width 174 height 13
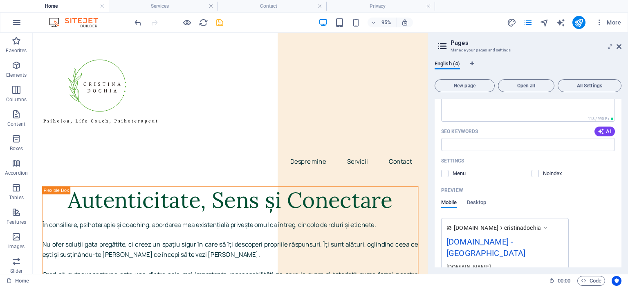
scroll to position [82, 0]
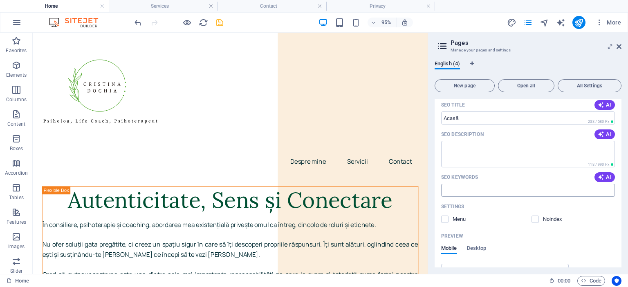
type input "/cristinadochia"
click at [503, 196] on input "SEO Keywords" at bounding box center [528, 190] width 174 height 13
click at [506, 153] on textarea "SEO Description" at bounding box center [528, 154] width 174 height 27
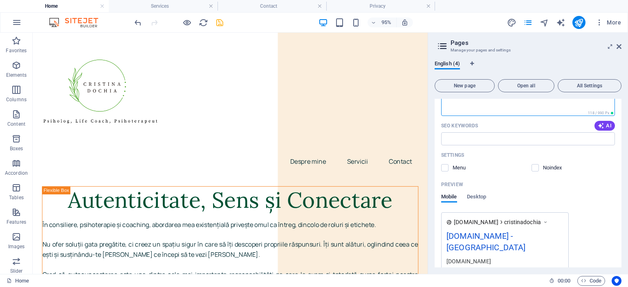
scroll to position [123, 0]
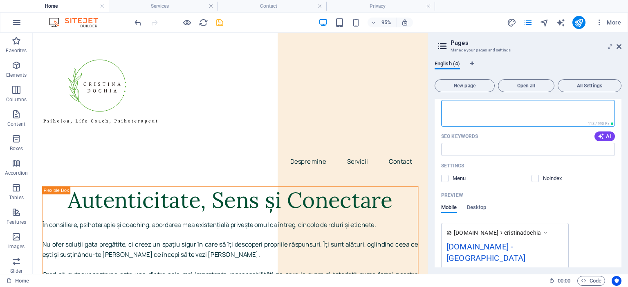
click at [490, 111] on textarea "SEO Description" at bounding box center [528, 113] width 174 height 27
type textarea "cristina dochia/acasa"
click at [428, 103] on aside "Pages Manage your pages and settings English (4) New page Open all All Settings…" at bounding box center [527, 154] width 200 height 242
click at [491, 150] on input "SEO Keywords" at bounding box center [528, 149] width 174 height 13
paste input "cristina dochia/acasa"
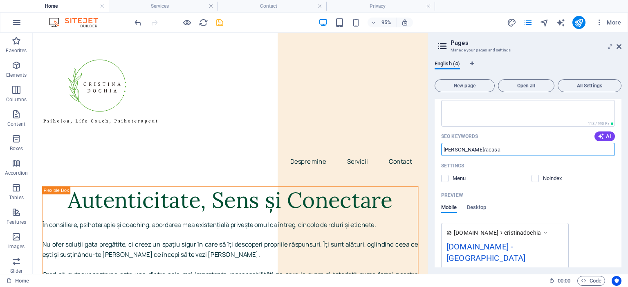
type input "cristina dochia/acasa"
click at [518, 150] on input "cristina dochia/acasa" at bounding box center [528, 149] width 174 height 13
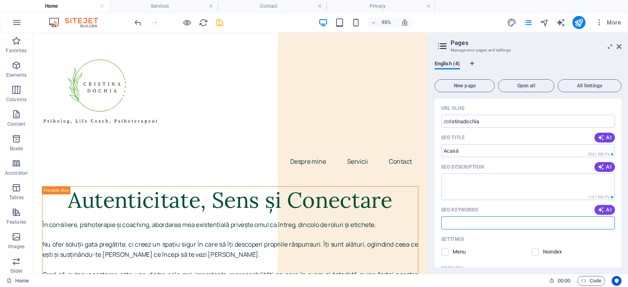
scroll to position [41, 0]
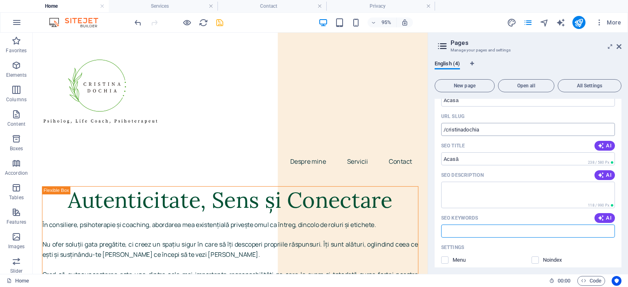
click at [498, 127] on input "/cristinadochia" at bounding box center [528, 129] width 174 height 13
paste input "text"
type input "/cristinadochia"
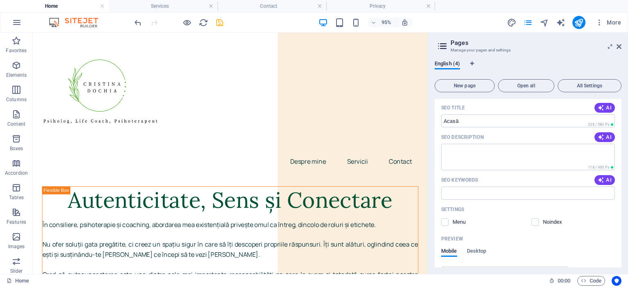
scroll to position [82, 0]
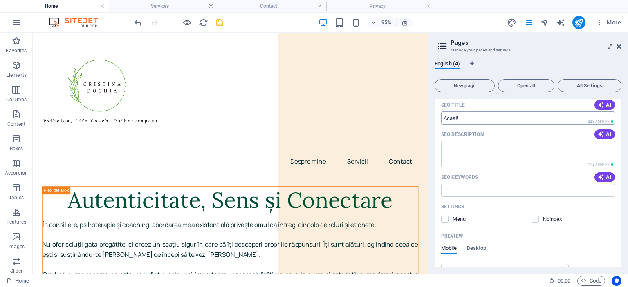
click at [478, 117] on input "SEO Title" at bounding box center [528, 118] width 174 height 13
paste input "cristina dochia/acasa"
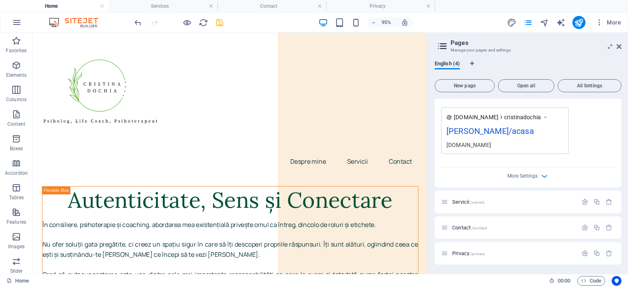
click at [604, 141] on div "www.example.com cristinadochia cristina dochia/acasa cristinadochia.com" at bounding box center [528, 130] width 174 height 47
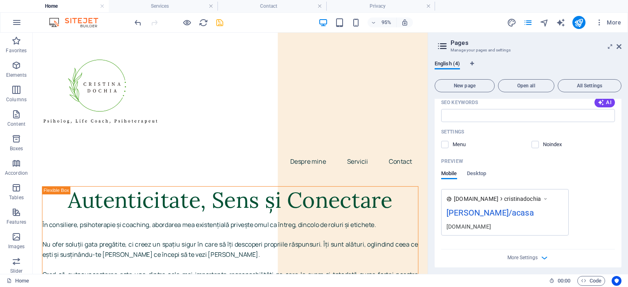
scroll to position [75, 0]
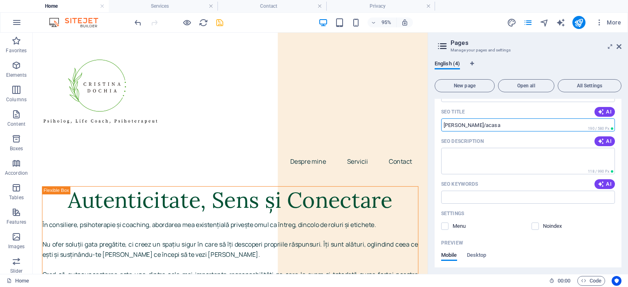
drag, startPoint x: 514, startPoint y: 125, endPoint x: 444, endPoint y: 125, distance: 69.5
click at [444, 125] on input "cristina dochia/acasa" at bounding box center [528, 125] width 174 height 13
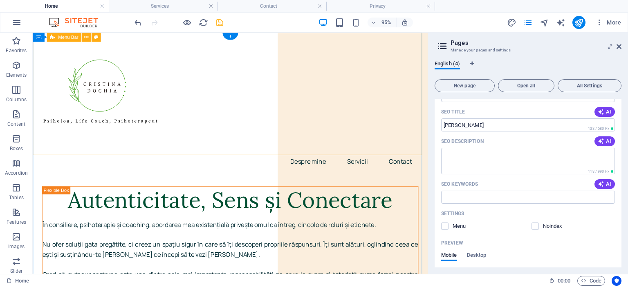
type input "Cristina Dochia"
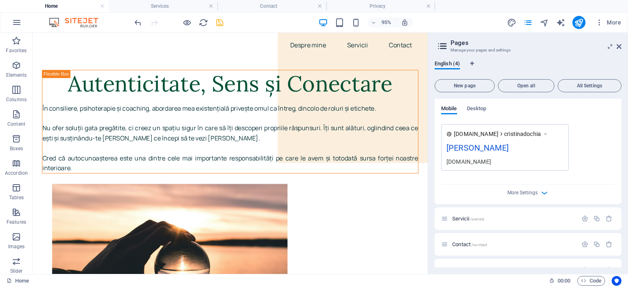
scroll to position [238, 0]
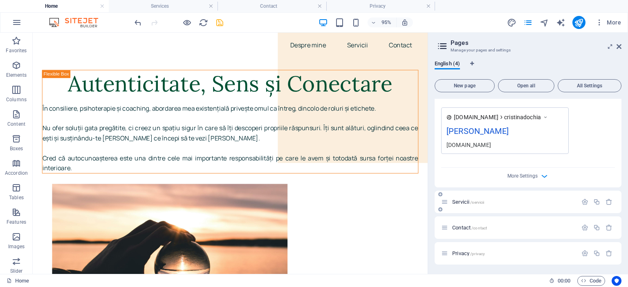
click at [495, 206] on div "Servicii /servicii" at bounding box center [509, 201] width 136 height 9
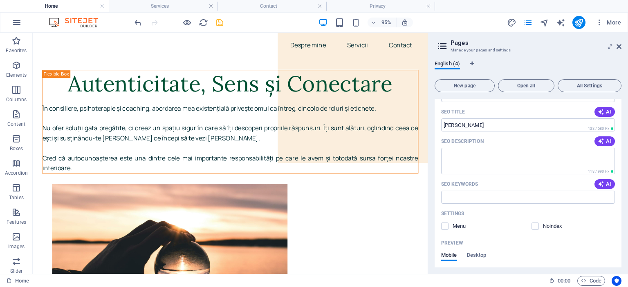
scroll to position [34, 0]
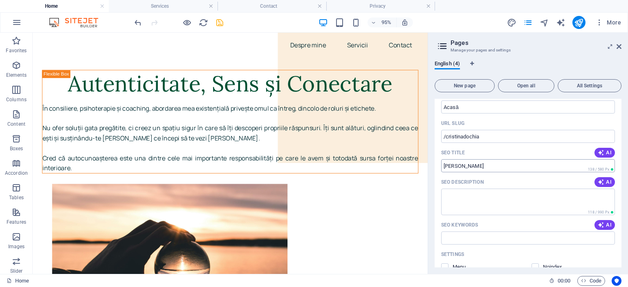
click at [467, 169] on input "Cristina Dochia" at bounding box center [528, 165] width 174 height 13
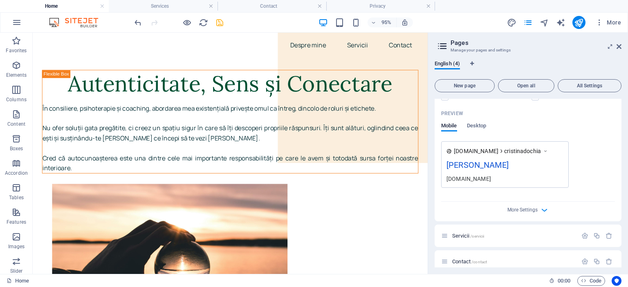
scroll to position [238, 0]
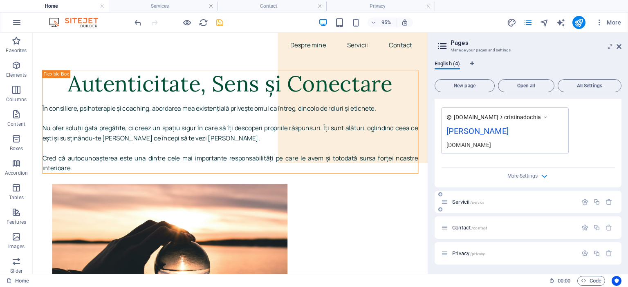
click at [466, 201] on span "Servicii /servicii" at bounding box center [468, 202] width 32 height 6
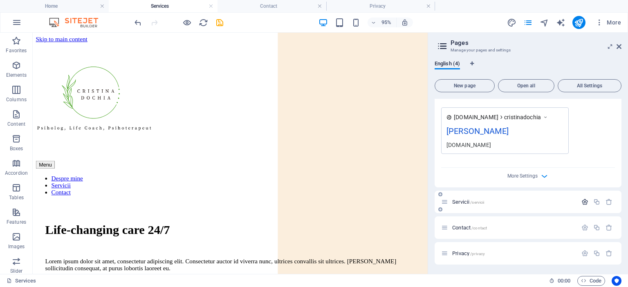
click at [583, 201] on icon "button" at bounding box center [584, 202] width 7 height 7
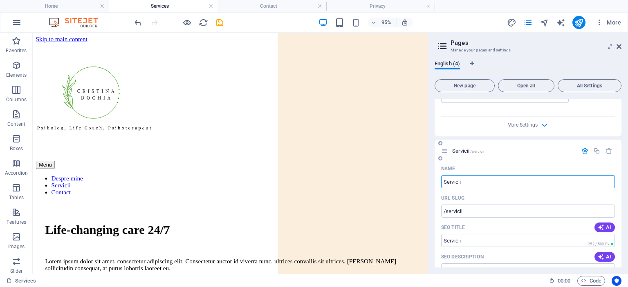
scroll to position [320, 0]
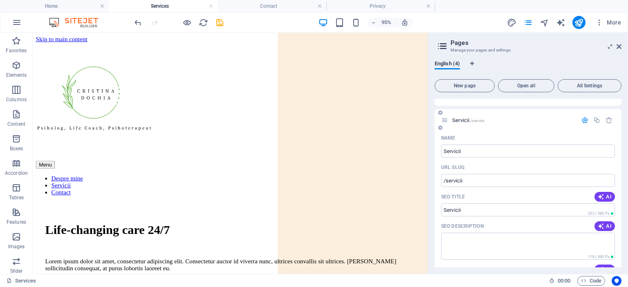
click at [463, 217] on div "Name Servicii ​ URL SLUG /servicii ​ SEO Title AI ​ 252 / 580 Px SEO Descriptio…" at bounding box center [527, 284] width 187 height 304
click at [463, 209] on input "SEO Title" at bounding box center [528, 210] width 174 height 13
paste input "Cristina Dochia"
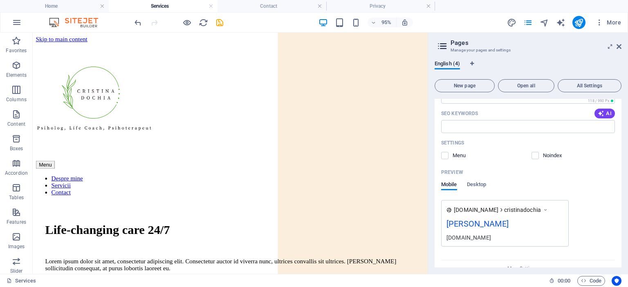
scroll to position [23, 0]
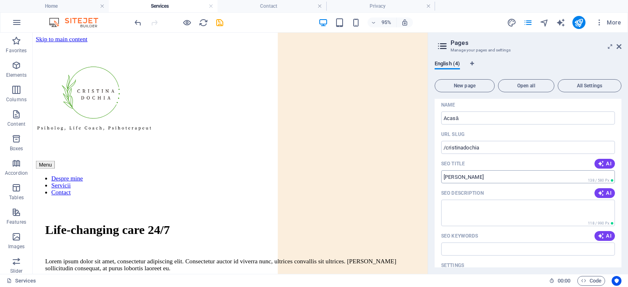
type input "Cristina Dochia - Servicii"
click at [514, 179] on input "Cristina Dochia" at bounding box center [528, 176] width 174 height 13
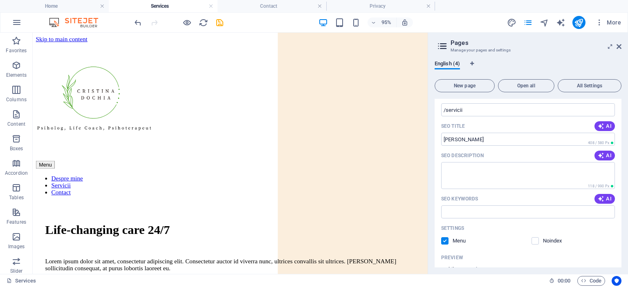
scroll to position [554, 0]
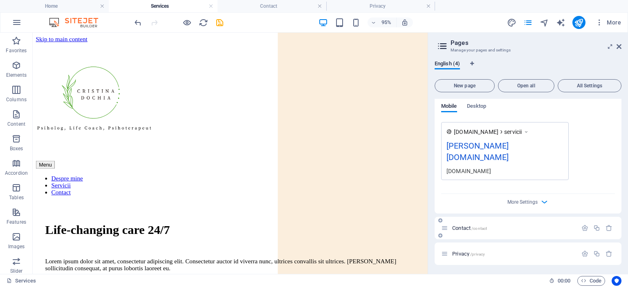
type input "Cristina Dochia - Acasă"
click at [468, 225] on span "Contact /contact" at bounding box center [469, 228] width 35 height 6
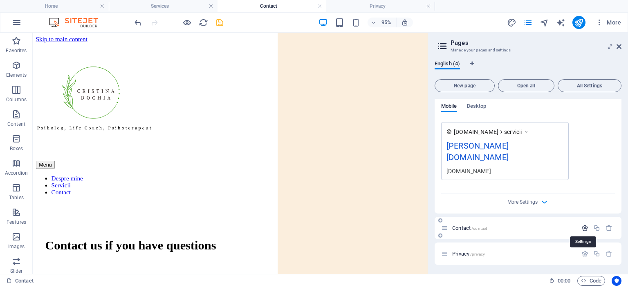
click at [585, 226] on icon "button" at bounding box center [584, 228] width 7 height 7
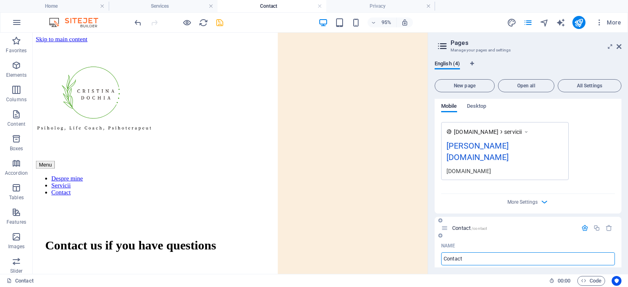
scroll to position [636, 0]
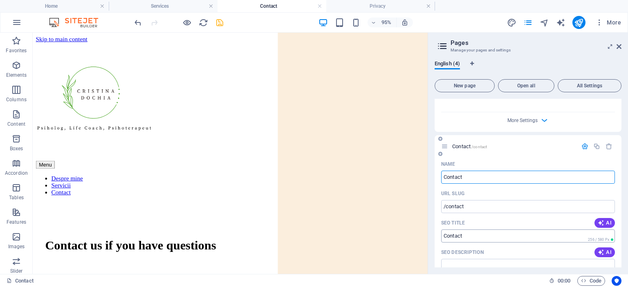
click at [445, 234] on input "SEO Title" at bounding box center [528, 236] width 174 height 13
paste input "Cristina Dochia"
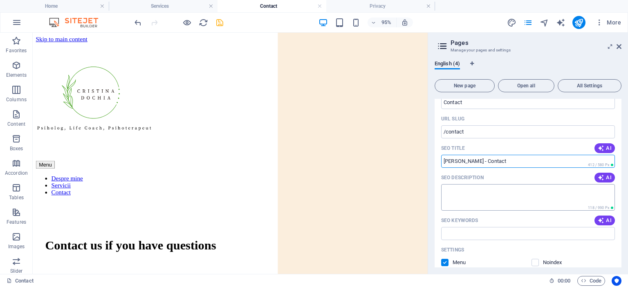
type input "Cristina Dochia - Contact"
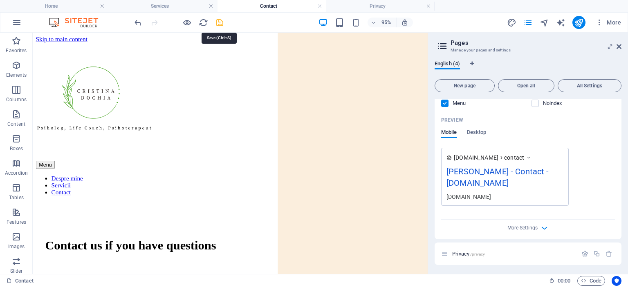
click at [219, 22] on icon "save" at bounding box center [219, 22] width 9 height 9
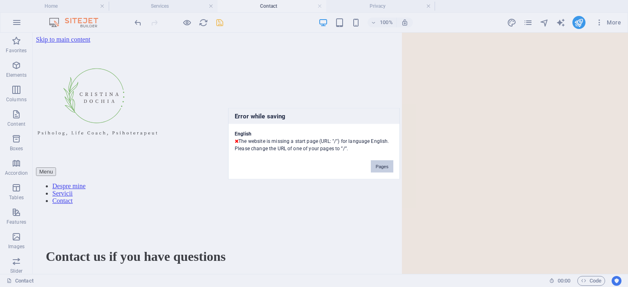
click at [385, 168] on button "Pages" at bounding box center [382, 166] width 22 height 12
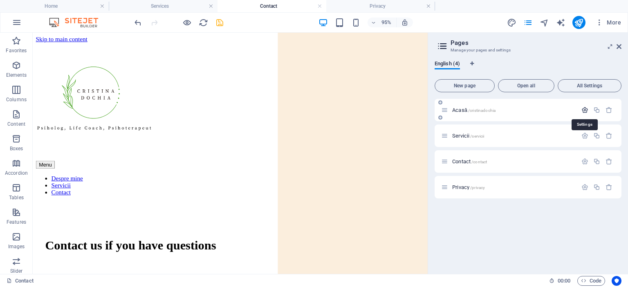
click at [585, 107] on icon "button" at bounding box center [584, 110] width 7 height 7
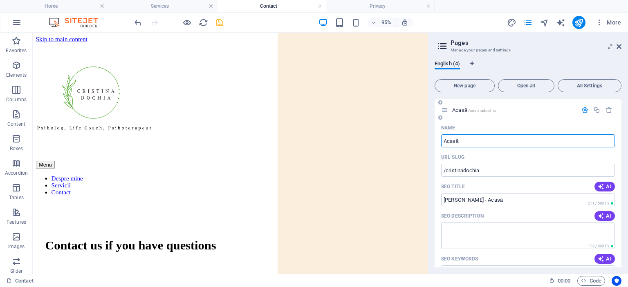
click at [443, 144] on input "Acasă" at bounding box center [528, 140] width 174 height 13
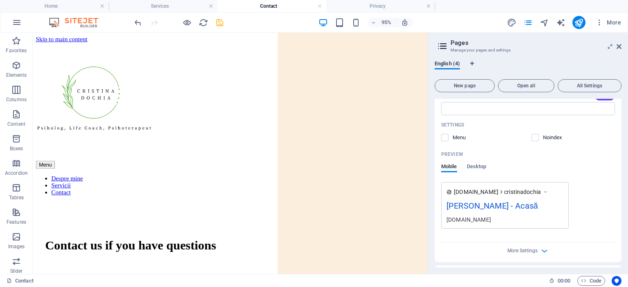
scroll to position [0, 0]
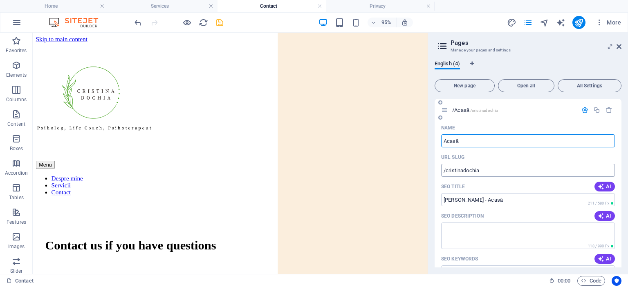
type input "Acasă"
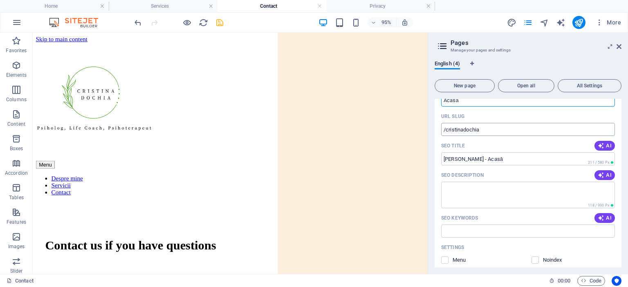
click at [488, 133] on input "/cristinadochia" at bounding box center [528, 129] width 174 height 13
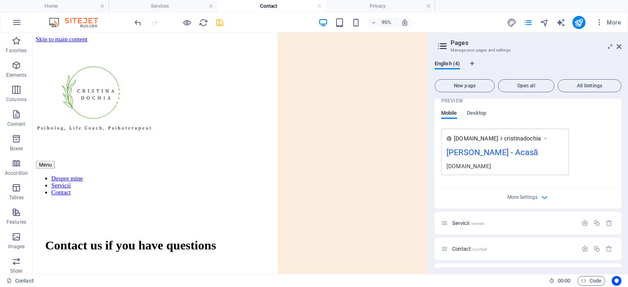
scroll to position [238, 0]
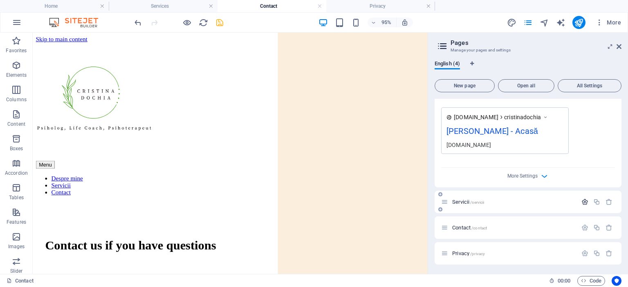
click at [582, 201] on icon "button" at bounding box center [584, 202] width 7 height 7
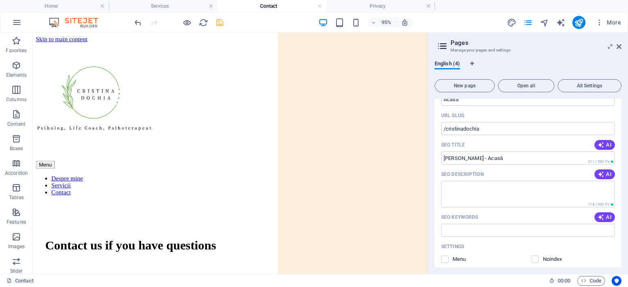
scroll to position [34, 0]
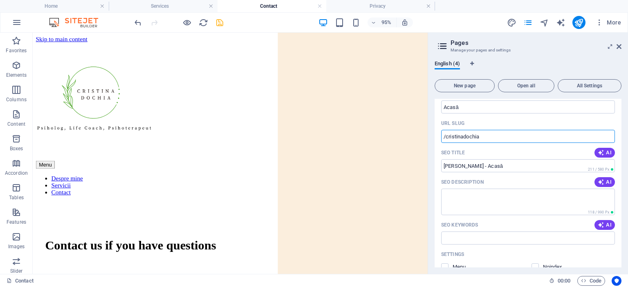
drag, startPoint x: 493, startPoint y: 135, endPoint x: 445, endPoint y: 138, distance: 47.9
click at [445, 138] on input "/cristinadochia" at bounding box center [528, 136] width 174 height 13
type input "/acasa"
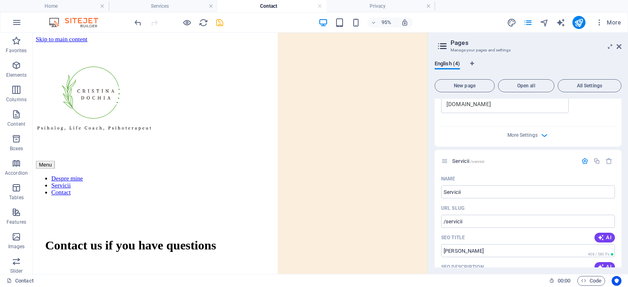
click at [221, 21] on icon "save" at bounding box center [219, 22] width 9 height 9
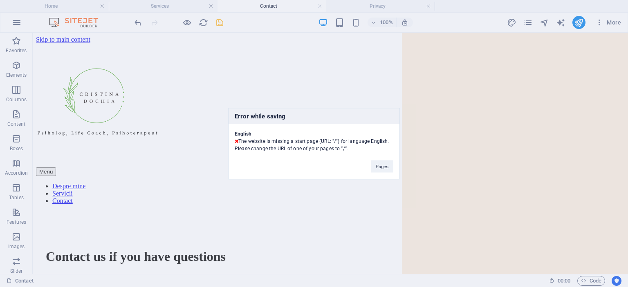
click at [342, 146] on div "English The website is missing a start page (URL: "/") for language English. Pl…" at bounding box center [313, 138] width 171 height 28
copy div "/"
click at [385, 163] on button "Pages" at bounding box center [382, 166] width 22 height 12
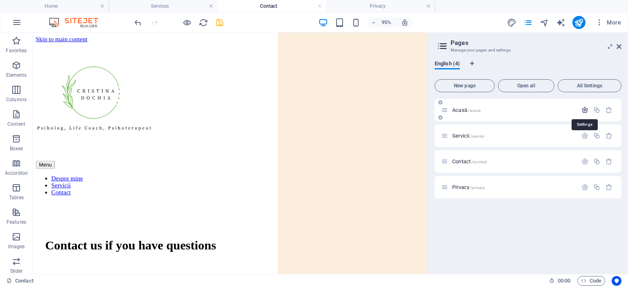
click at [585, 109] on icon "button" at bounding box center [584, 110] width 7 height 7
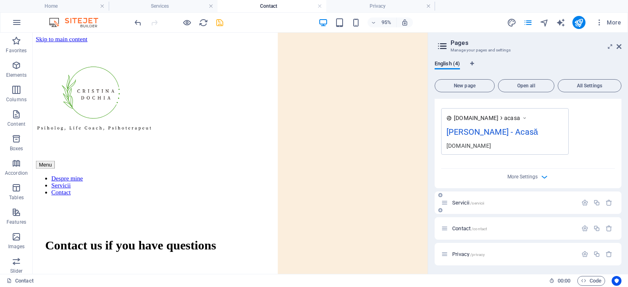
scroll to position [238, 0]
click at [581, 200] on icon "button" at bounding box center [584, 202] width 7 height 7
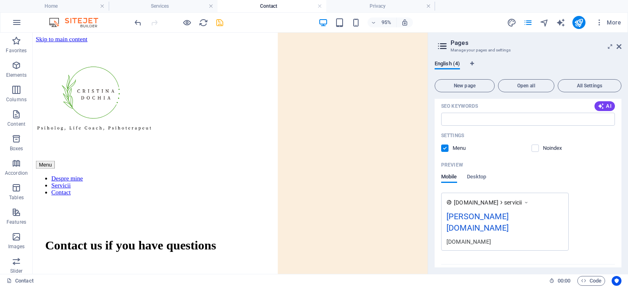
scroll to position [554, 0]
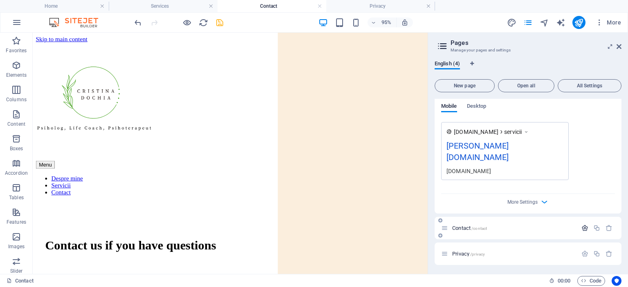
click at [583, 226] on icon "button" at bounding box center [584, 228] width 7 height 7
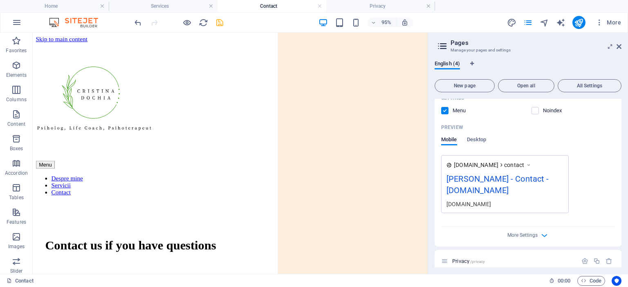
scroll to position [870, 0]
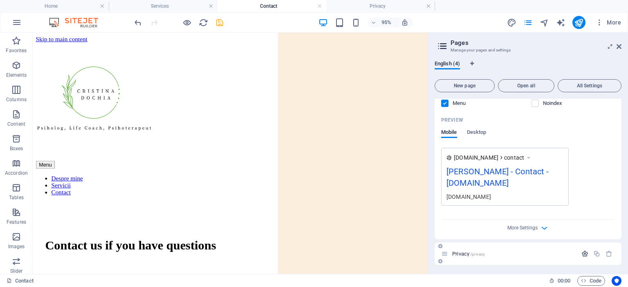
click at [584, 255] on icon "button" at bounding box center [584, 254] width 7 height 7
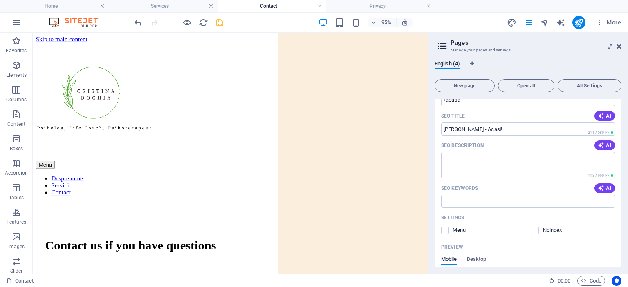
scroll to position [31, 0]
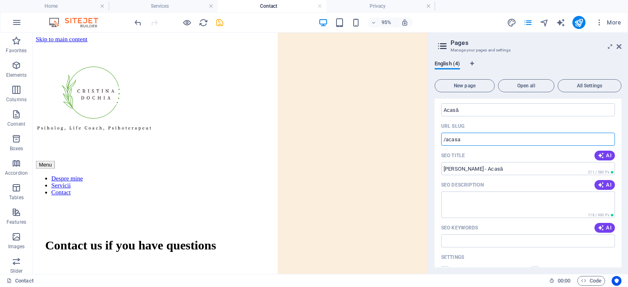
drag, startPoint x: 492, startPoint y: 170, endPoint x: 442, endPoint y: 143, distance: 56.9
click at [492, 137] on input "/acasa" at bounding box center [528, 139] width 174 height 13
drag, startPoint x: 502, startPoint y: 171, endPoint x: 438, endPoint y: 139, distance: 72.2
click at [481, 120] on div "URL SLUG" at bounding box center [528, 126] width 174 height 13
click at [217, 18] on icon "save" at bounding box center [219, 22] width 9 height 9
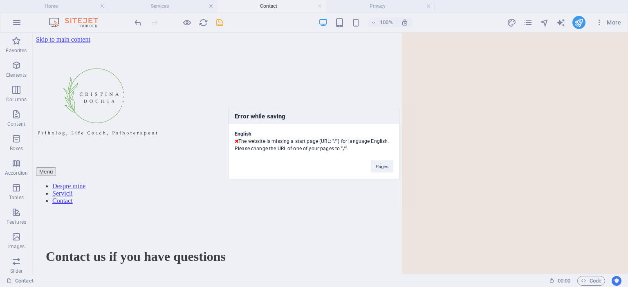
click at [315, 134] on h4 "English" at bounding box center [314, 133] width 159 height 7
click at [344, 149] on div "English The website is missing a start page (URL: "/") for language English. Pl…" at bounding box center [313, 138] width 171 height 28
copy div "/"
click at [384, 163] on button "Pages" at bounding box center [382, 166] width 22 height 12
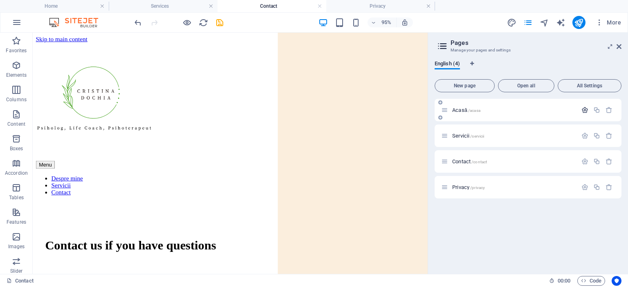
click at [587, 110] on icon "button" at bounding box center [584, 110] width 7 height 7
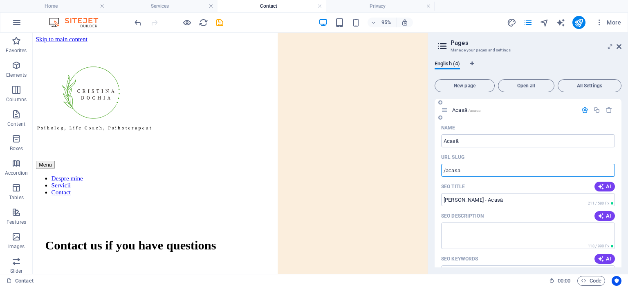
click at [472, 171] on input "/acasa" at bounding box center [528, 170] width 174 height 13
paste input "text"
type input "/"
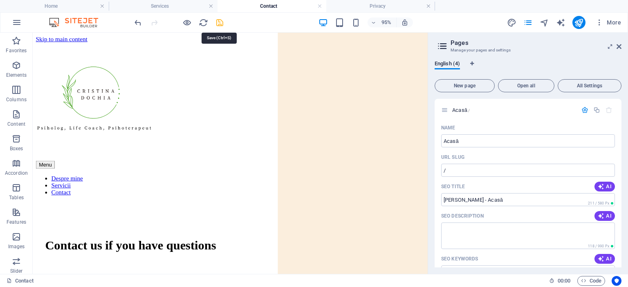
click at [221, 22] on icon "save" at bounding box center [219, 22] width 9 height 9
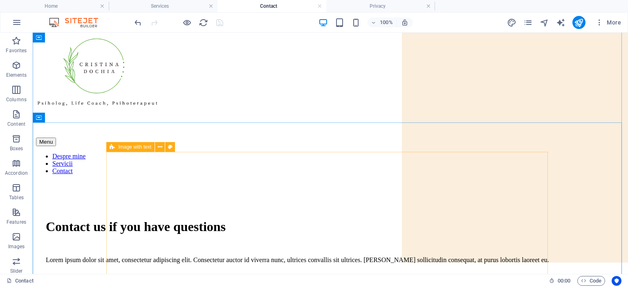
scroll to position [41, 0]
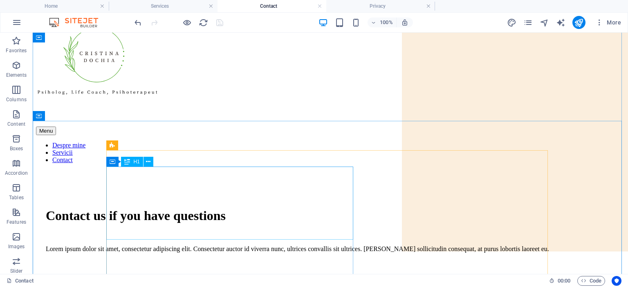
click at [222, 208] on div "Contact us if you have questions" at bounding box center [330, 215] width 569 height 15
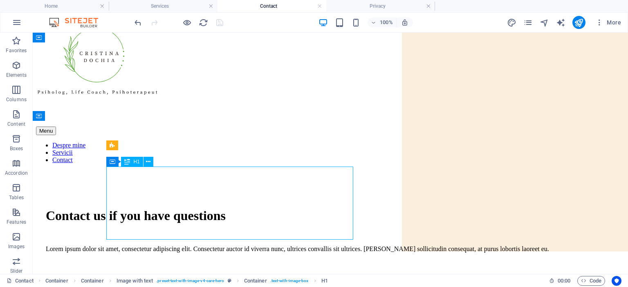
click at [222, 208] on div "Contact us if you have questions" at bounding box center [330, 215] width 569 height 15
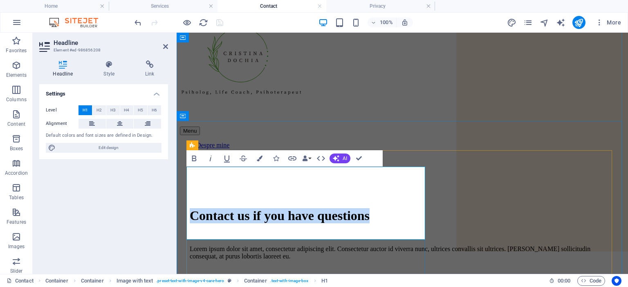
click at [323, 208] on h1 "Contact us if you have questions" at bounding box center [402, 215] width 425 height 15
drag, startPoint x: 401, startPoint y: 224, endPoint x: 309, endPoint y: 191, distance: 98.1
click at [309, 208] on h1 "Contact us if you have questions" at bounding box center [402, 215] width 425 height 15
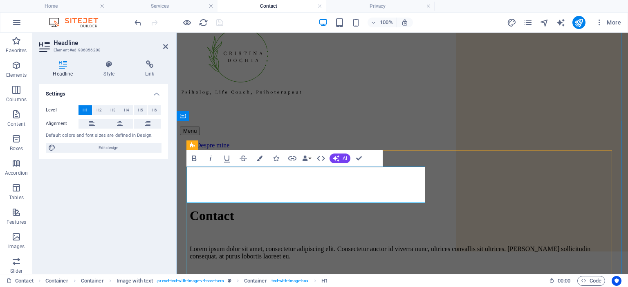
click at [312, 208] on h1 "Contact" at bounding box center [402, 215] width 425 height 15
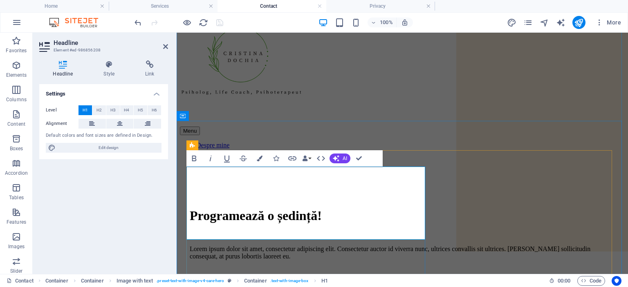
click at [328, 208] on h1 "Programează o ședință!" at bounding box center [402, 215] width 425 height 15
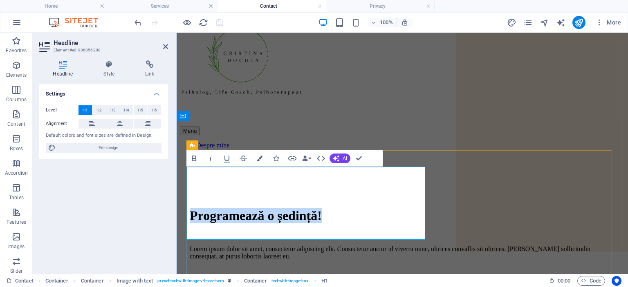
click at [327, 208] on h1 "Programează o ședință!" at bounding box center [402, 215] width 425 height 15
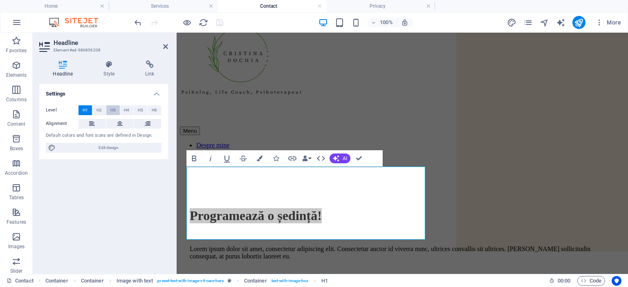
click at [109, 110] on button "H3" at bounding box center [112, 110] width 13 height 10
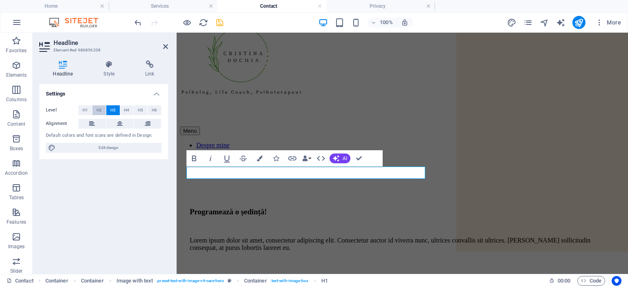
click at [100, 109] on span "H2" at bounding box center [98, 110] width 5 height 10
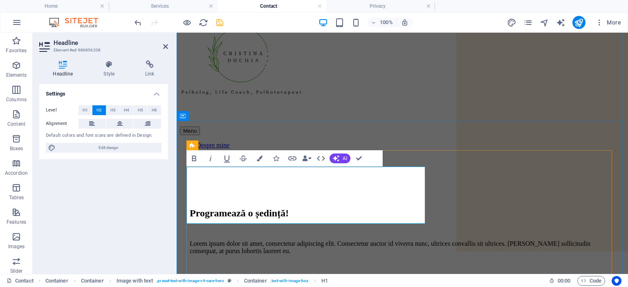
click at [190, 208] on h2 "Programează o ședință!" at bounding box center [402, 213] width 425 height 11
click at [121, 121] on icon at bounding box center [120, 124] width 6 height 10
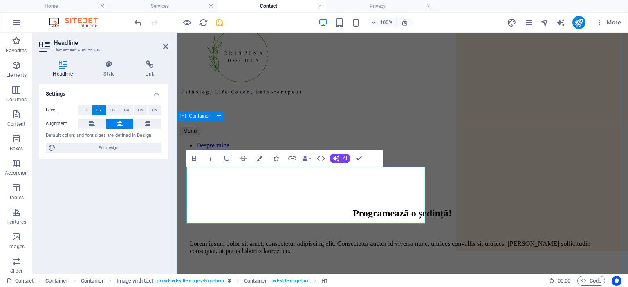
click at [394, 170] on div "Programează o ședință! Lorem ipsum dolor sit amet, consectetur adipiscing elit.…" at bounding box center [402, 287] width 445 height 234
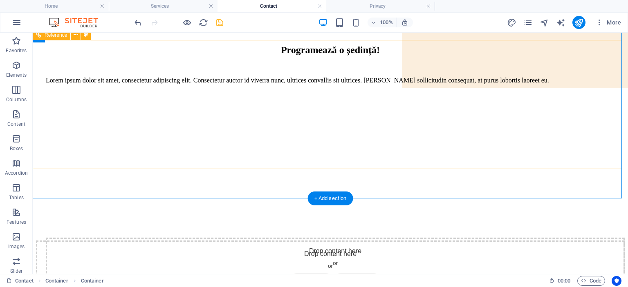
scroll to position [0, 0]
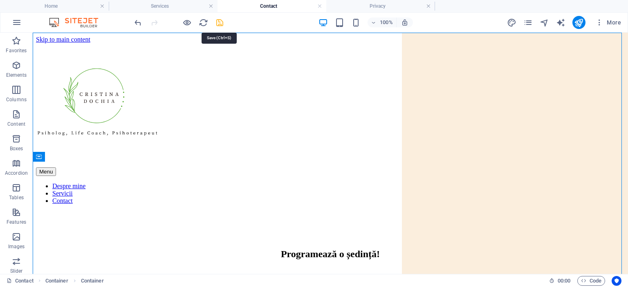
click at [216, 21] on icon "save" at bounding box center [219, 22] width 9 height 9
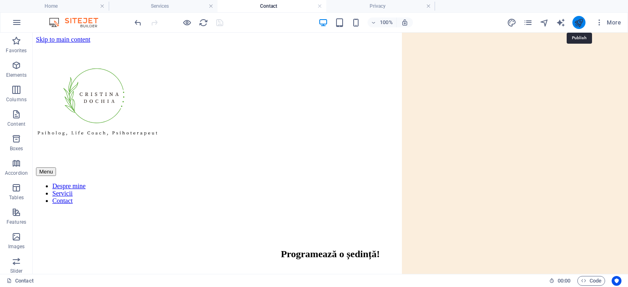
click at [575, 21] on icon "publish" at bounding box center [578, 22] width 9 height 9
